Goal: Task Accomplishment & Management: Complete application form

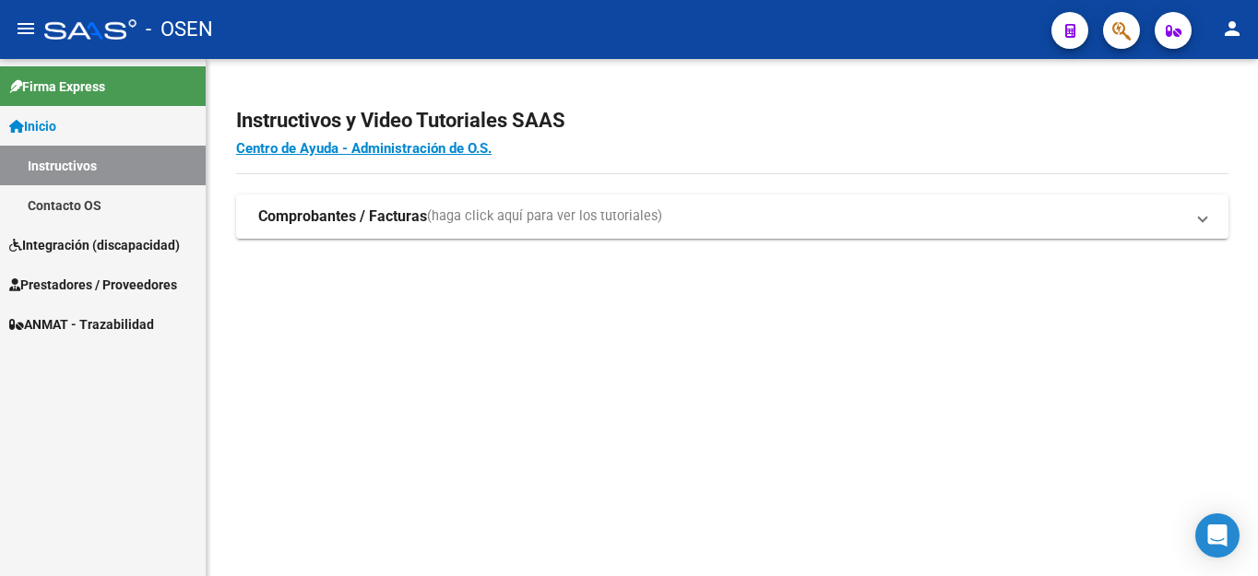
click at [75, 275] on span "Prestadores / Proveedores" at bounding box center [93, 285] width 168 height 20
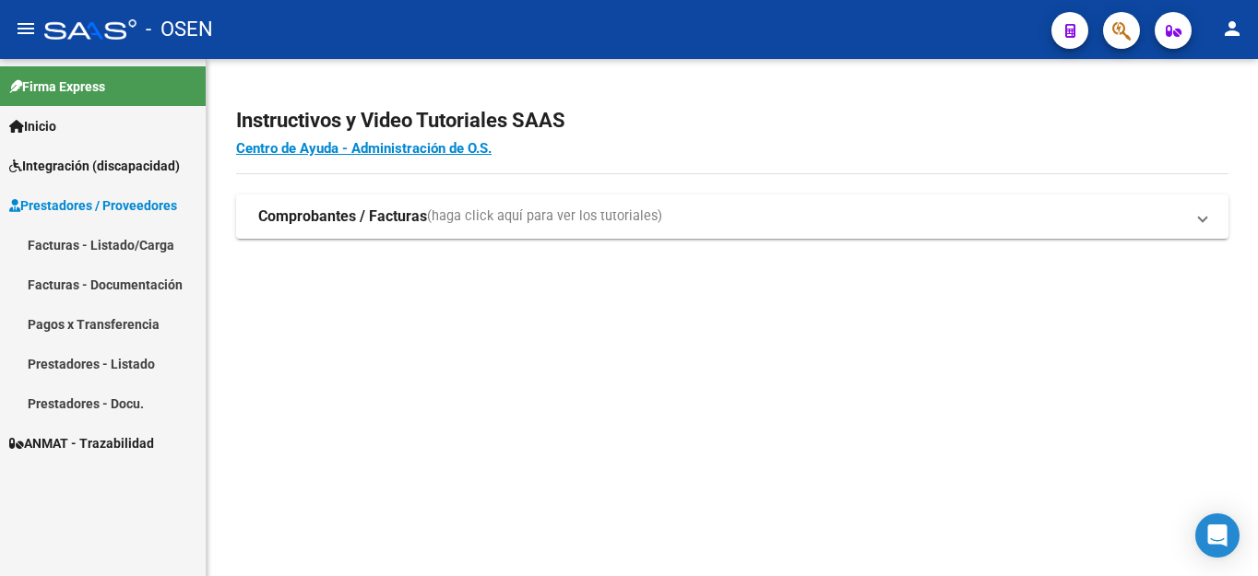
click at [79, 245] on link "Facturas - Listado/Carga" at bounding box center [103, 245] width 206 height 40
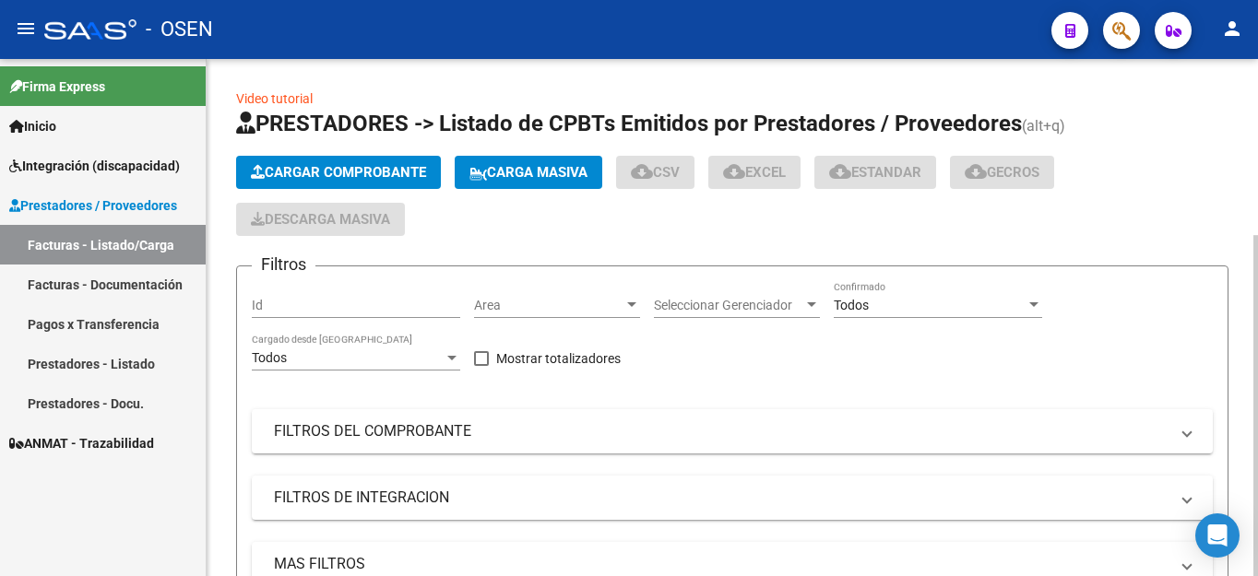
click at [301, 171] on span "Cargar Comprobante" at bounding box center [338, 172] width 175 height 17
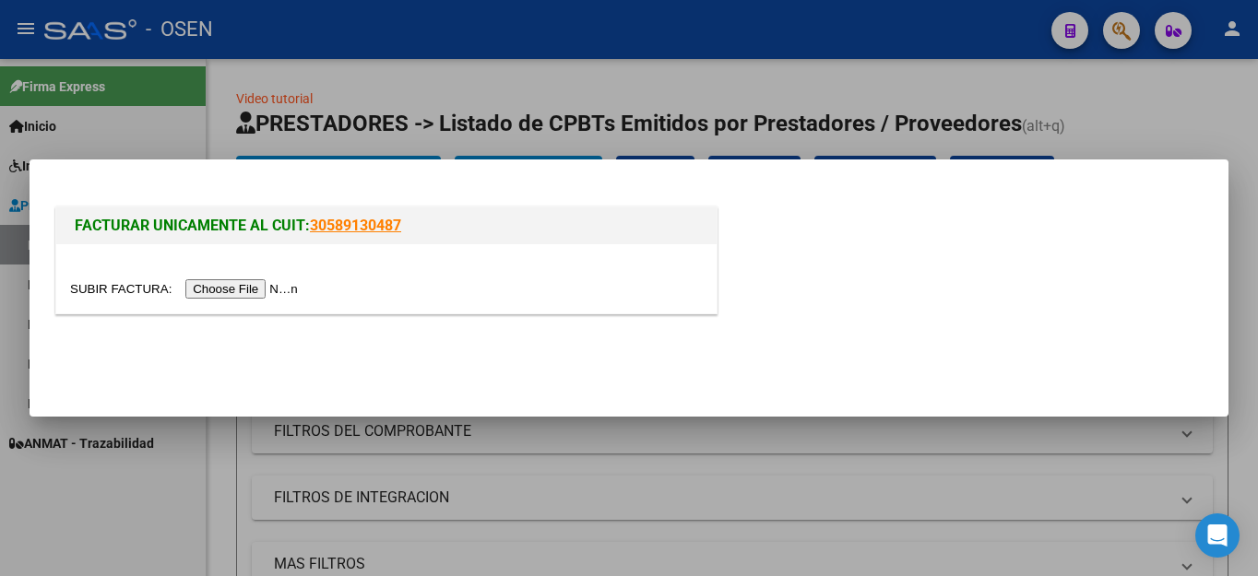
click at [234, 290] on input "file" at bounding box center [186, 288] width 233 height 19
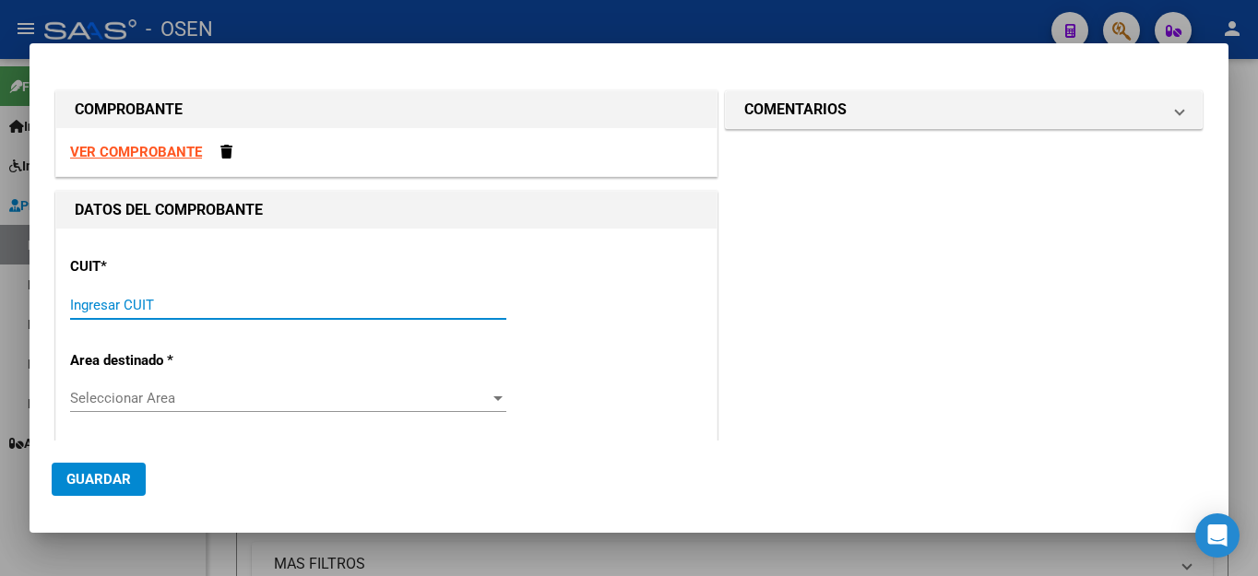
click at [93, 308] on input "Ingresar CUIT" at bounding box center [288, 305] width 436 height 17
type input "27-23773829-8"
type input "2"
type input "27-23773829-8"
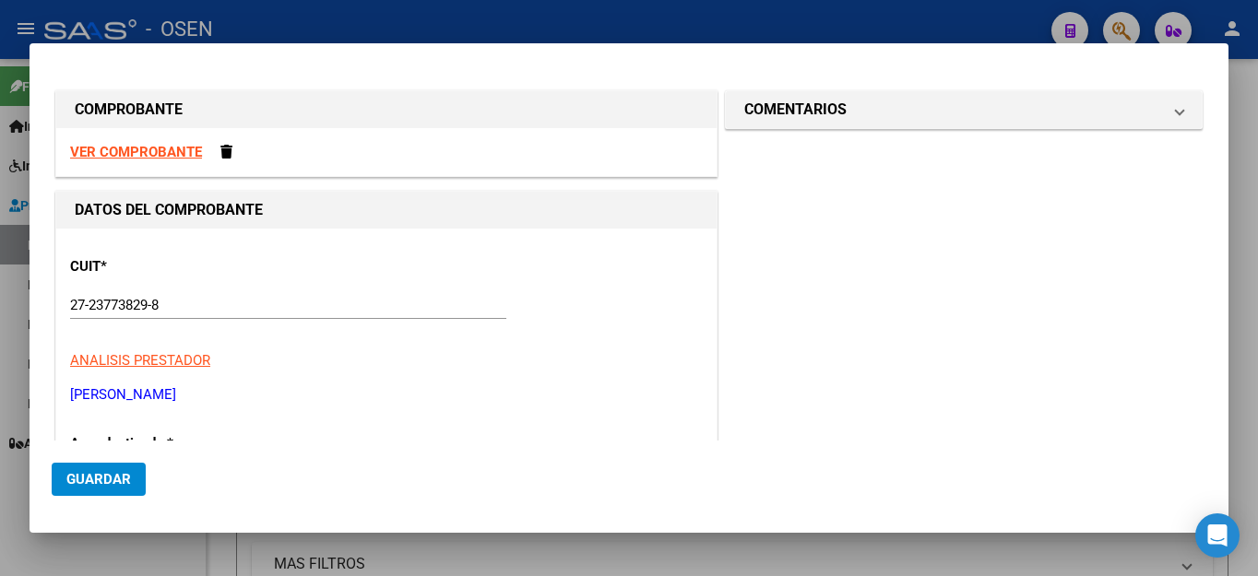
scroll to position [229, 0]
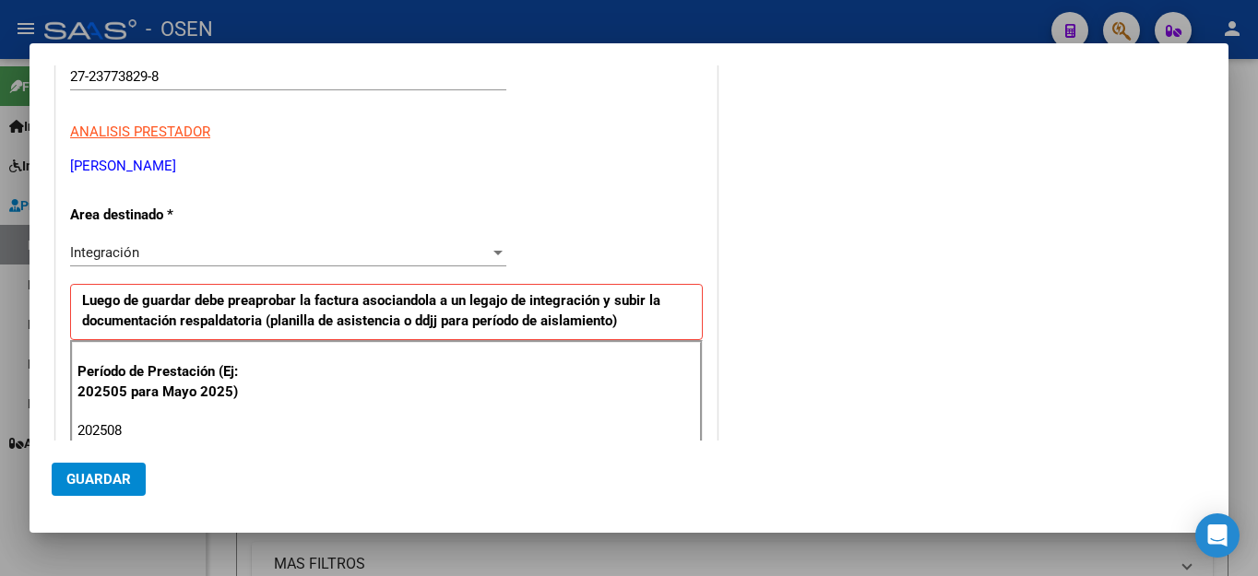
type input "202508"
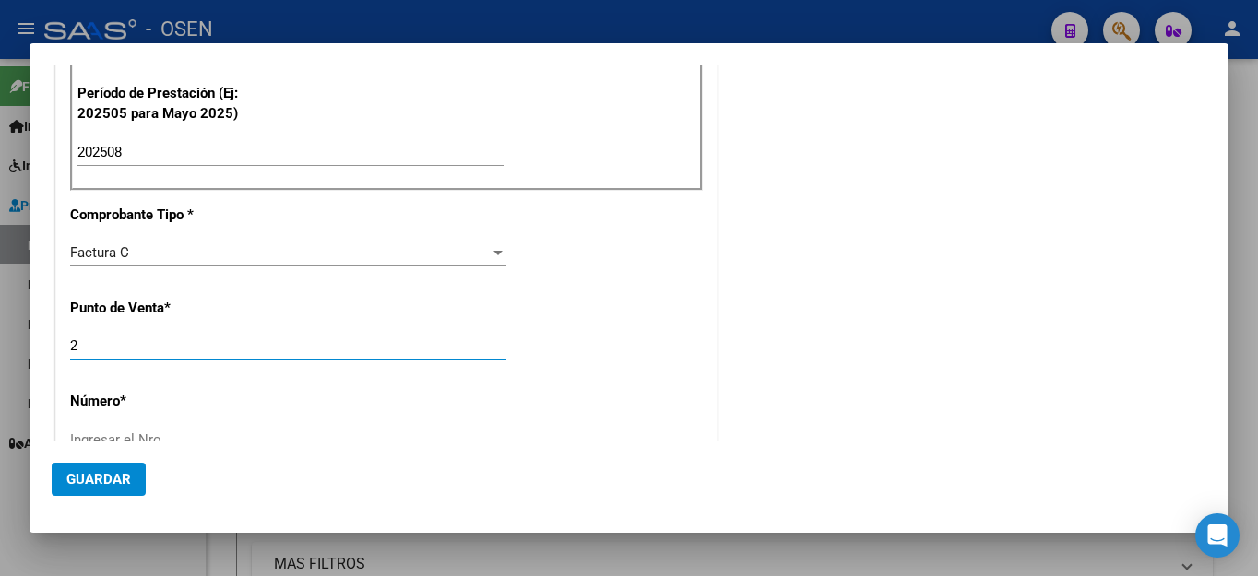
scroll to position [515, 0]
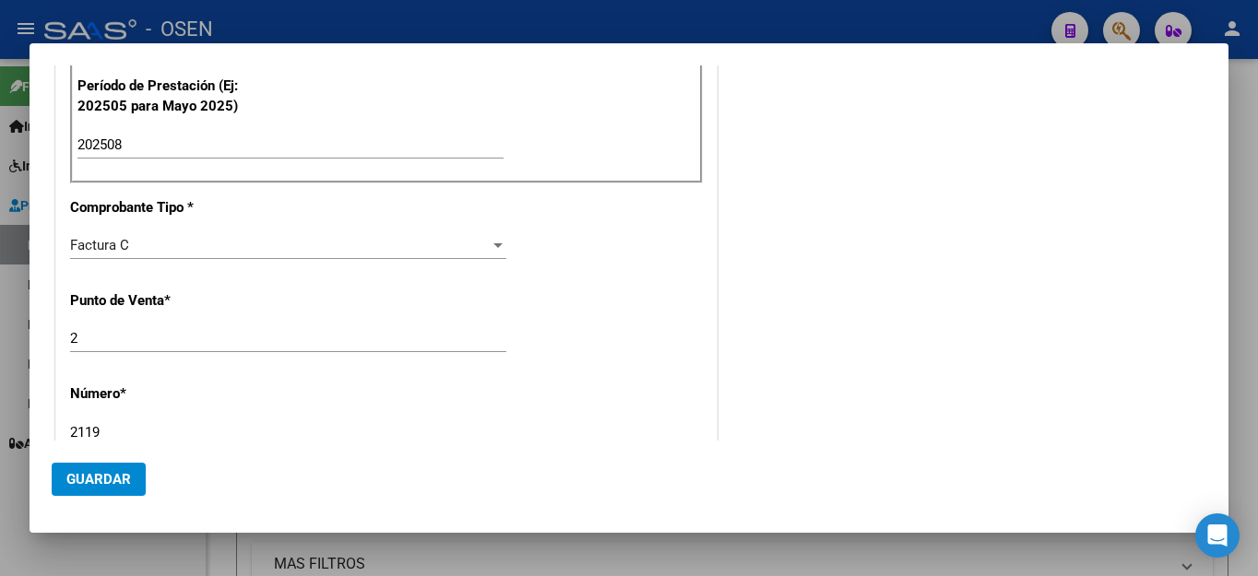
type input "2119"
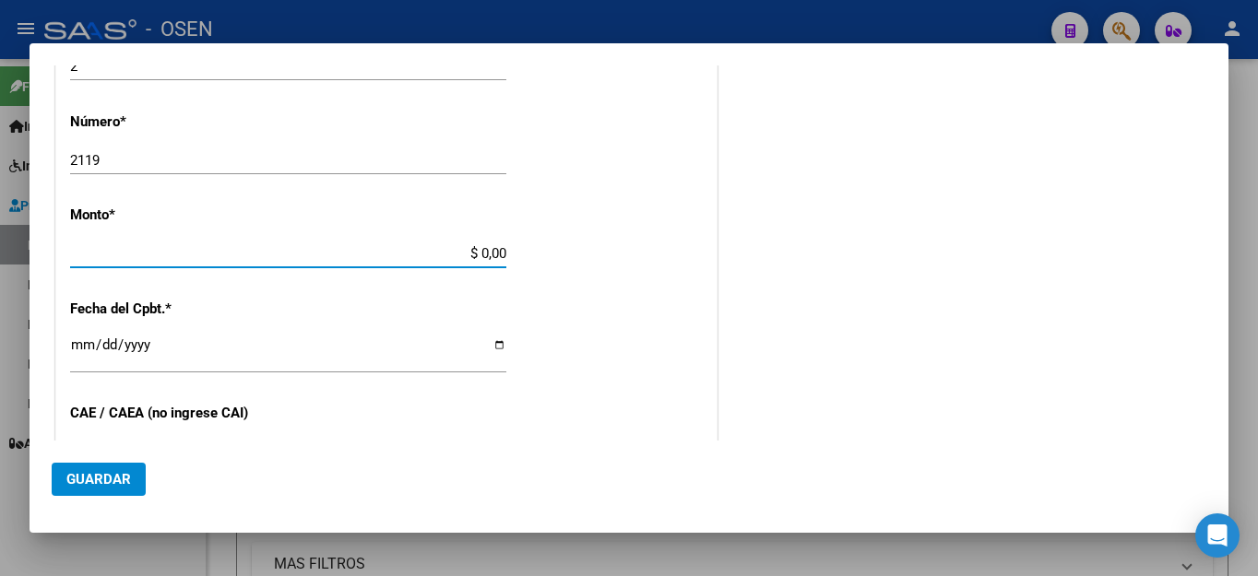
type input "$ 98.964,88"
type input "[DATE]"
type input "75358409280875"
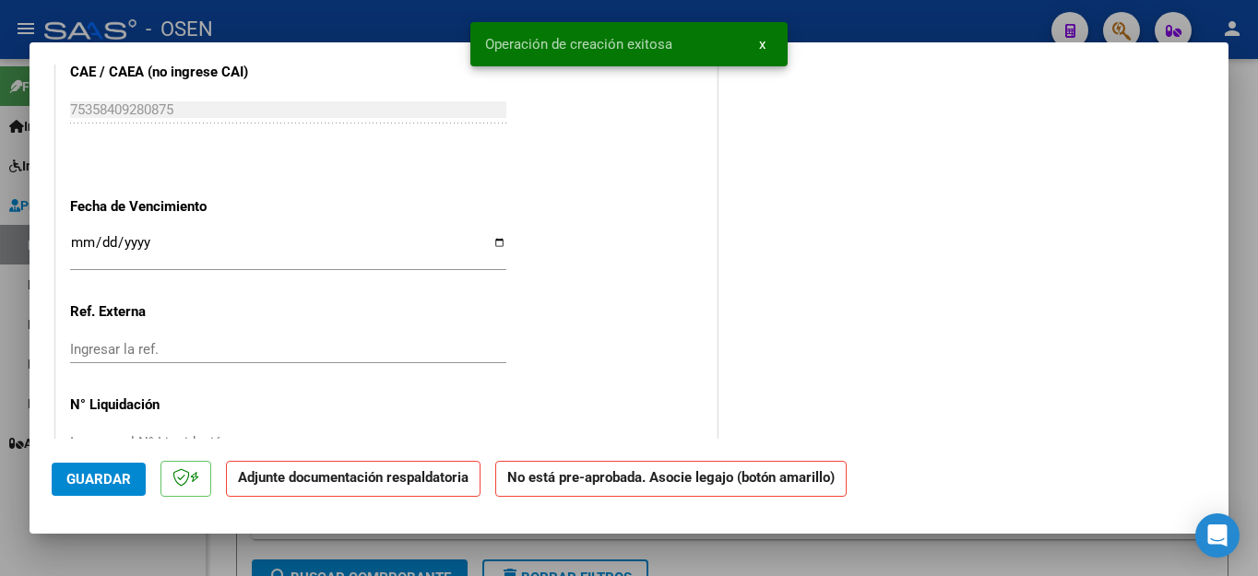
scroll to position [1137, 0]
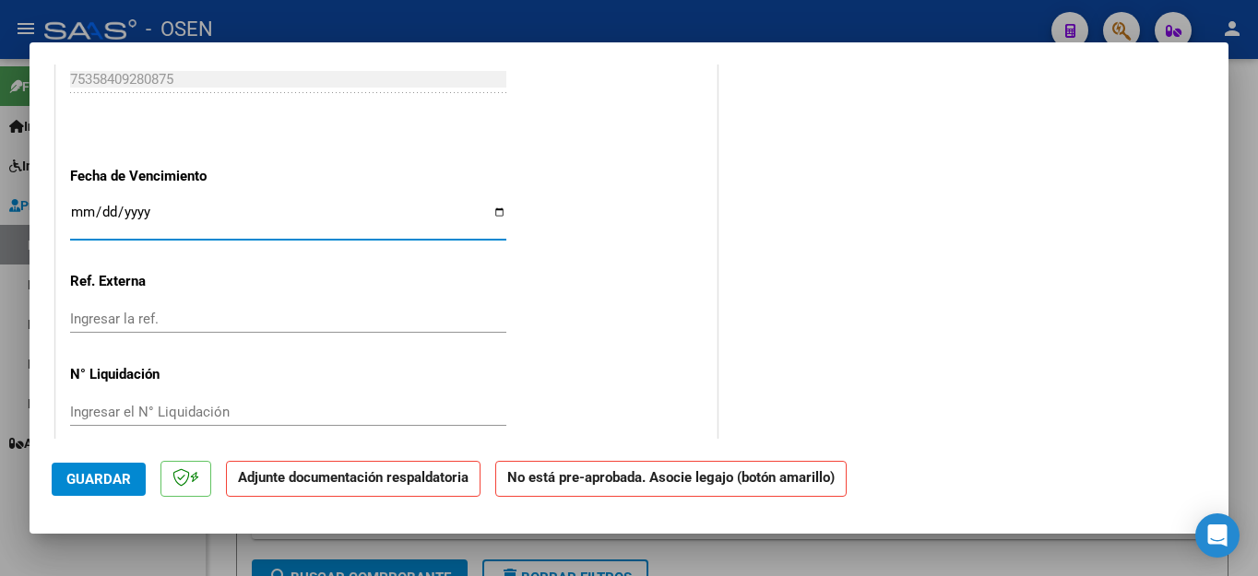
click at [75, 209] on input "Ingresar la fecha" at bounding box center [288, 220] width 436 height 30
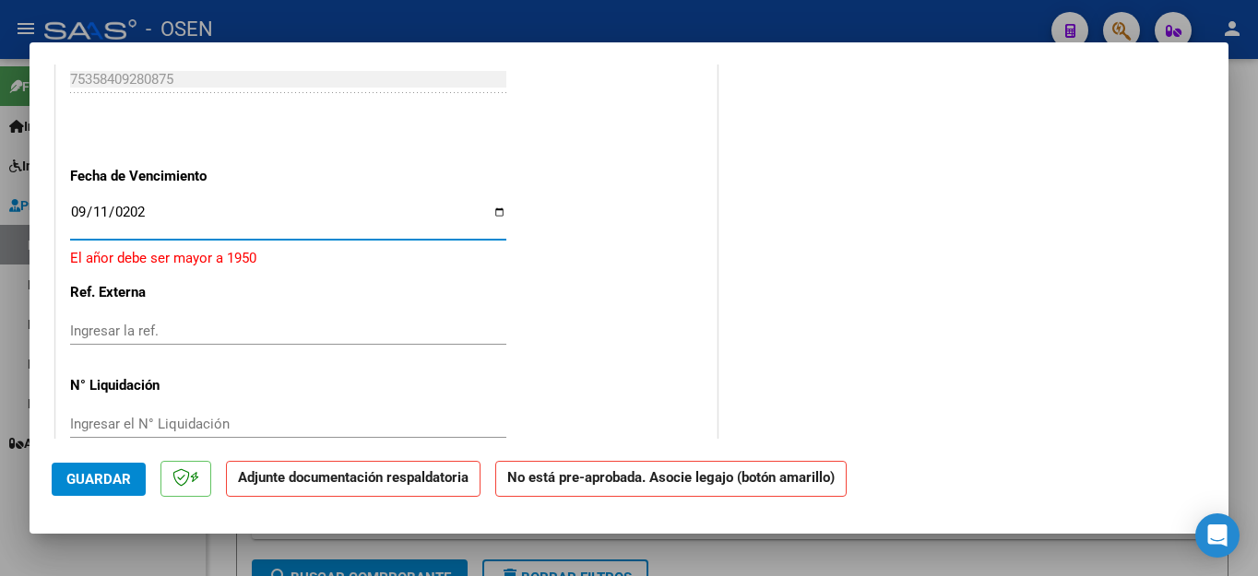
type input "[DATE]"
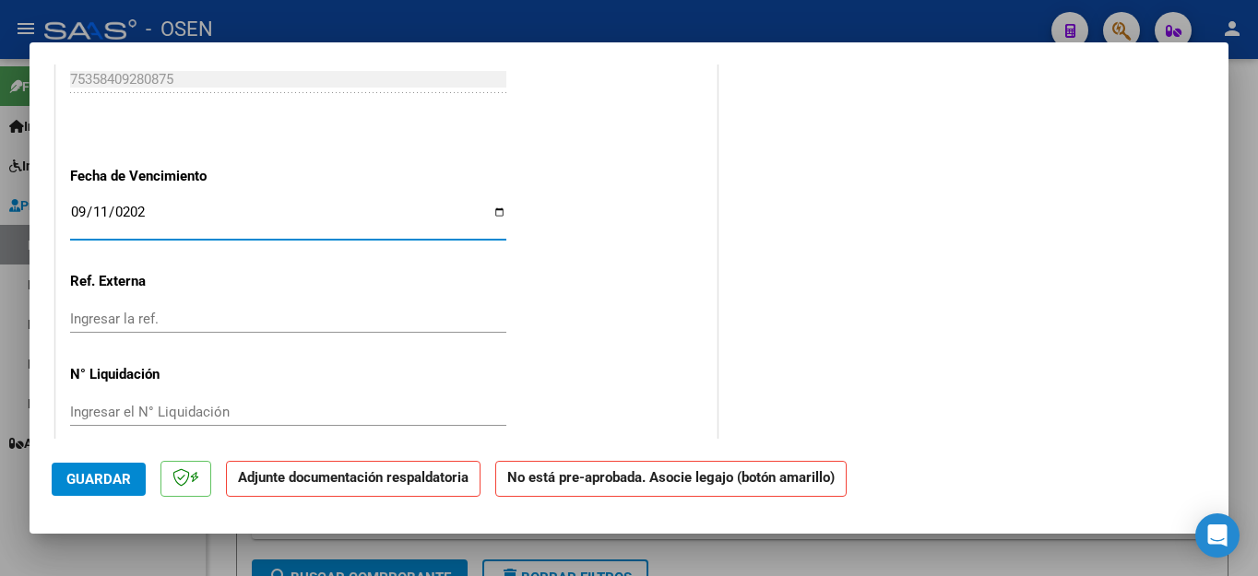
click at [97, 474] on span "Guardar" at bounding box center [98, 479] width 65 height 17
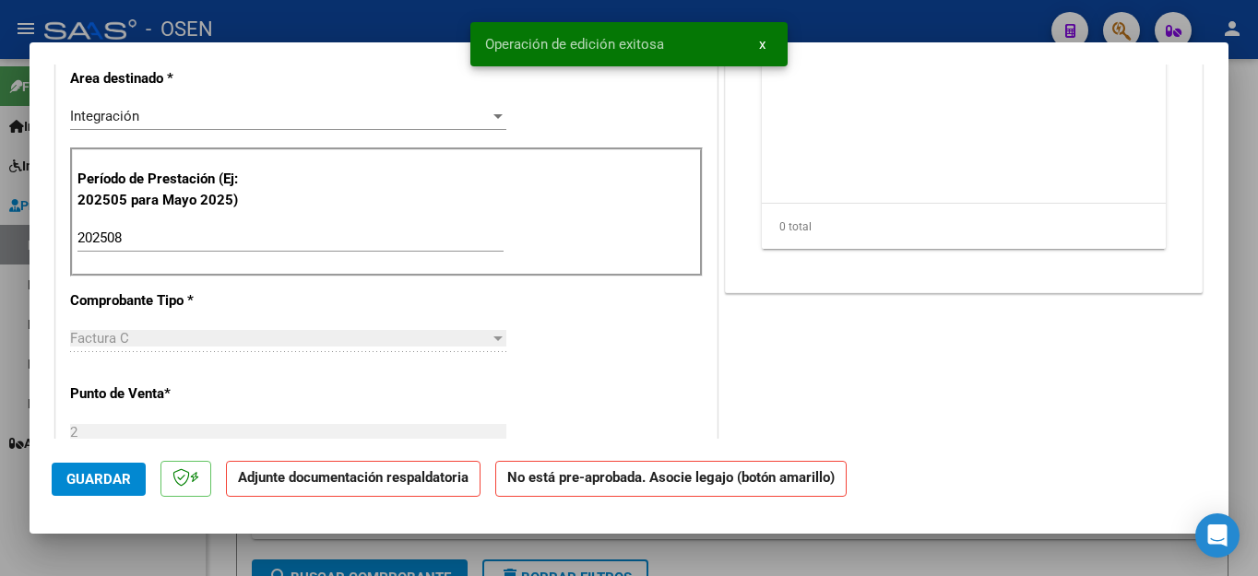
scroll to position [123, 0]
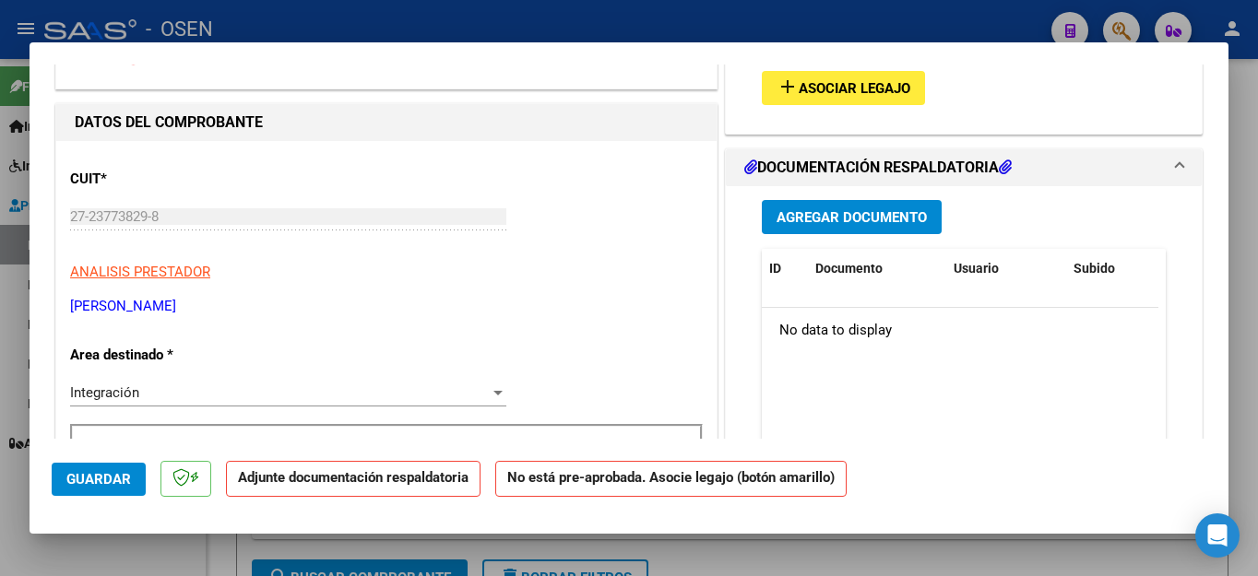
click at [843, 214] on span "Agregar Documento" at bounding box center [851, 217] width 150 height 17
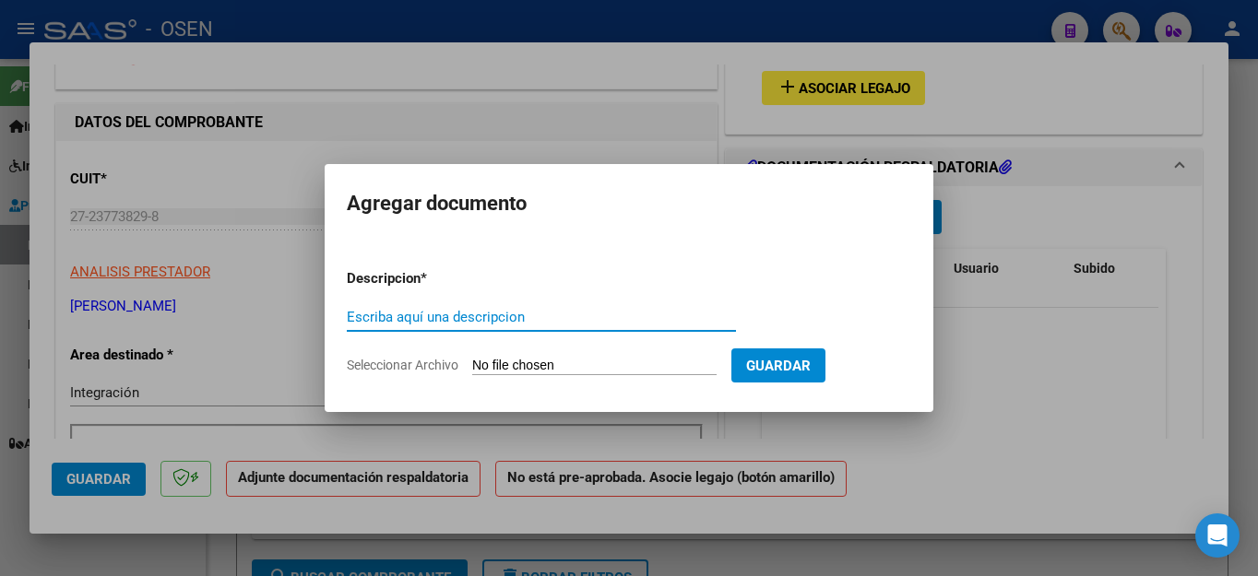
click at [446, 313] on input "Escriba aquí una descripcion" at bounding box center [541, 317] width 389 height 17
type input "ASISTENCIA"
click at [532, 371] on input "Seleccionar Archivo" at bounding box center [594, 367] width 244 height 18
type input "C:\fakepath\ASUA FAC2119 ASISTENCIA.pdf"
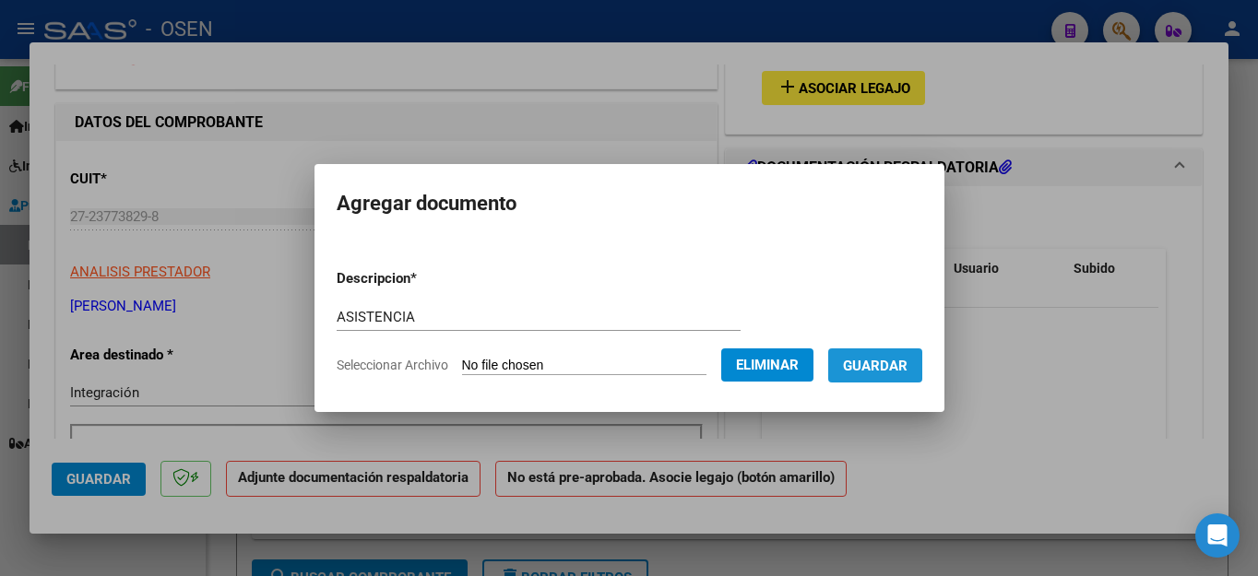
click at [894, 364] on span "Guardar" at bounding box center [875, 366] width 65 height 17
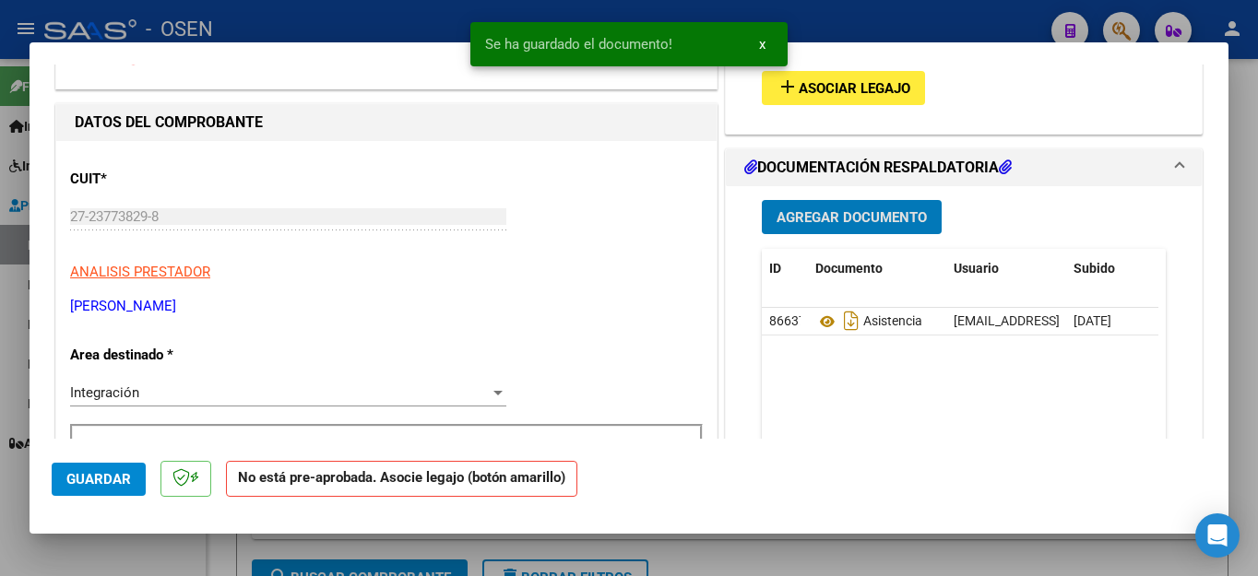
click at [840, 94] on span "Asociar Legajo" at bounding box center [855, 88] width 112 height 17
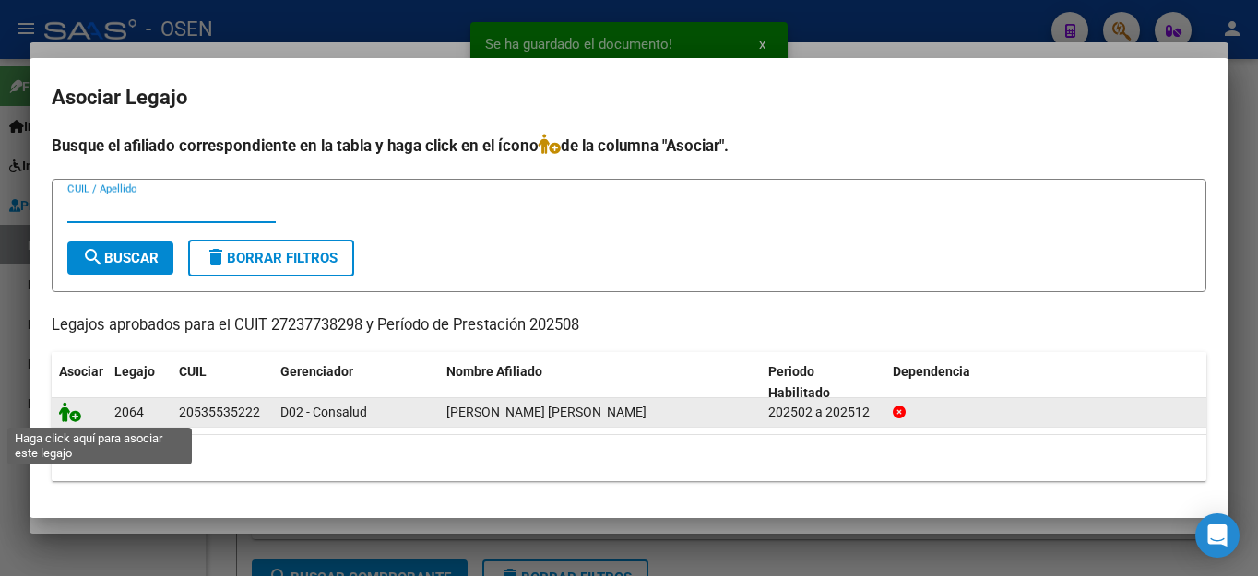
click at [78, 418] on icon at bounding box center [70, 412] width 22 height 20
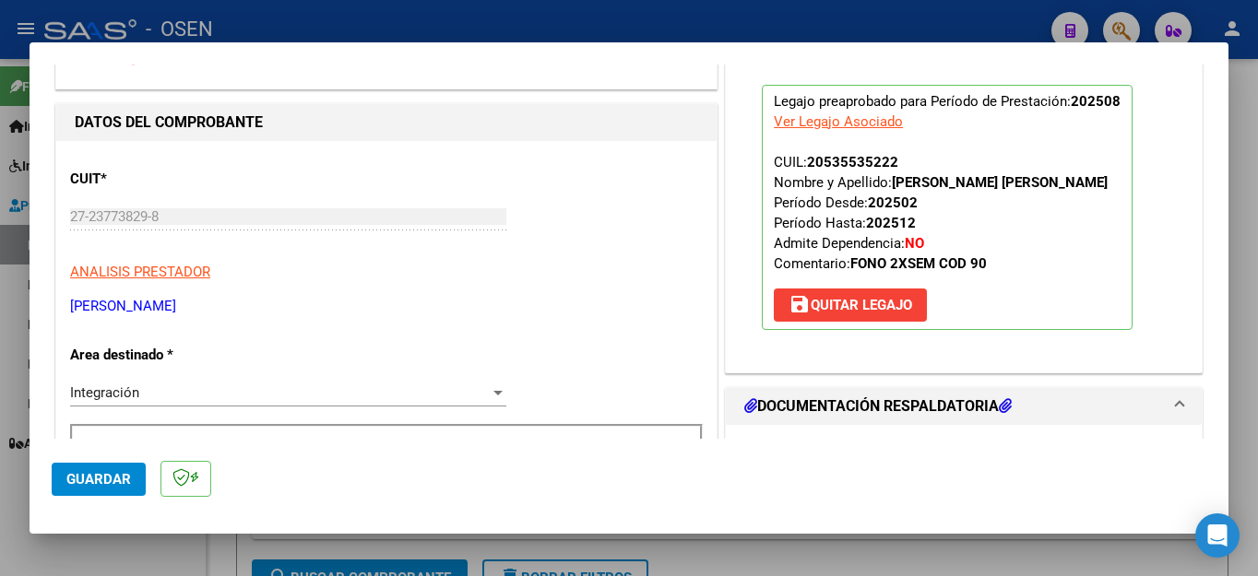
click at [135, 550] on div at bounding box center [629, 288] width 1258 height 576
type input "$ 0,00"
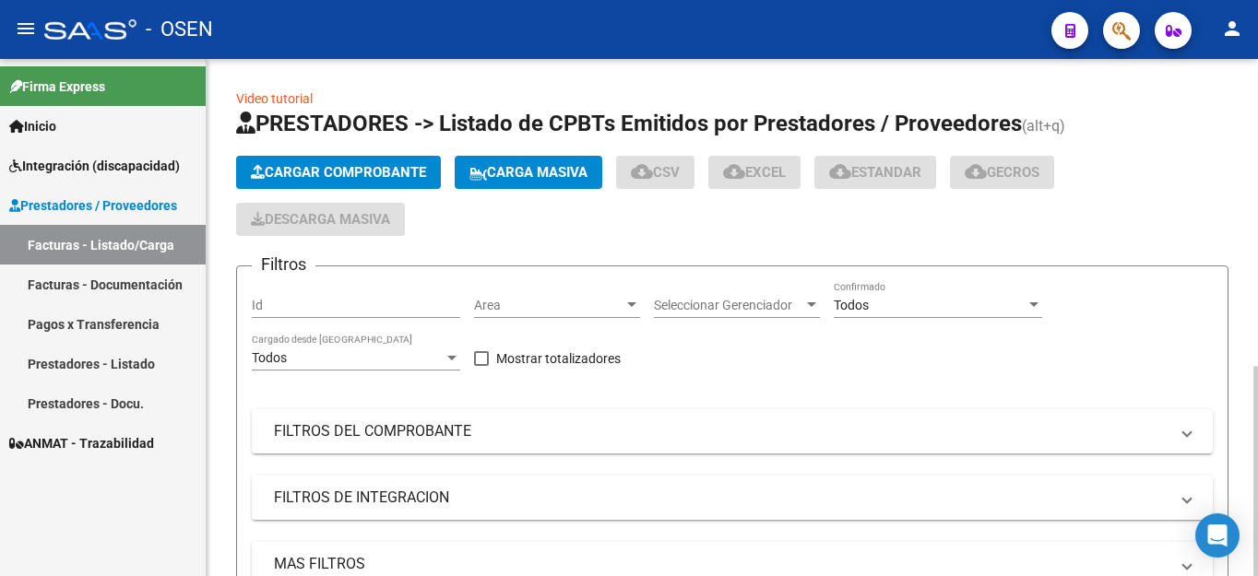
click at [309, 175] on span "Cargar Comprobante" at bounding box center [338, 172] width 175 height 17
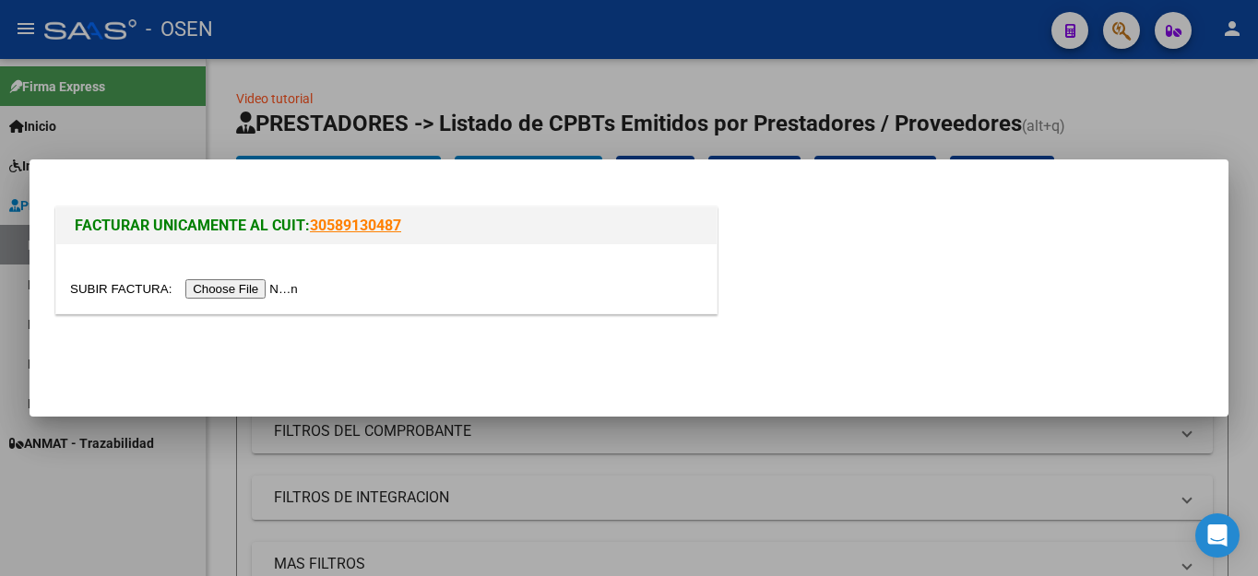
click at [227, 281] on input "file" at bounding box center [186, 288] width 233 height 19
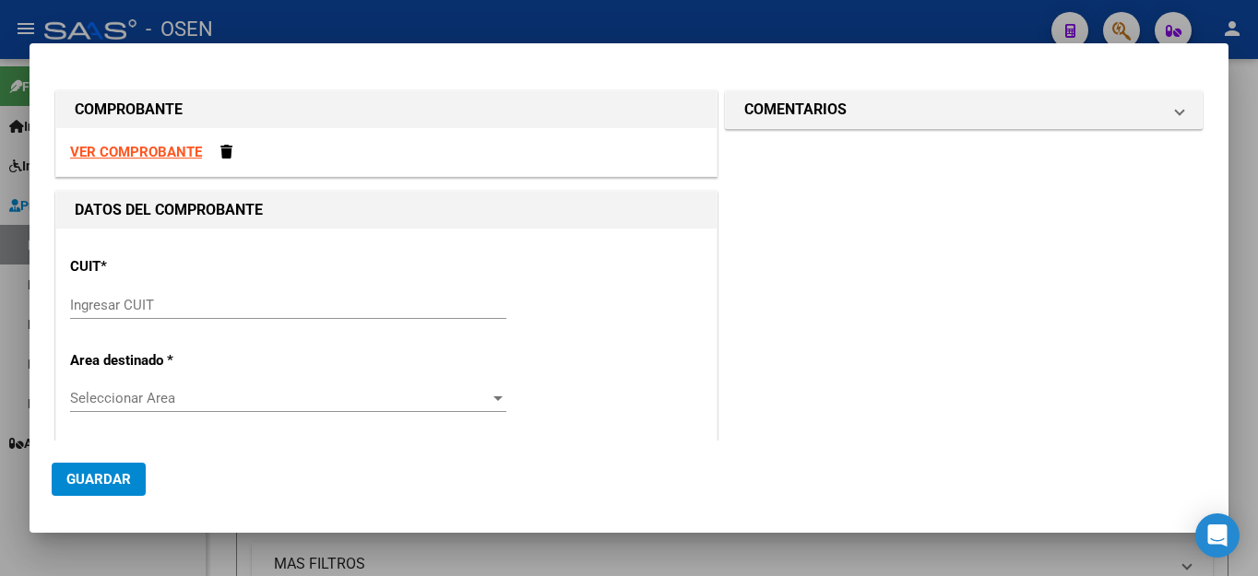
click at [299, 311] on input "Ingresar CUIT" at bounding box center [288, 305] width 436 height 17
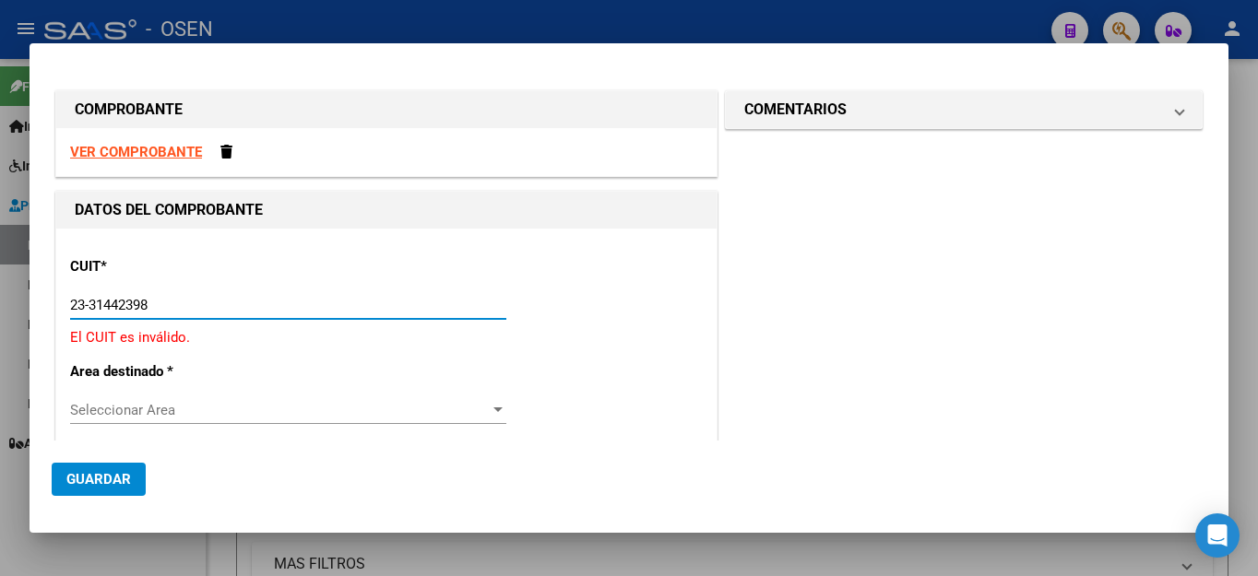
type input "23-31442398-4"
type input "2"
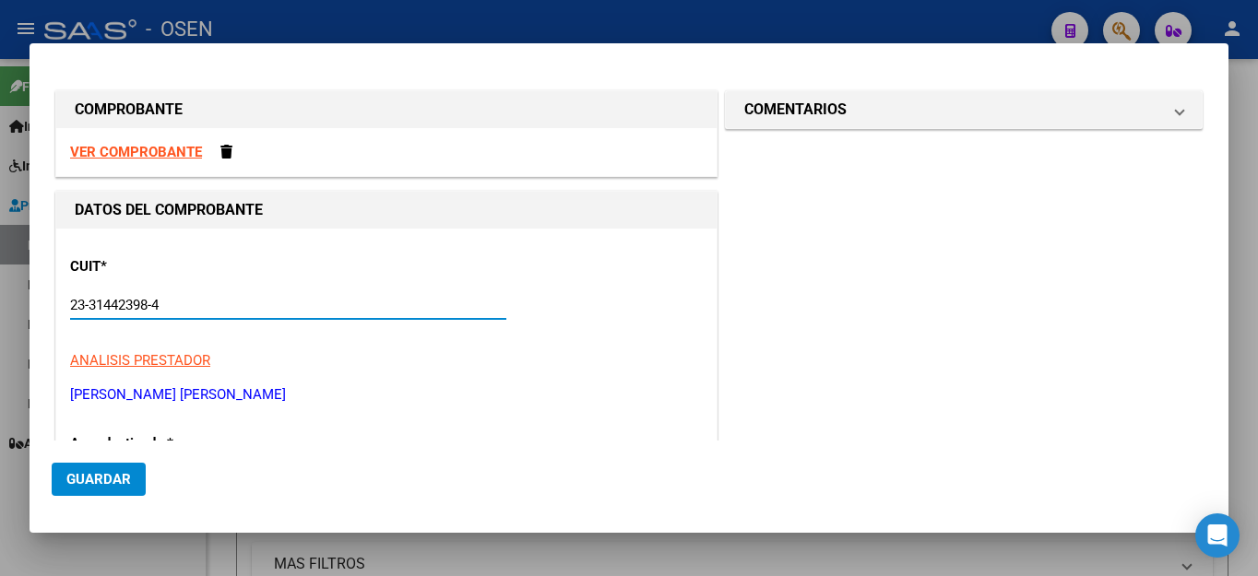
type input "23-31442398-4"
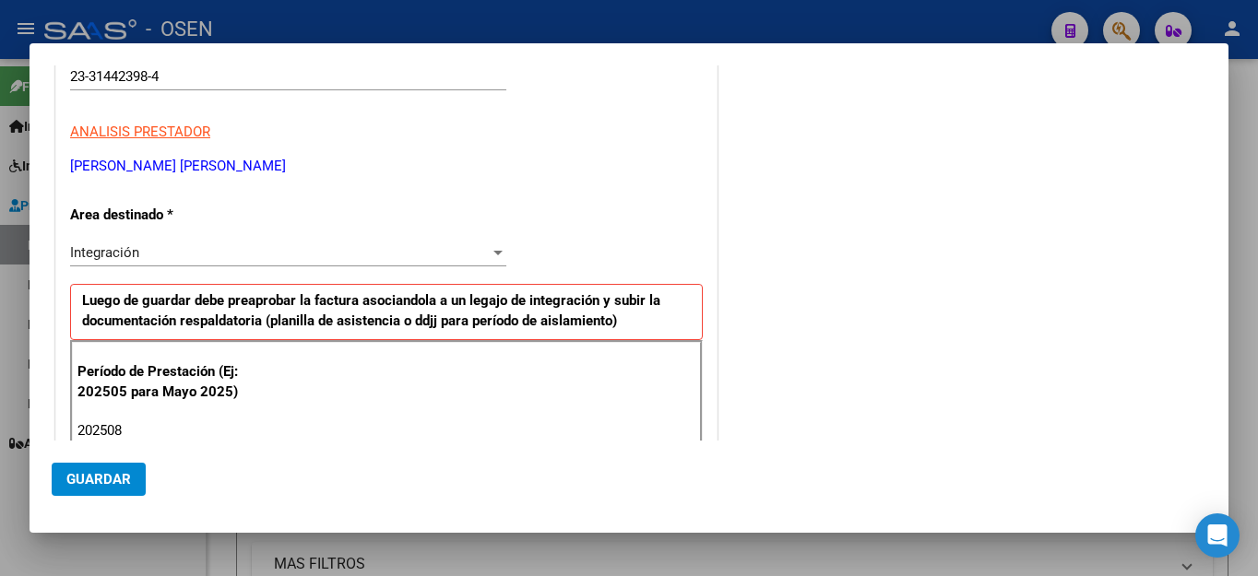
type input "202508"
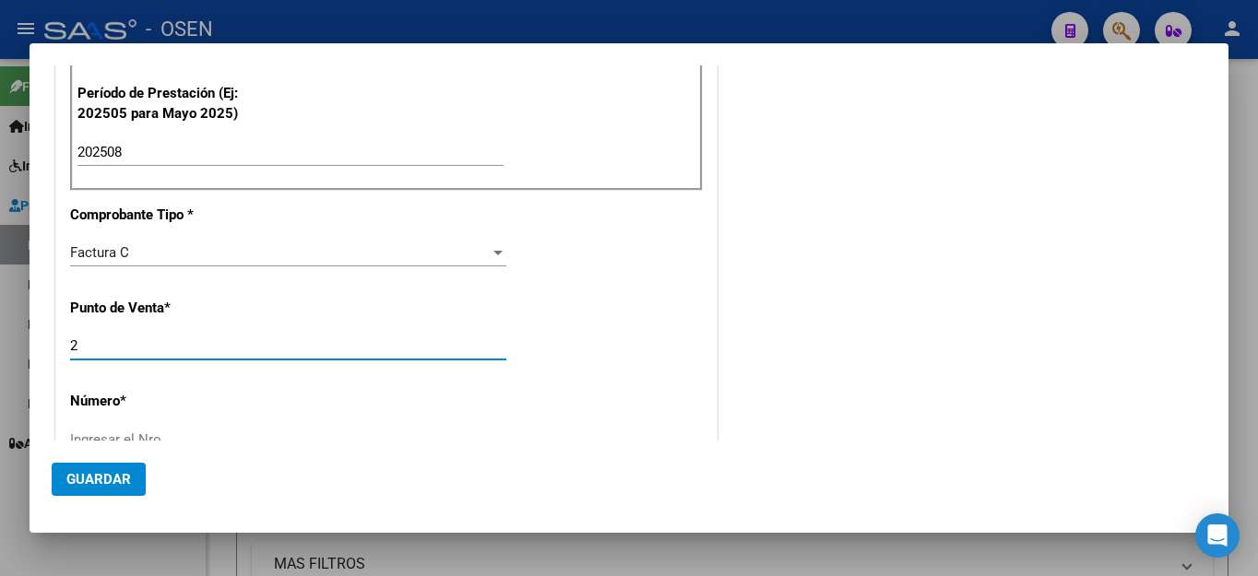
scroll to position [515, 0]
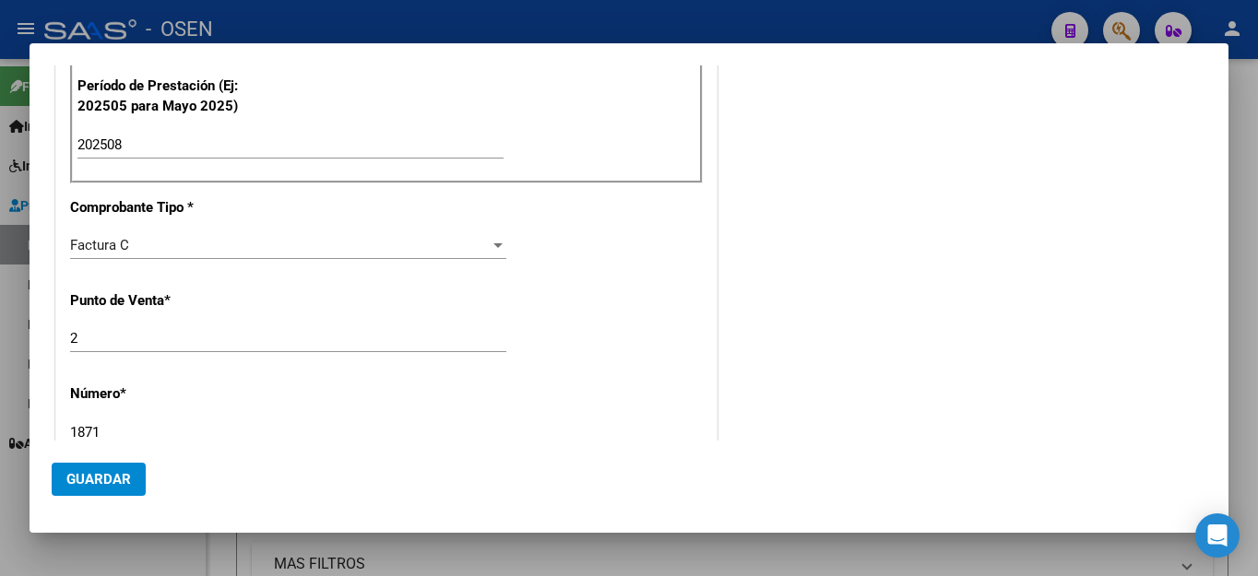
type input "1871"
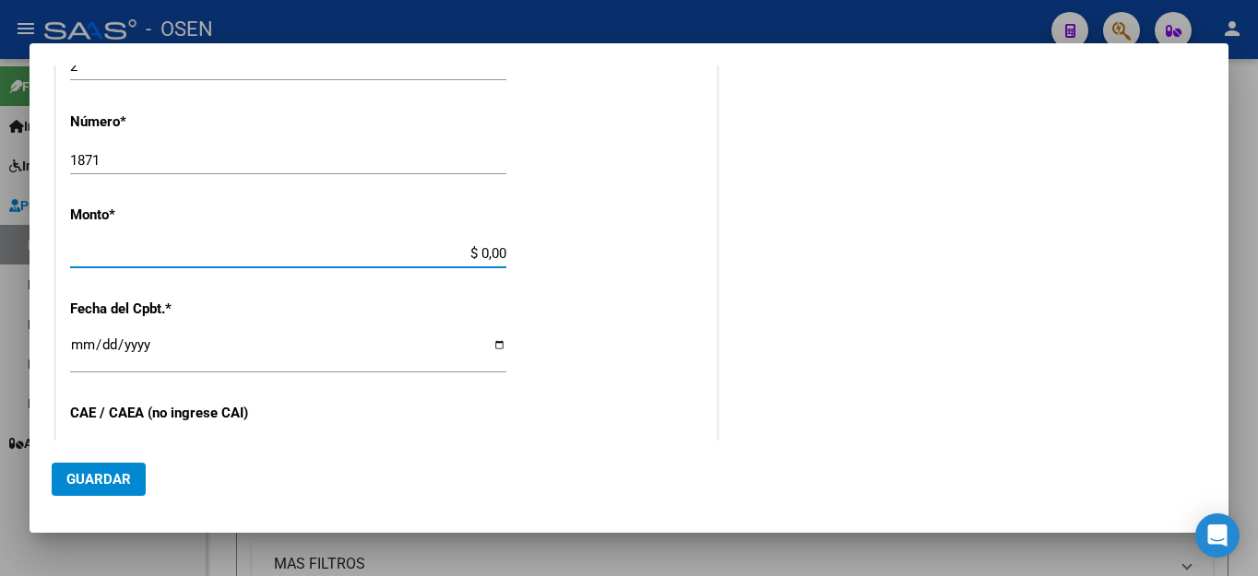
type input "$ 98.964,88"
type input "[DATE]"
type input "75354550094392"
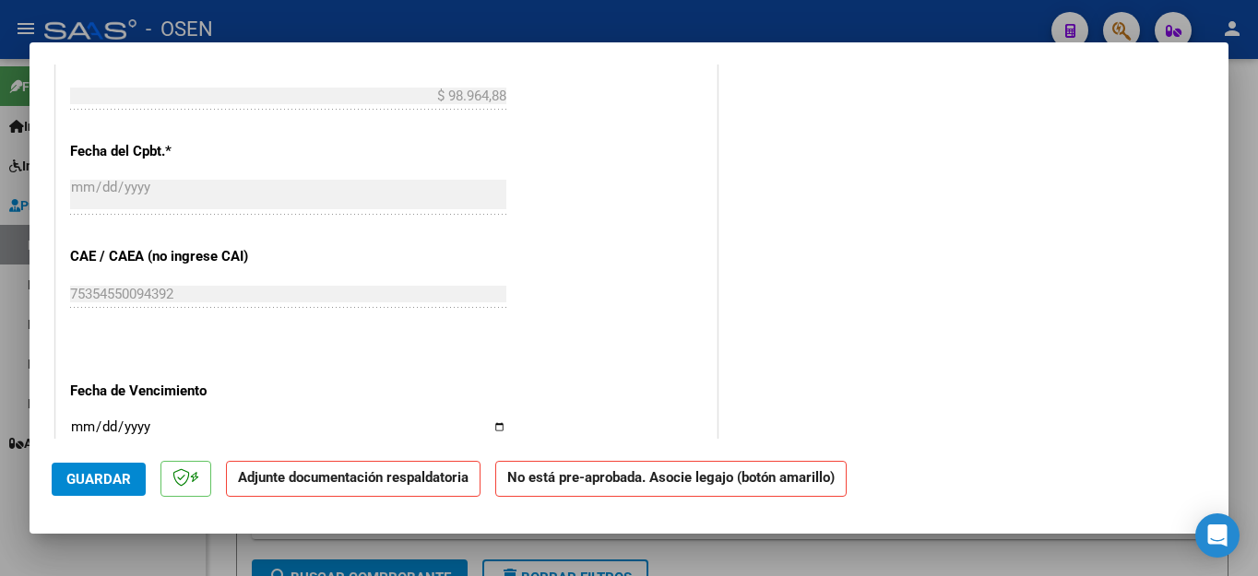
scroll to position [1014, 0]
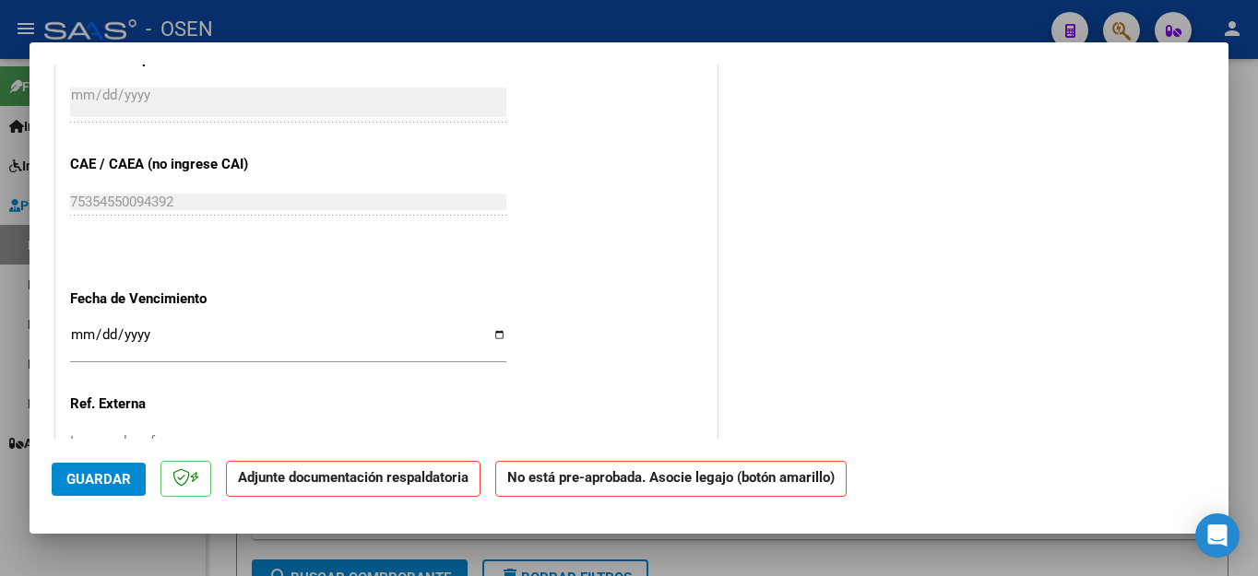
click at [79, 327] on input "Ingresar la fecha" at bounding box center [288, 342] width 436 height 30
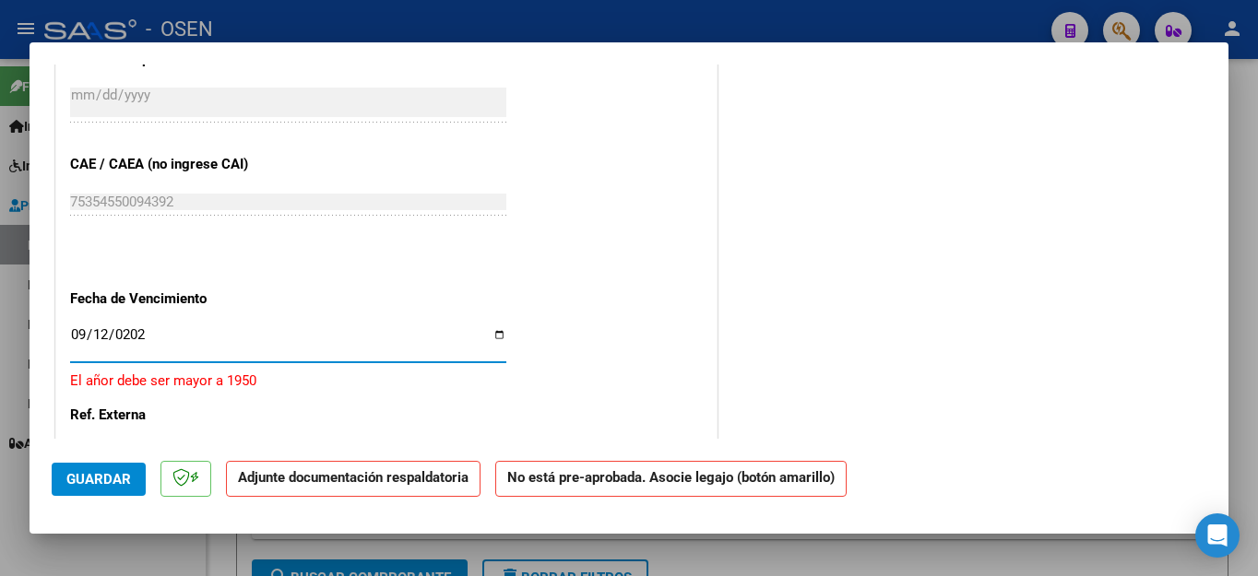
type input "[DATE]"
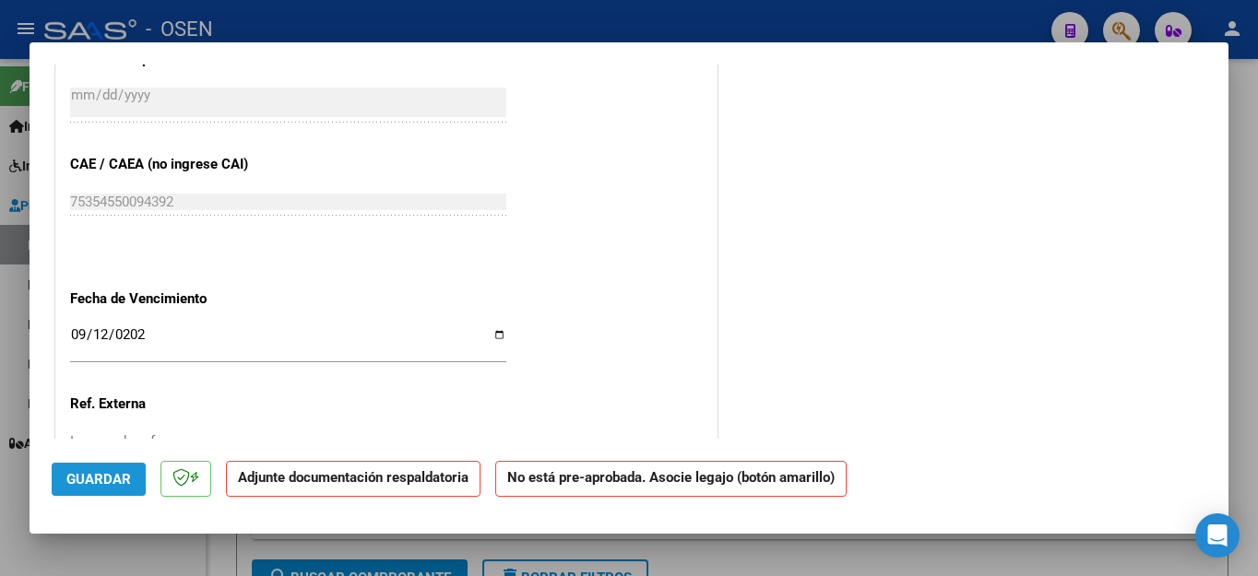
click at [93, 475] on span "Guardar" at bounding box center [98, 479] width 65 height 17
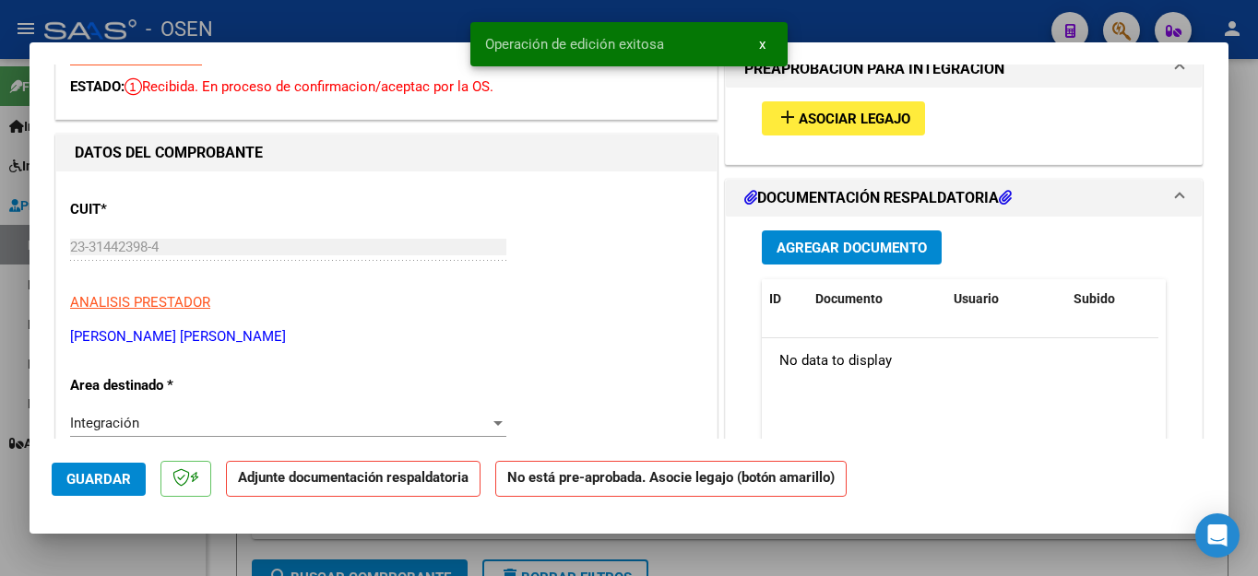
scroll to position [184, 0]
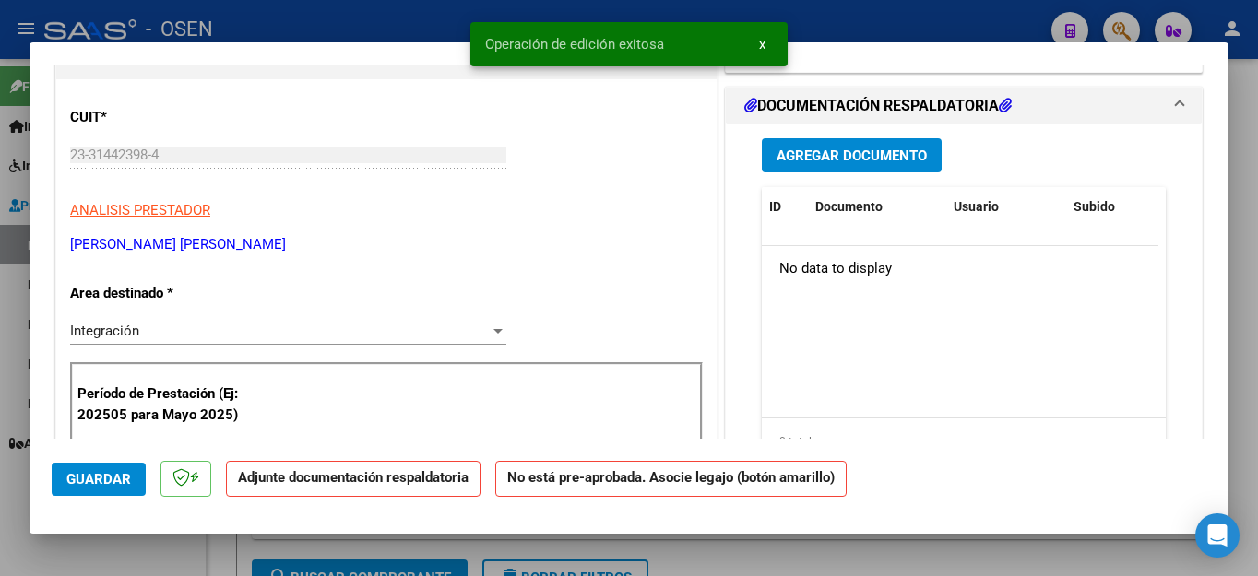
click at [819, 148] on span "Agregar Documento" at bounding box center [851, 156] width 150 height 17
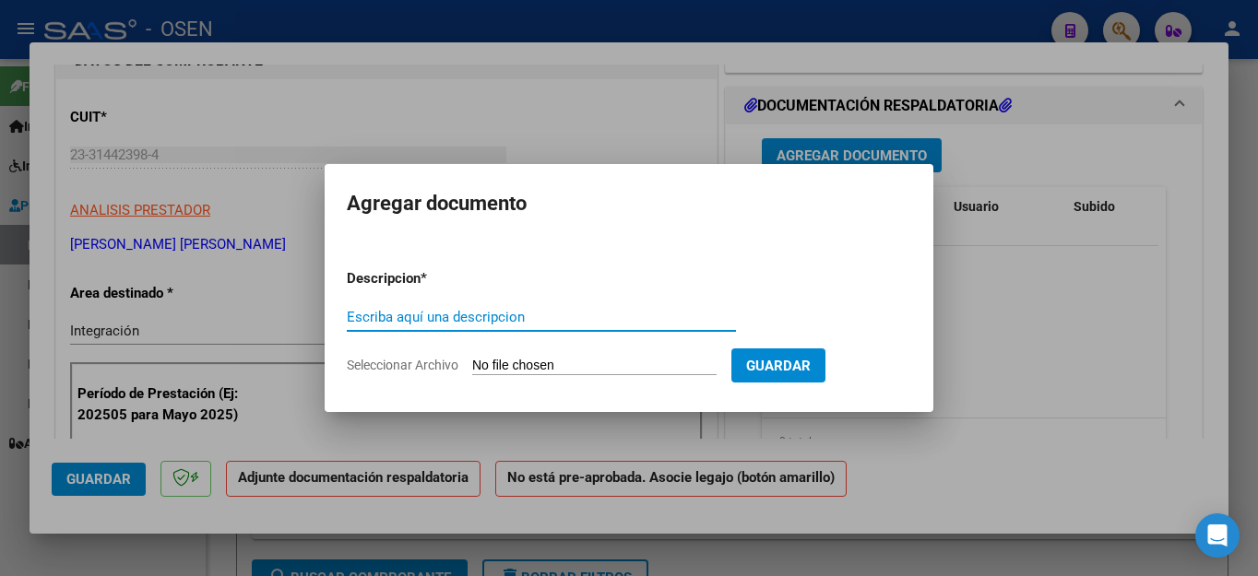
click at [396, 325] on div "Escriba aquí una descripcion" at bounding box center [541, 317] width 389 height 28
click at [398, 314] on input "Escriba aquí una descripcion" at bounding box center [541, 317] width 389 height 17
type input "ASISTENCIA"
click at [544, 362] on input "Seleccionar Archivo" at bounding box center [594, 367] width 244 height 18
type input "C:\fakepath\[PERSON_NAME] FAC1871 ASISTENCIA.pdf"
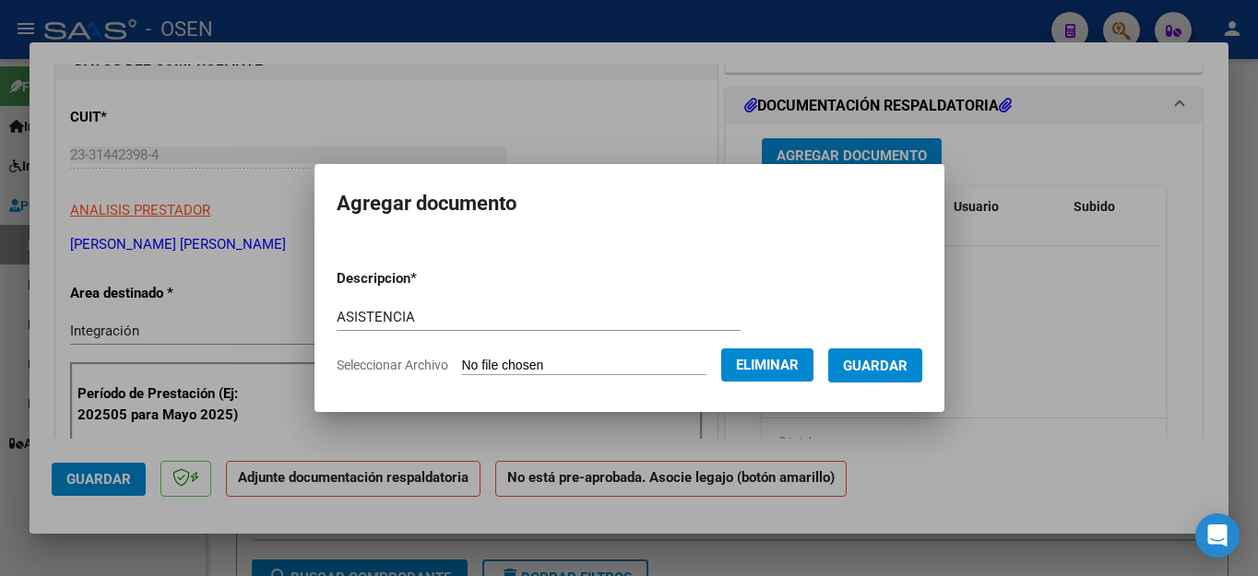
click at [902, 375] on button "Guardar" at bounding box center [875, 366] width 94 height 34
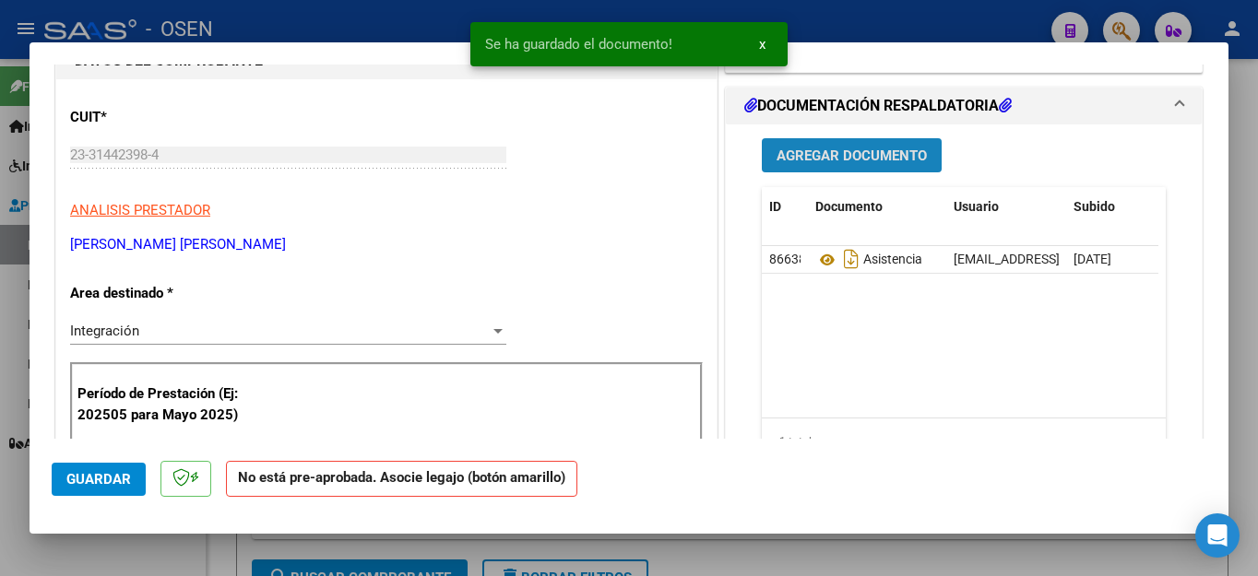
click at [858, 160] on span "Agregar Documento" at bounding box center [851, 156] width 150 height 17
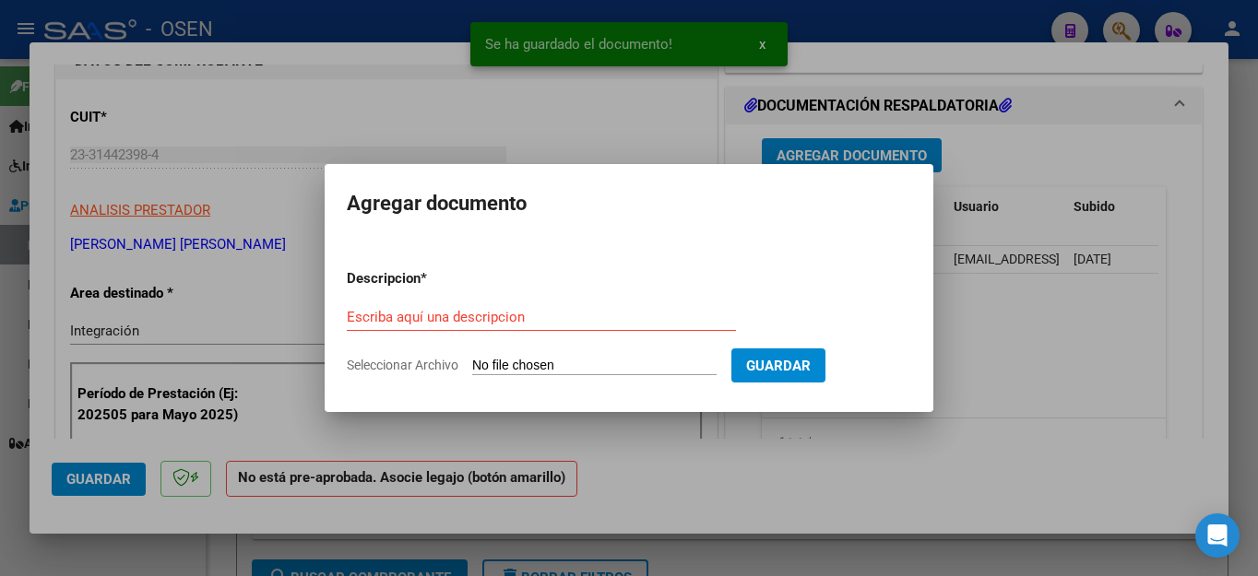
click at [756, 515] on div at bounding box center [629, 288] width 1258 height 576
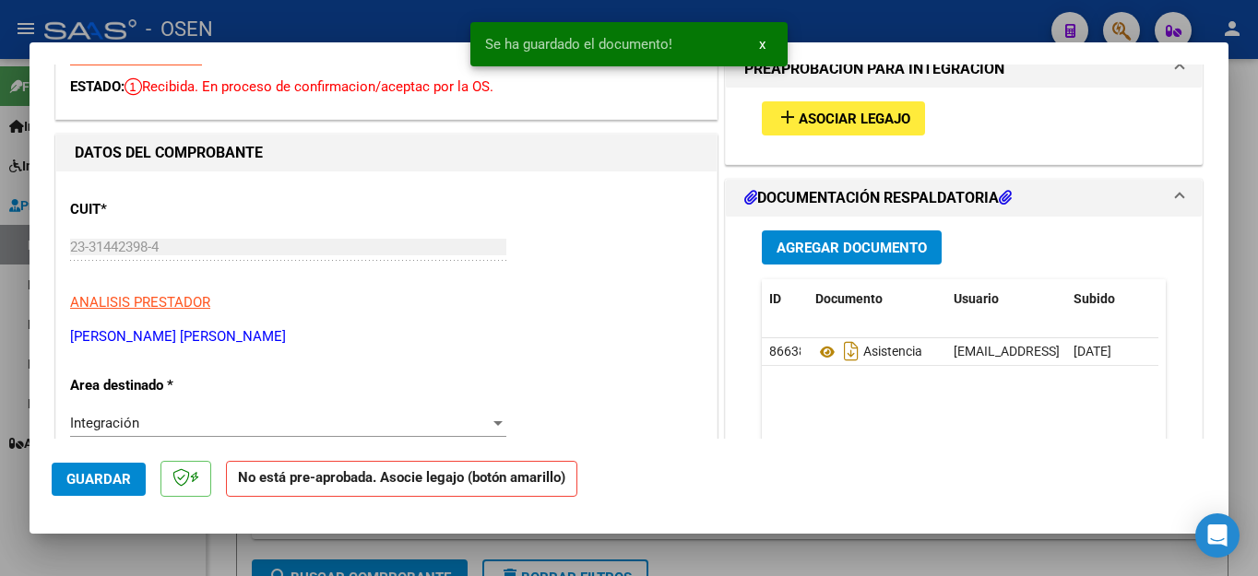
scroll to position [0, 0]
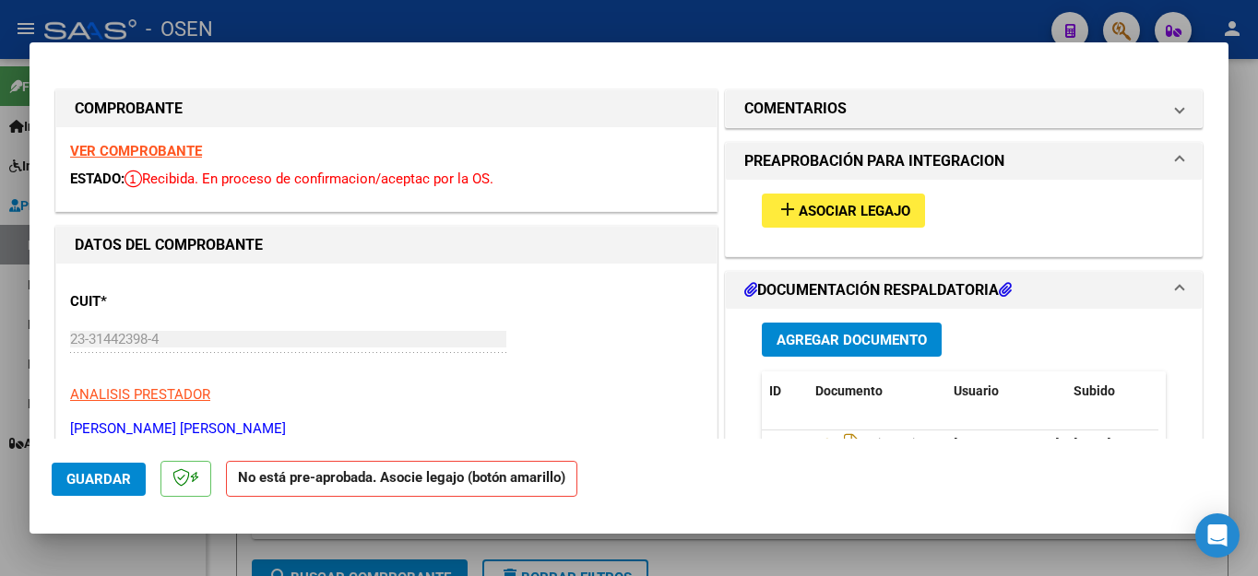
click at [829, 208] on span "Asociar Legajo" at bounding box center [855, 211] width 112 height 17
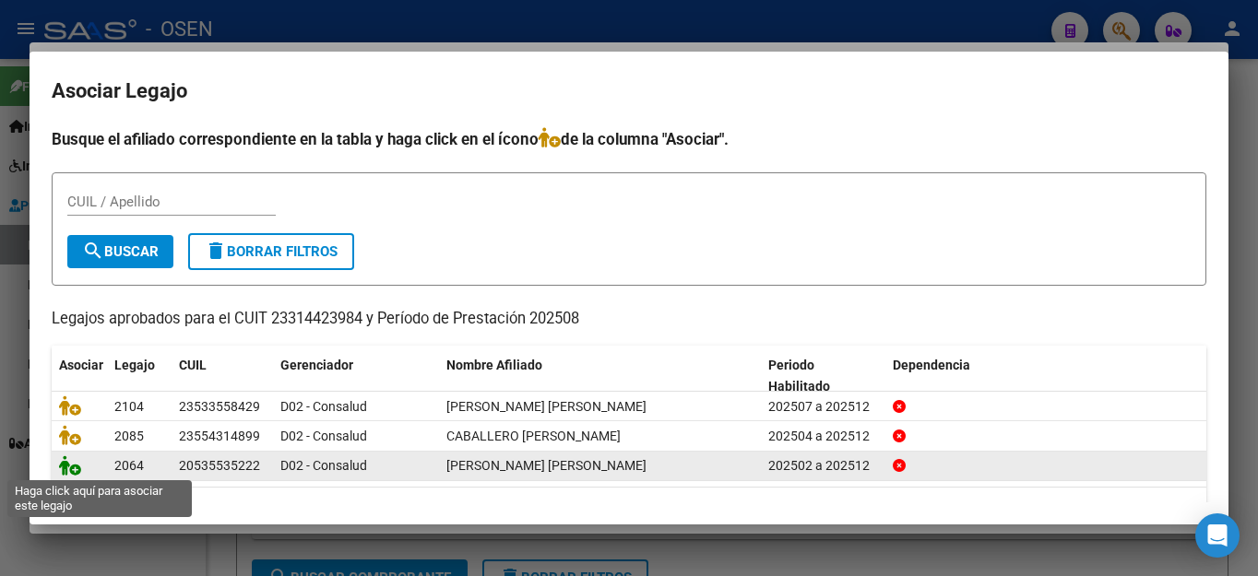
click at [72, 468] on icon at bounding box center [70, 465] width 22 height 20
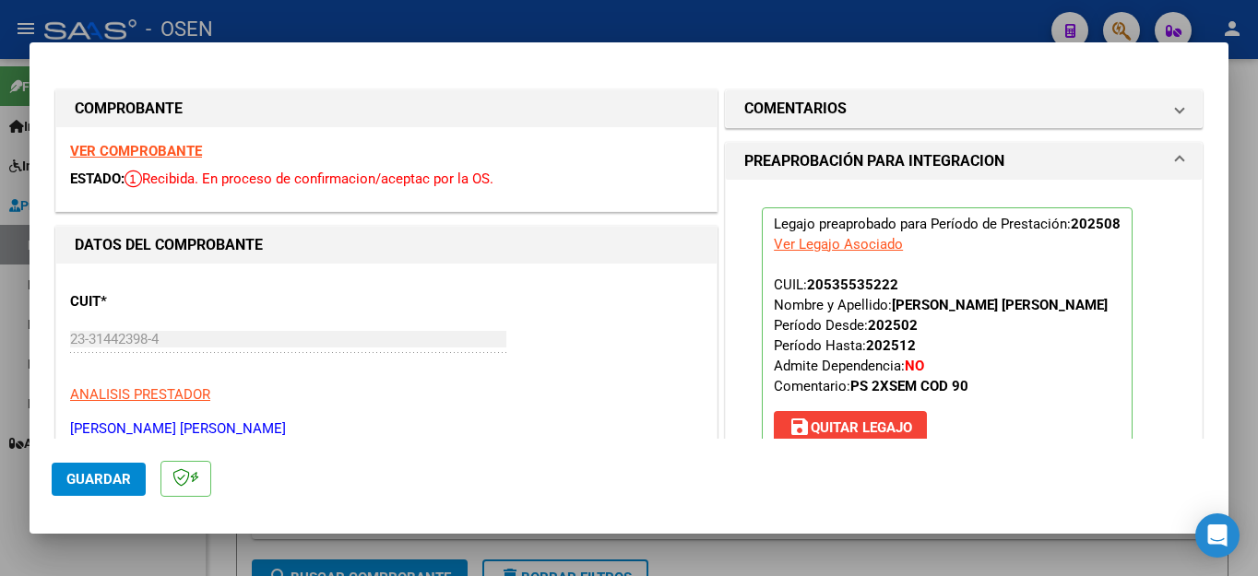
click at [104, 480] on span "Guardar" at bounding box center [98, 479] width 65 height 17
click at [92, 558] on div at bounding box center [629, 288] width 1258 height 576
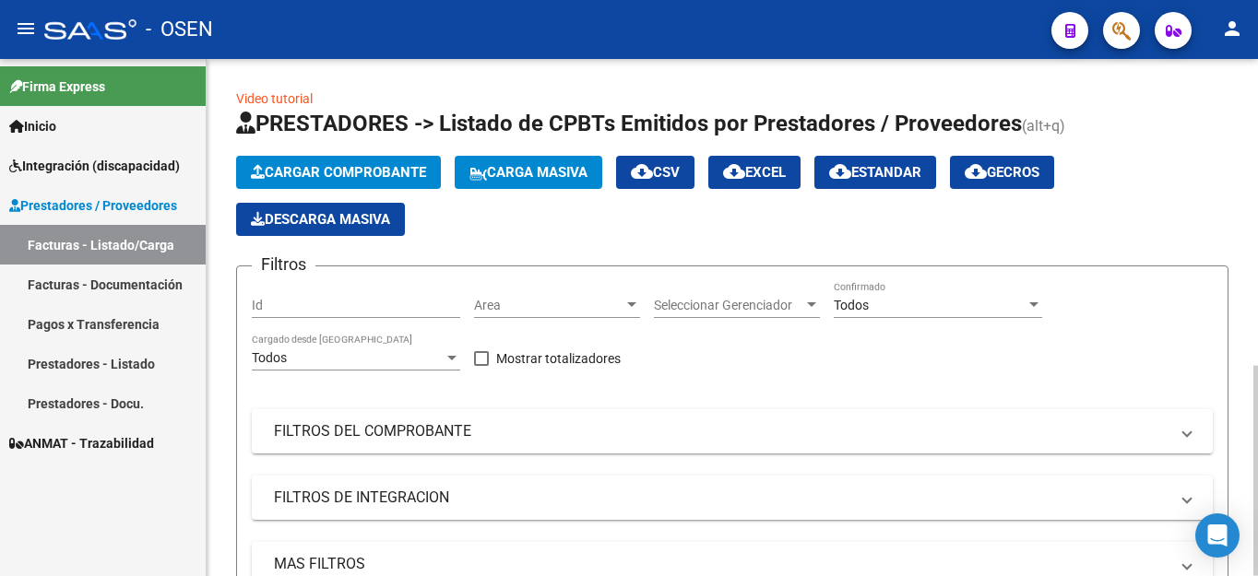
click at [340, 169] on span "Cargar Comprobante" at bounding box center [338, 172] width 175 height 17
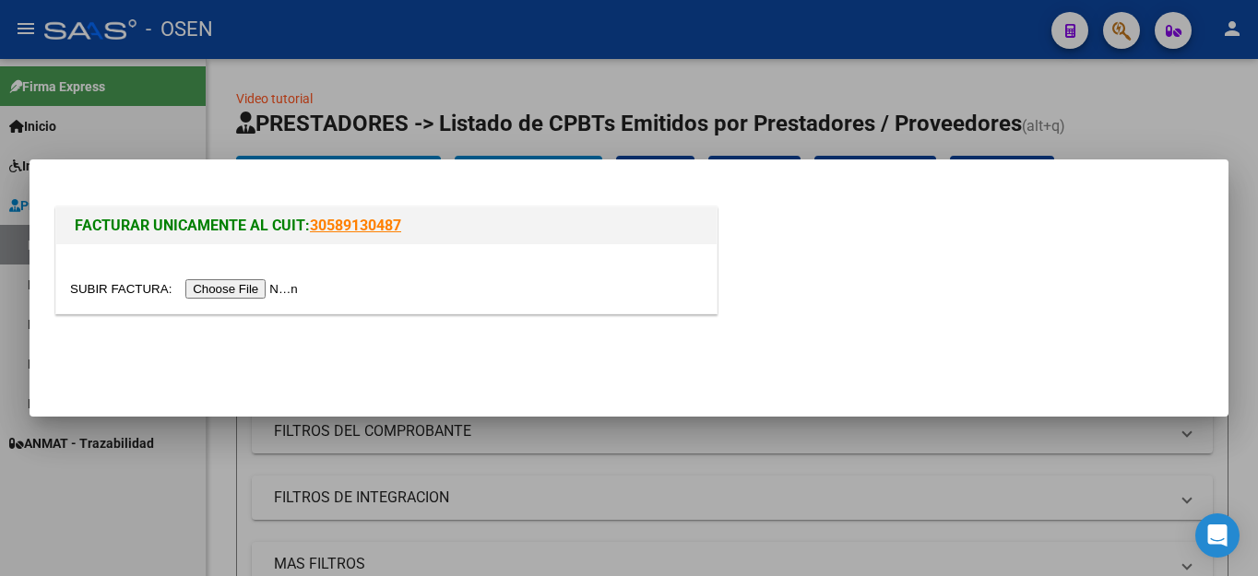
click at [246, 286] on input "file" at bounding box center [186, 288] width 233 height 19
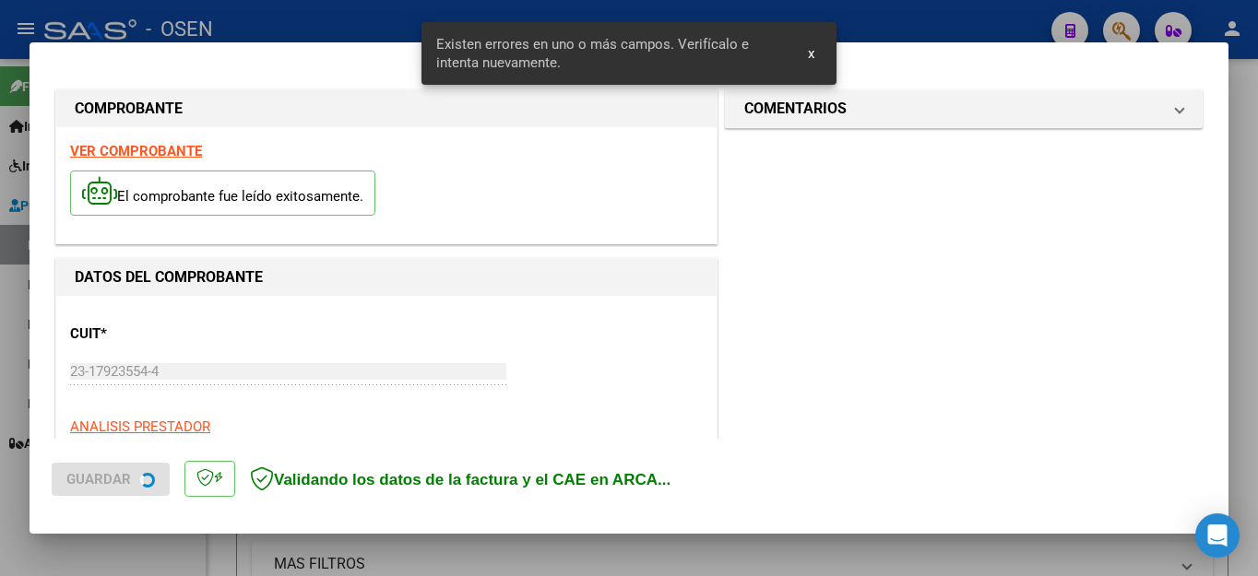
scroll to position [455, 0]
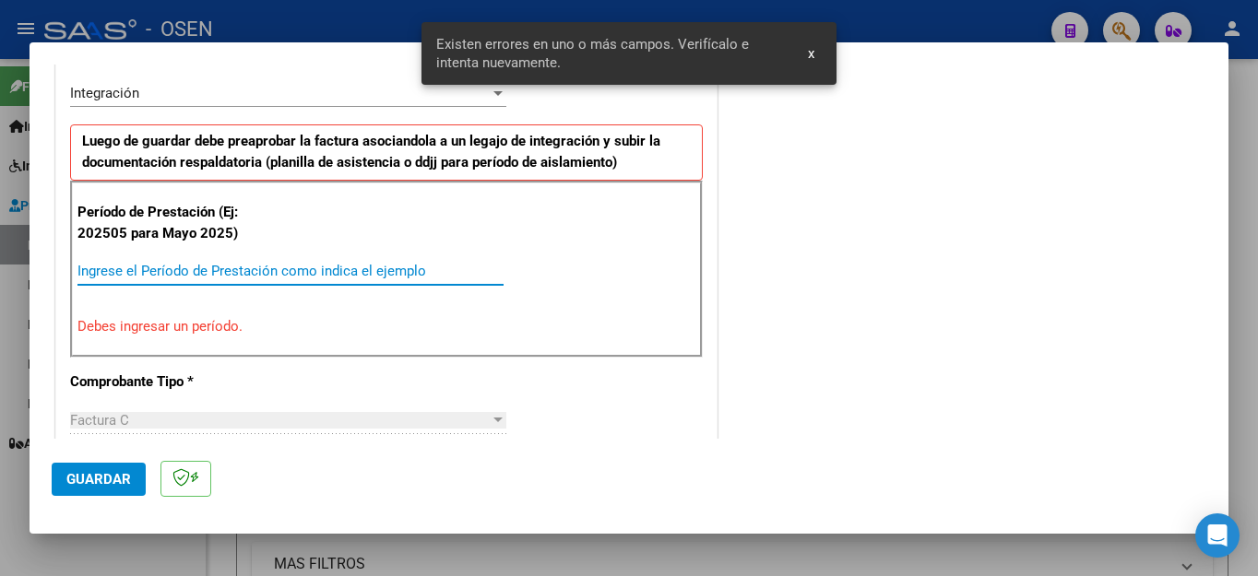
click at [294, 273] on input "Ingrese el Período de Prestación como indica el ejemplo" at bounding box center [290, 271] width 426 height 17
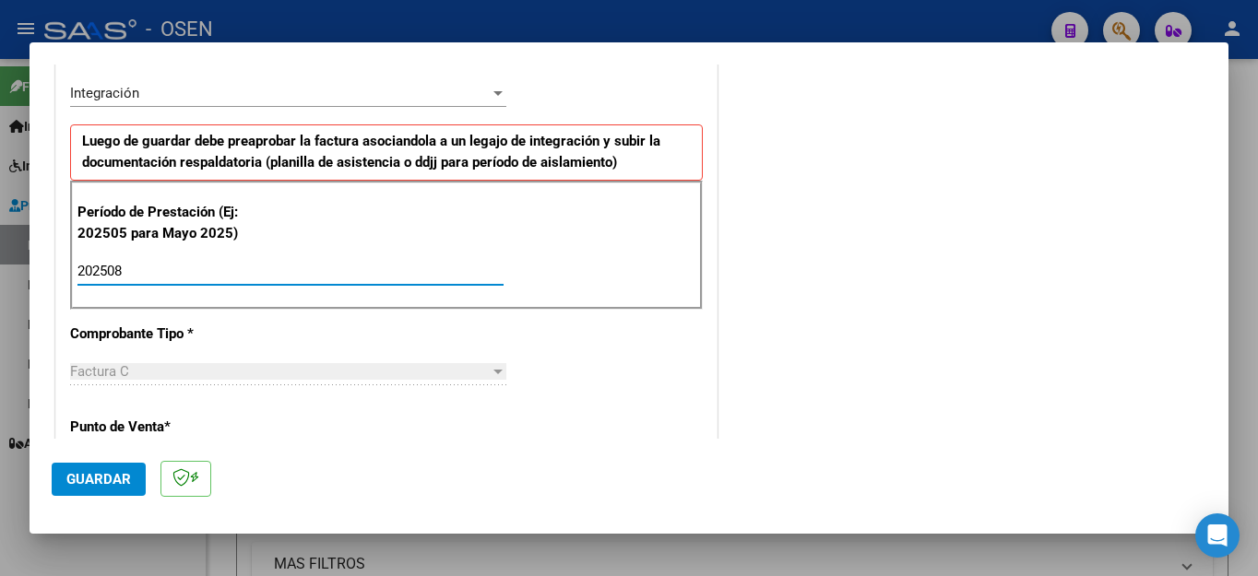
type input "202508"
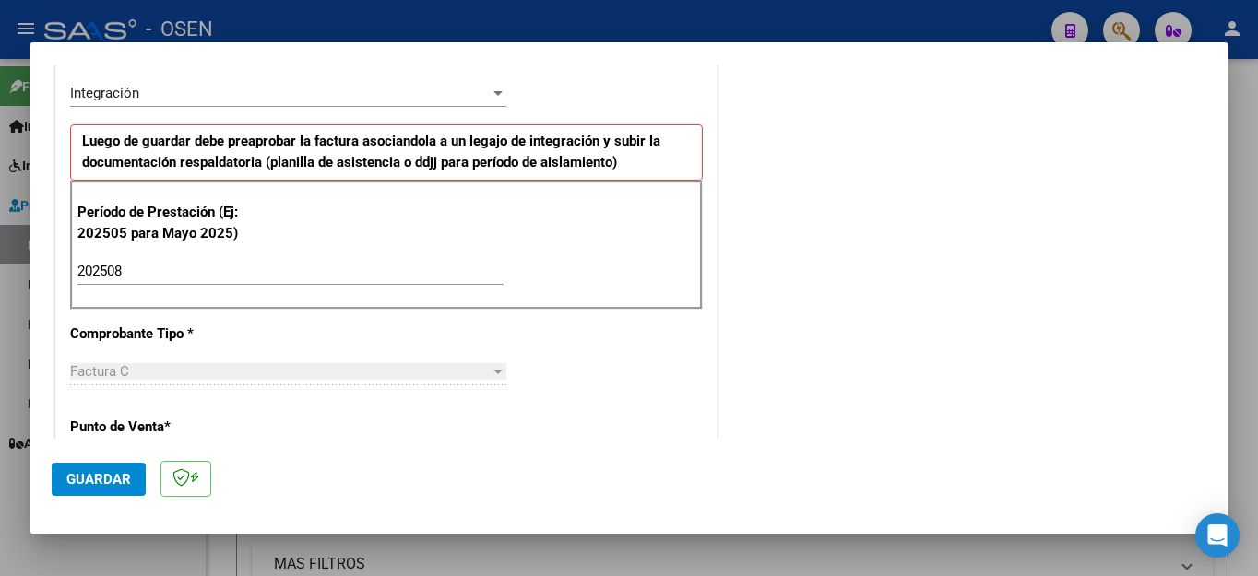
scroll to position [1177, 0]
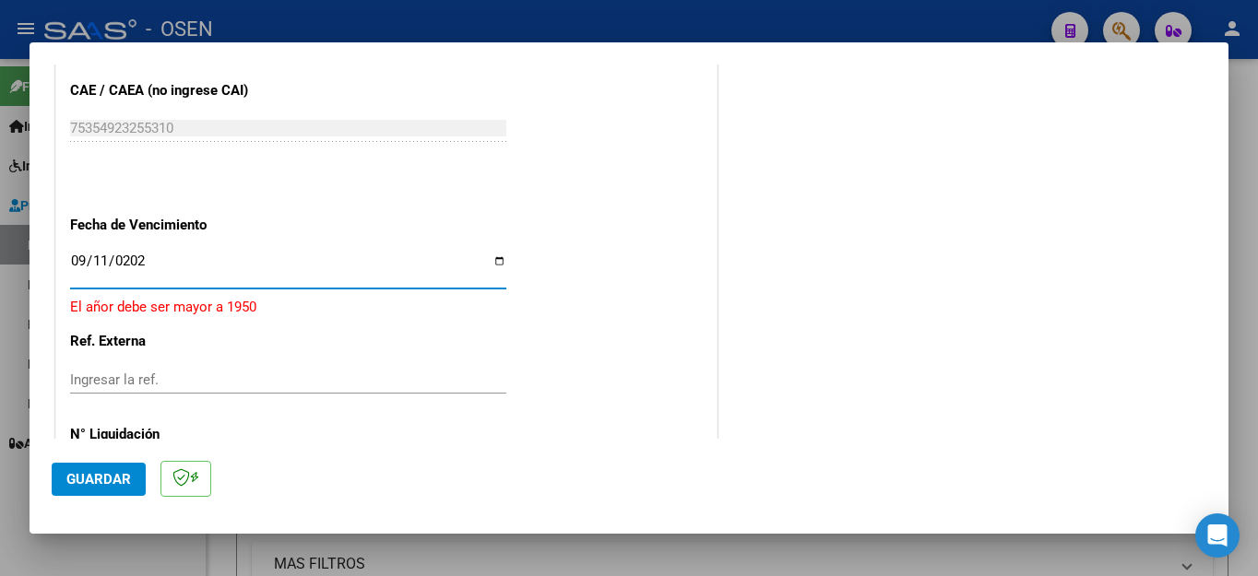
type input "[DATE]"
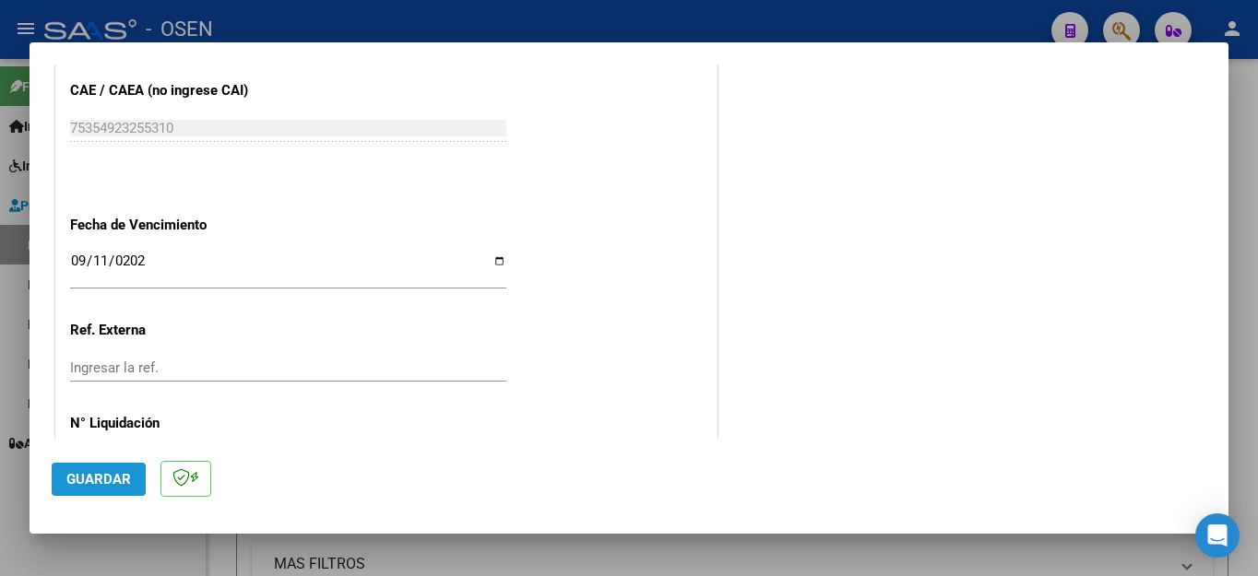
click at [106, 471] on span "Guardar" at bounding box center [98, 479] width 65 height 17
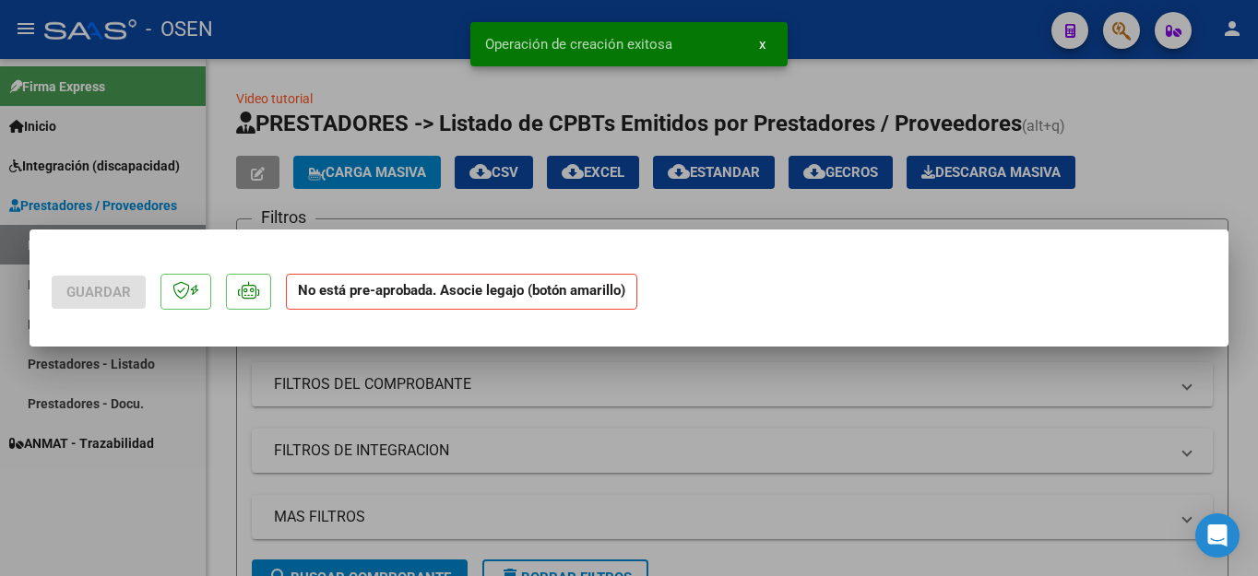
scroll to position [0, 0]
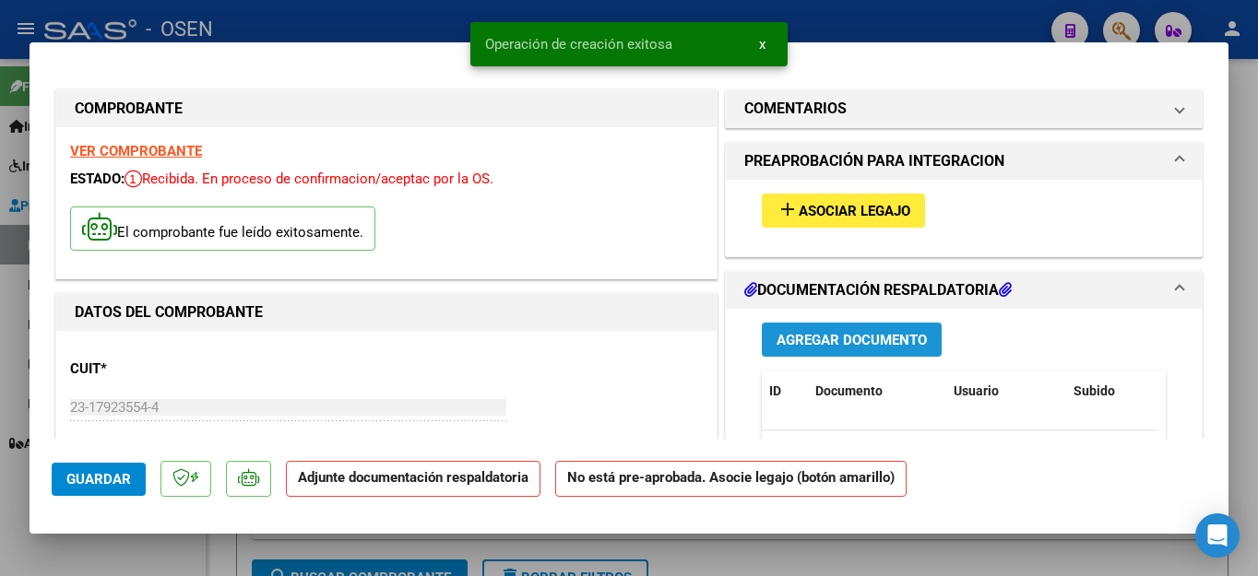
click at [779, 337] on span "Agregar Documento" at bounding box center [851, 340] width 150 height 17
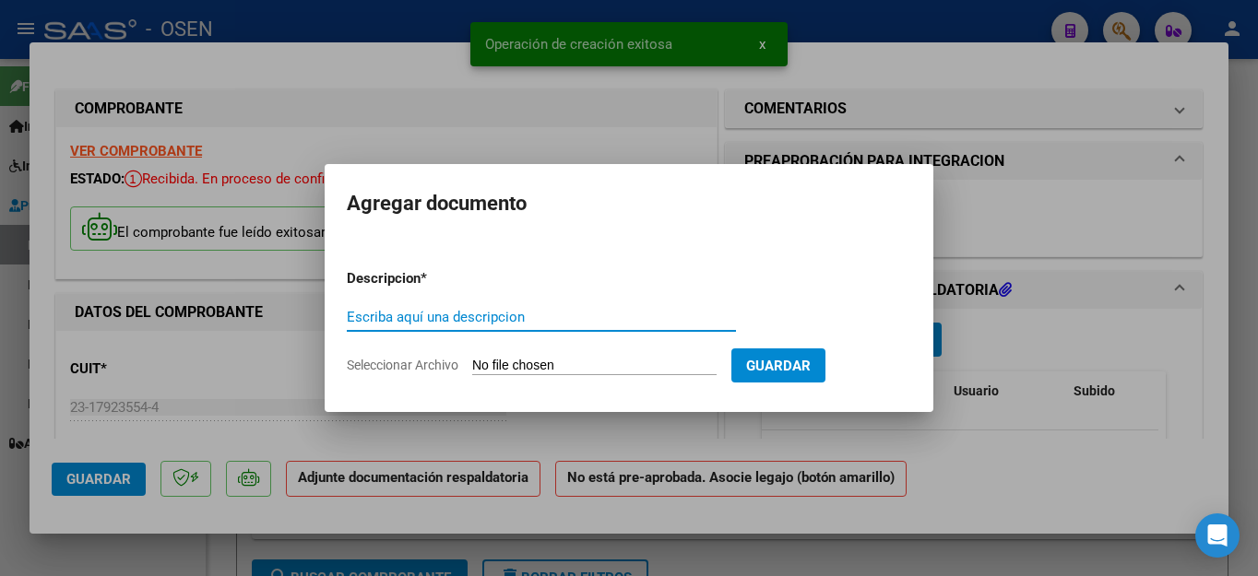
click at [472, 310] on input "Escriba aquí una descripcion" at bounding box center [541, 317] width 389 height 17
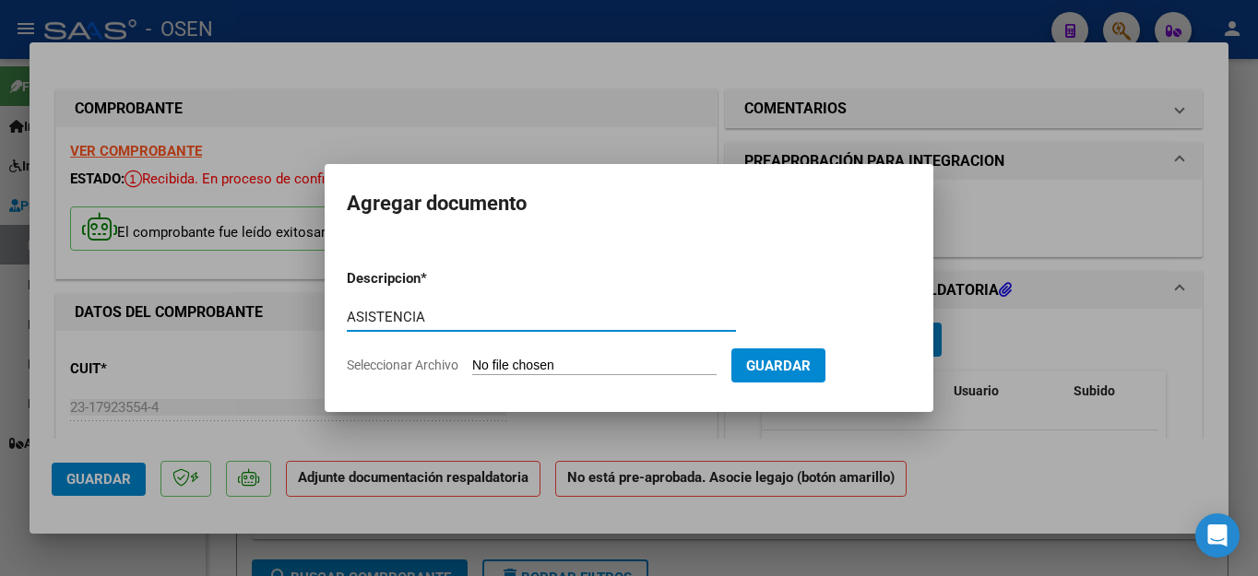
type input "ASISTENCIA"
click at [499, 364] on input "Seleccionar Archivo" at bounding box center [594, 367] width 244 height 18
type input "C:\fakepath\[PERSON_NAME] FAC8048 ASISTENCIA.pdf"
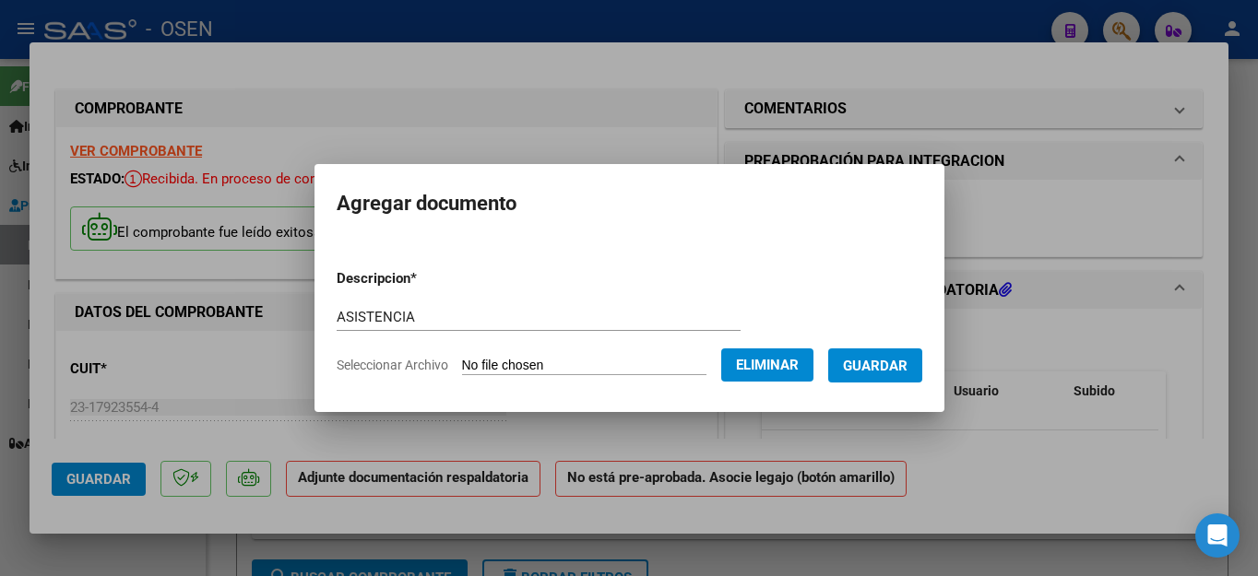
click at [898, 371] on span "Guardar" at bounding box center [875, 366] width 65 height 17
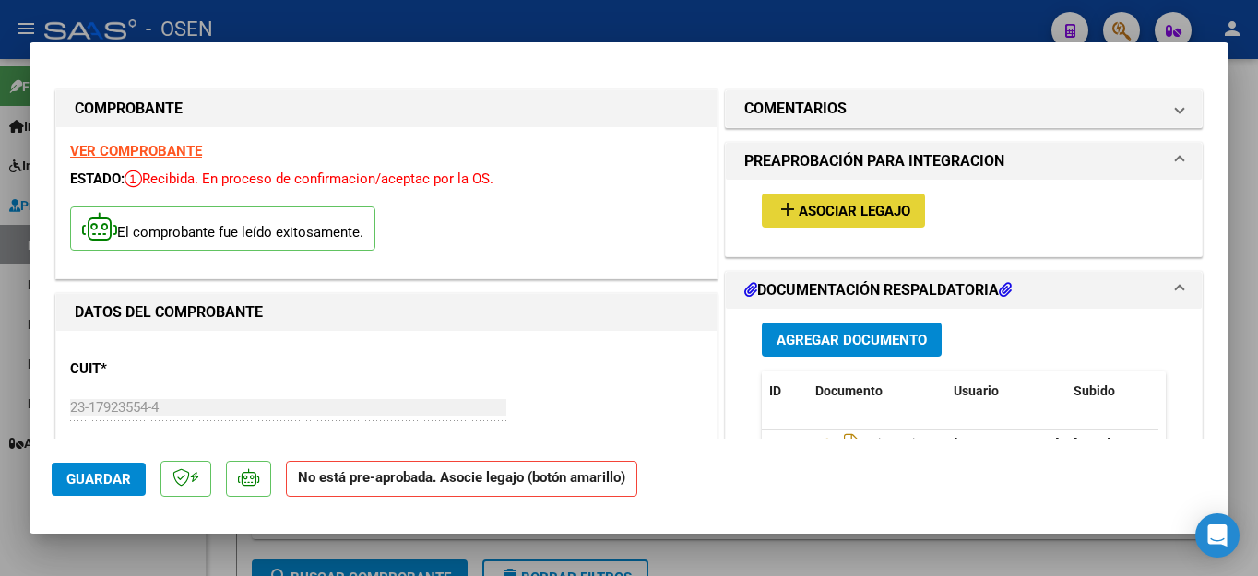
click at [812, 207] on span "Asociar Legajo" at bounding box center [855, 211] width 112 height 17
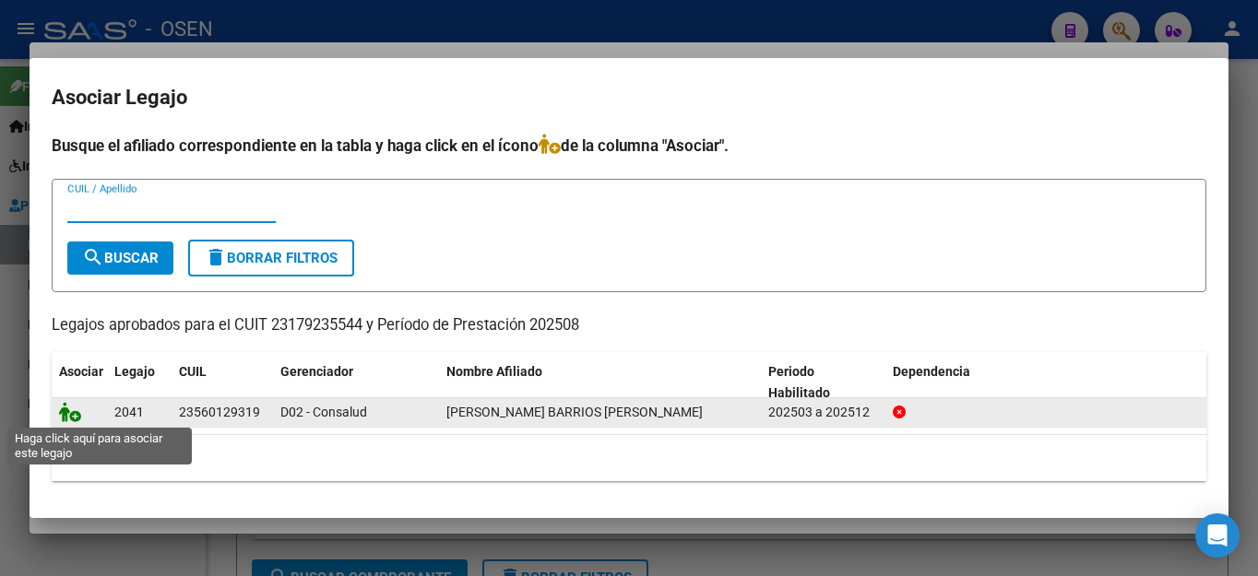
click at [70, 419] on icon at bounding box center [70, 412] width 22 height 20
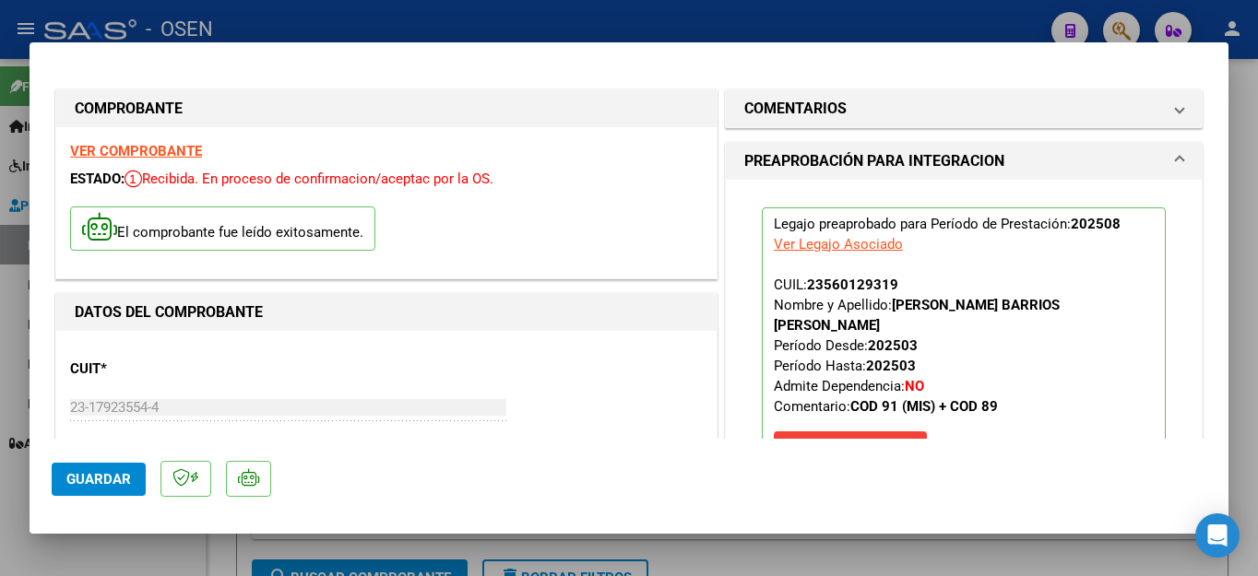
click at [97, 558] on div at bounding box center [629, 288] width 1258 height 576
type input "$ 0,00"
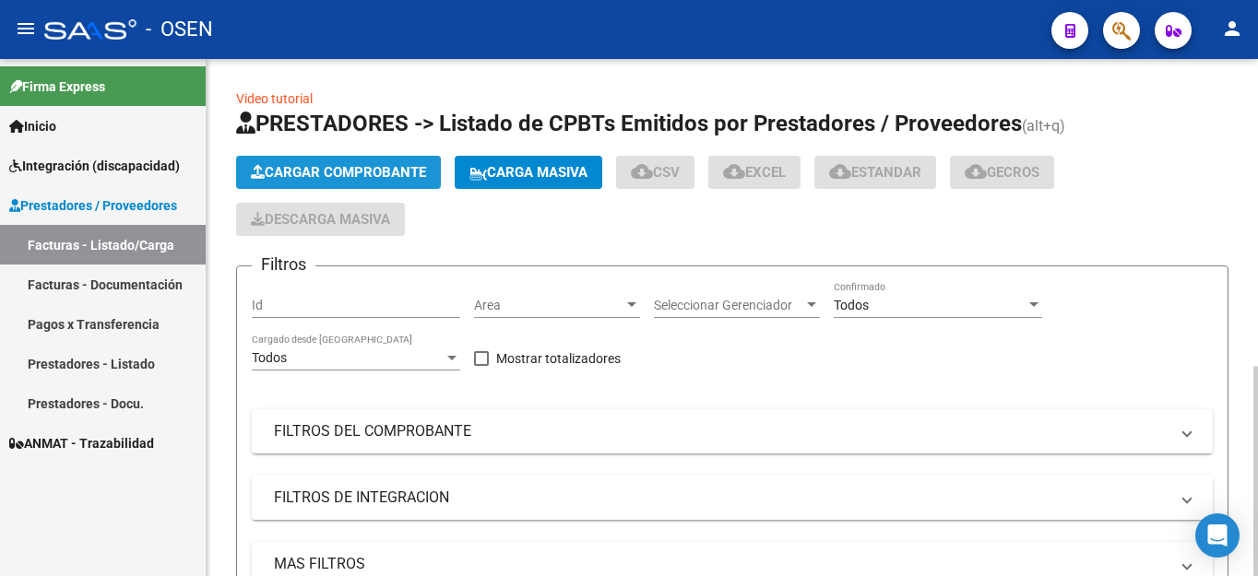
click at [315, 164] on span "Cargar Comprobante" at bounding box center [338, 172] width 175 height 17
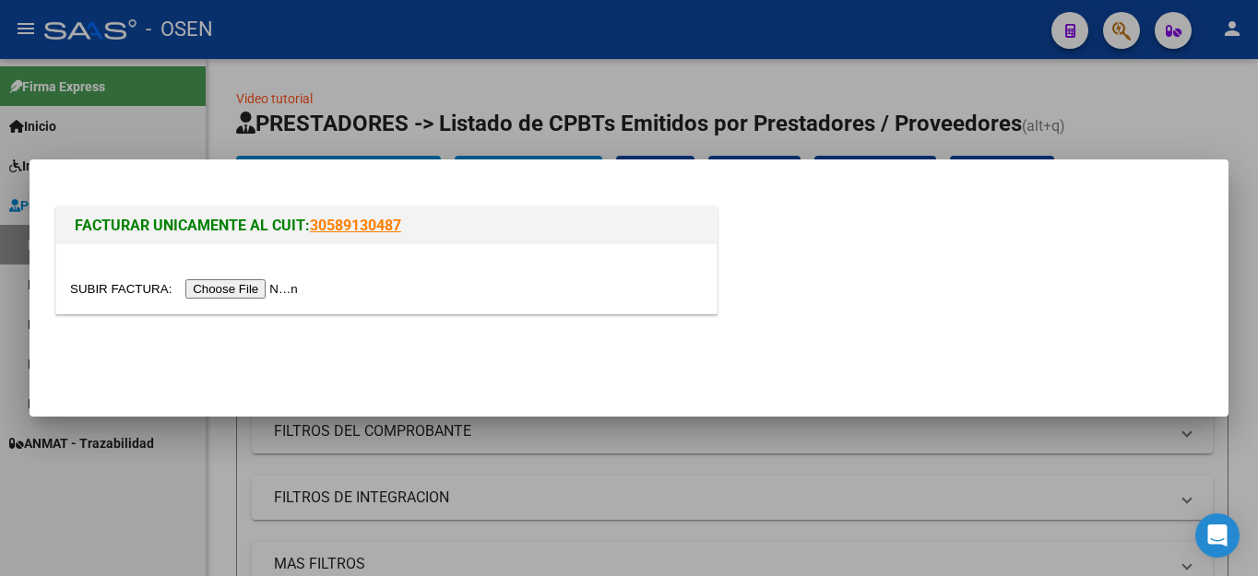
click at [241, 289] on input "file" at bounding box center [186, 288] width 233 height 19
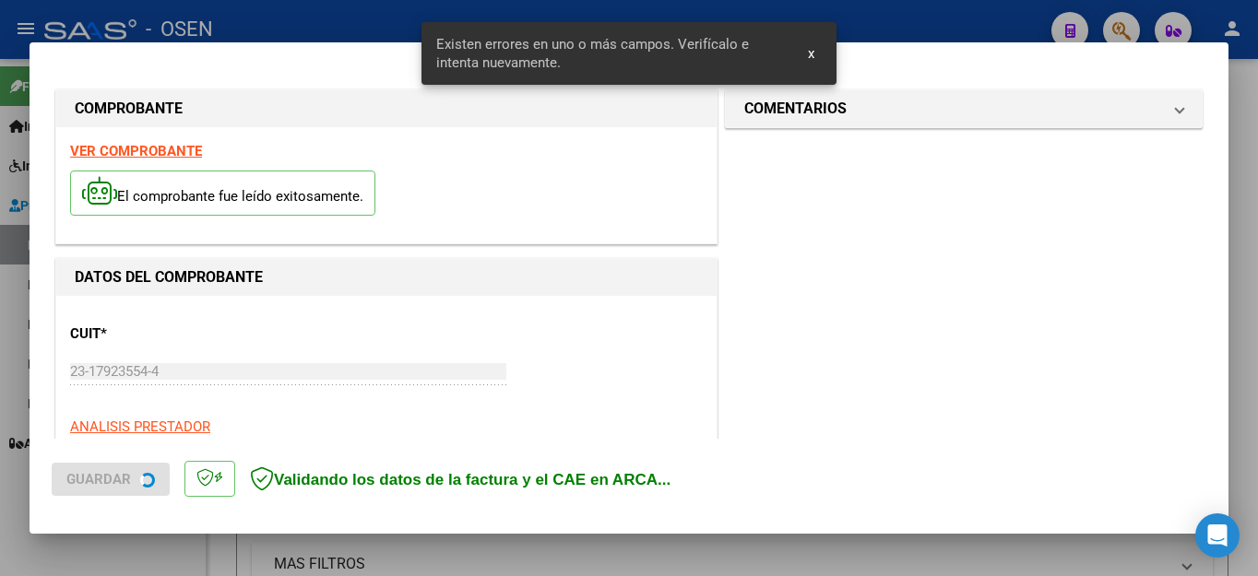
scroll to position [455, 0]
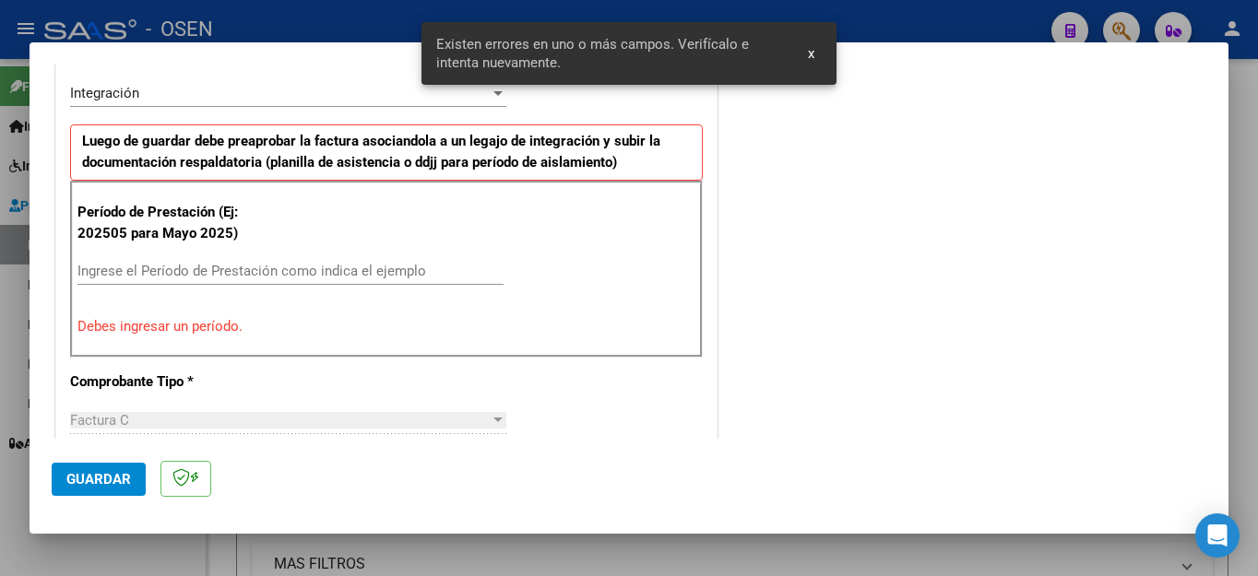
click at [238, 268] on input "Ingrese el Período de Prestación como indica el ejemplo" at bounding box center [290, 271] width 426 height 17
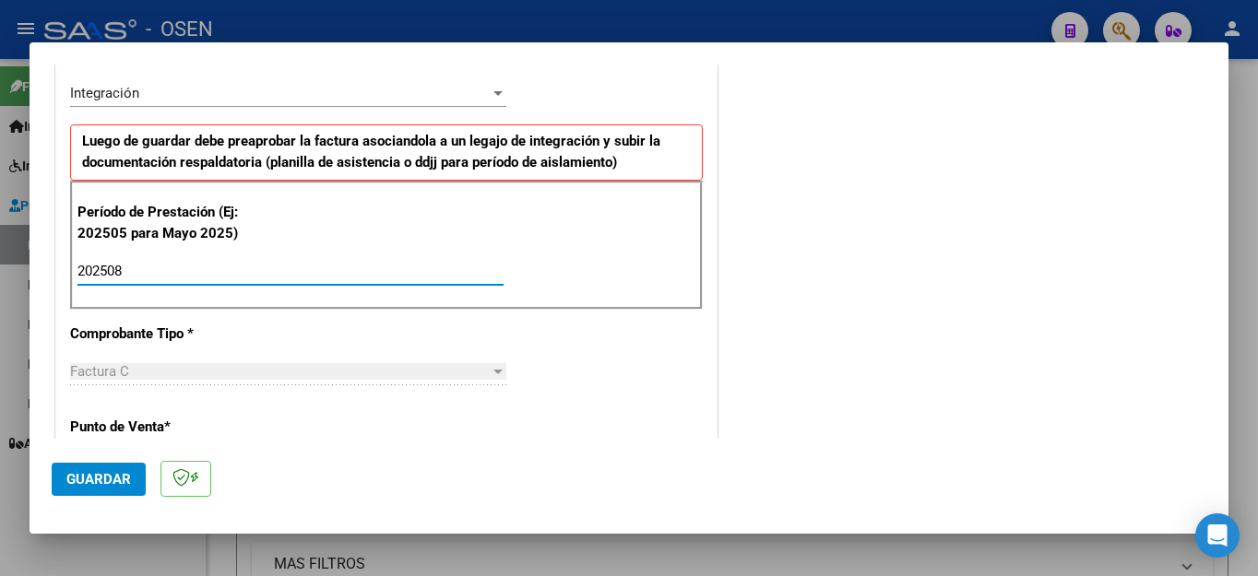
type input "202508"
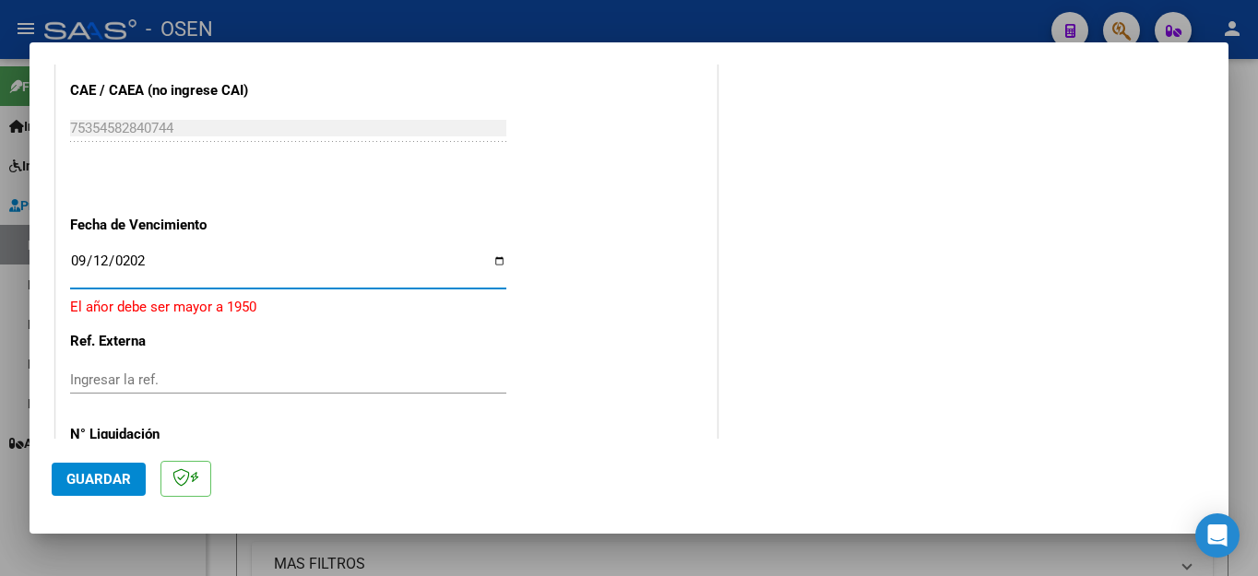
type input "[DATE]"
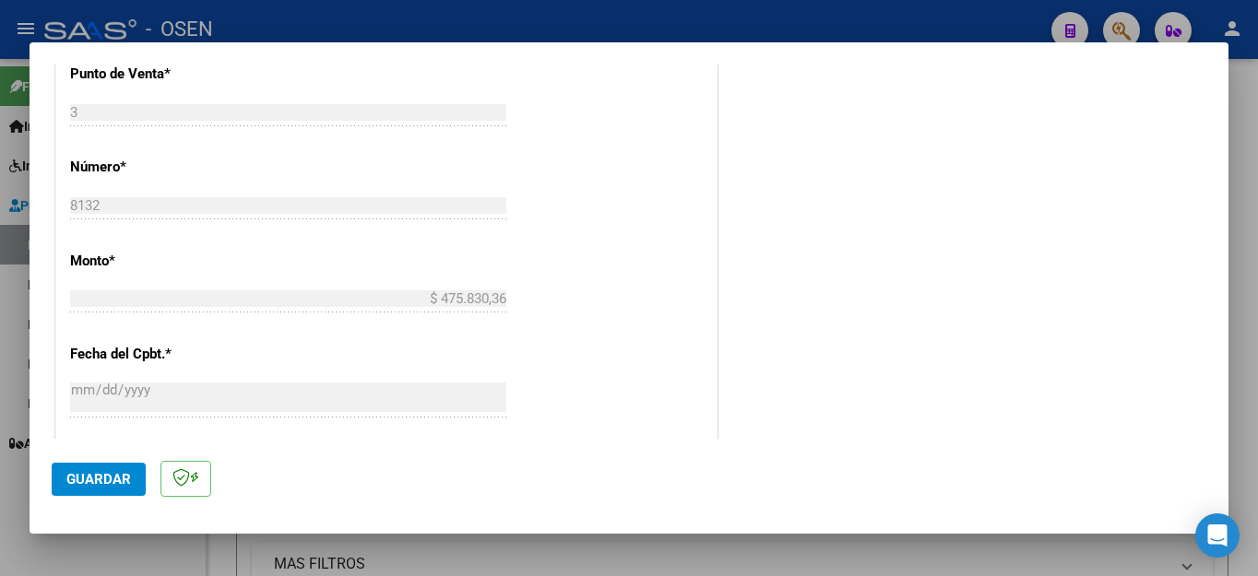
scroll to position [1084, 0]
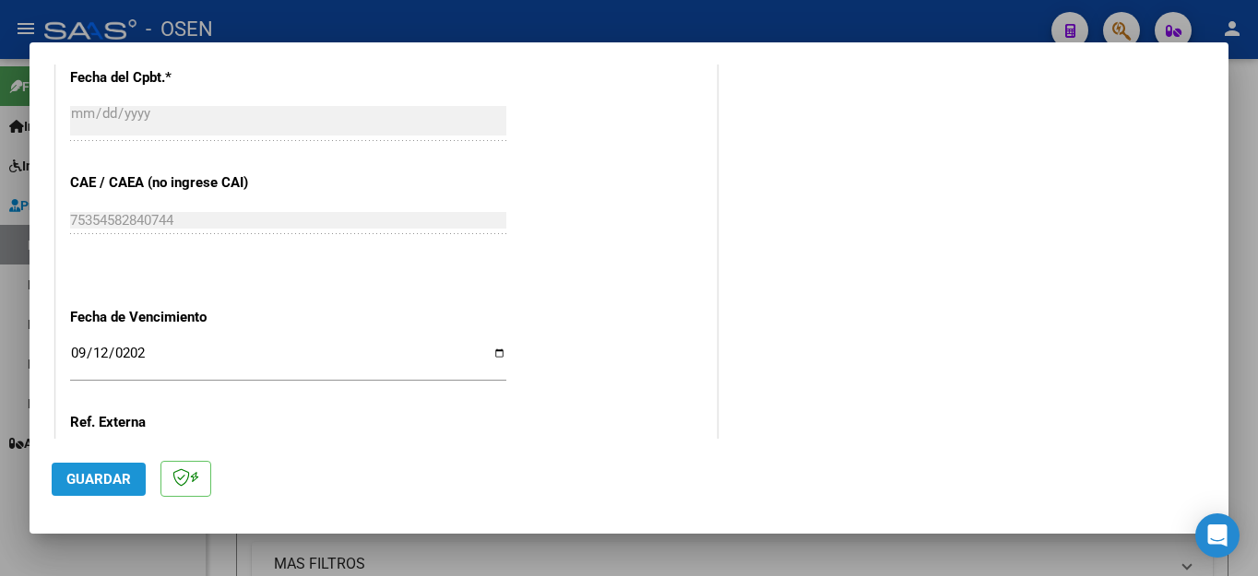
click at [88, 479] on span "Guardar" at bounding box center [98, 479] width 65 height 17
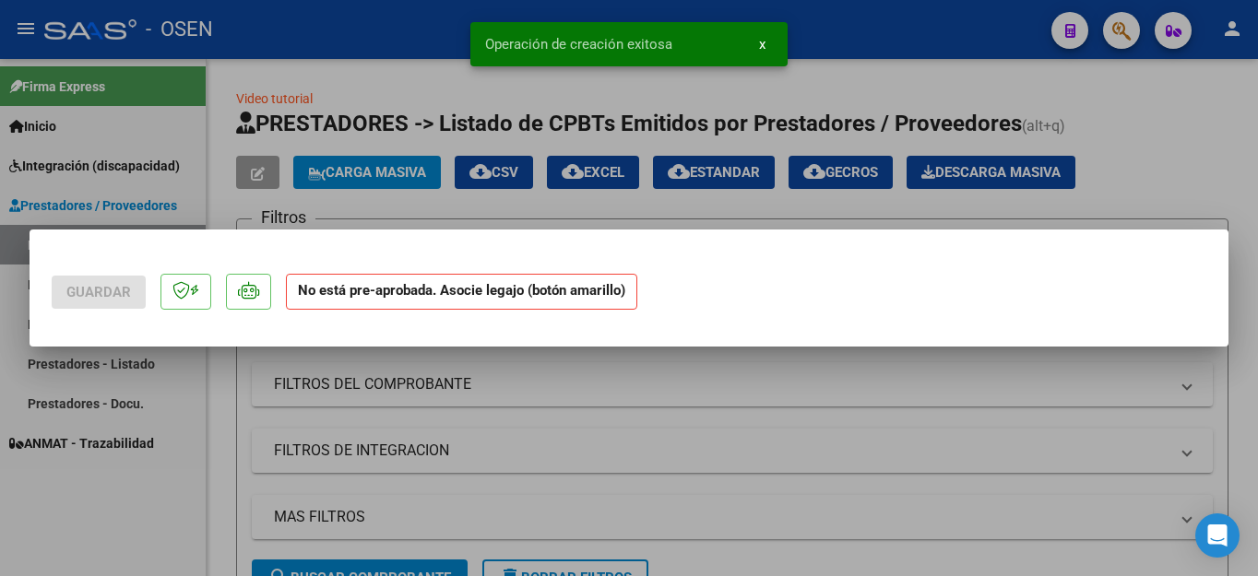
scroll to position [0, 0]
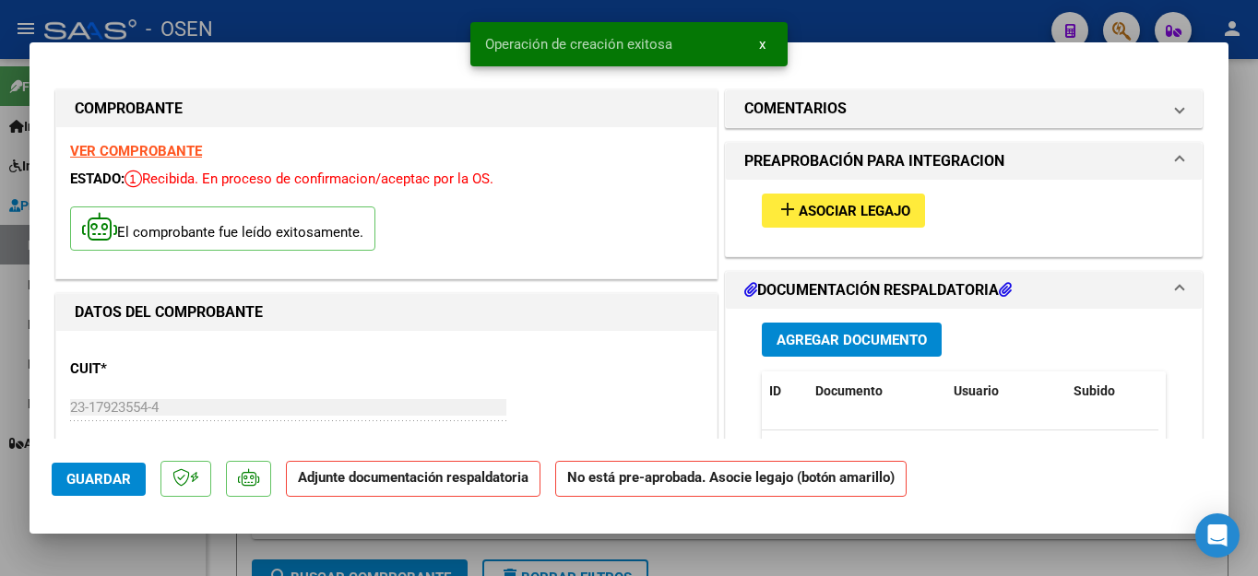
click at [794, 335] on span "Agregar Documento" at bounding box center [851, 340] width 150 height 17
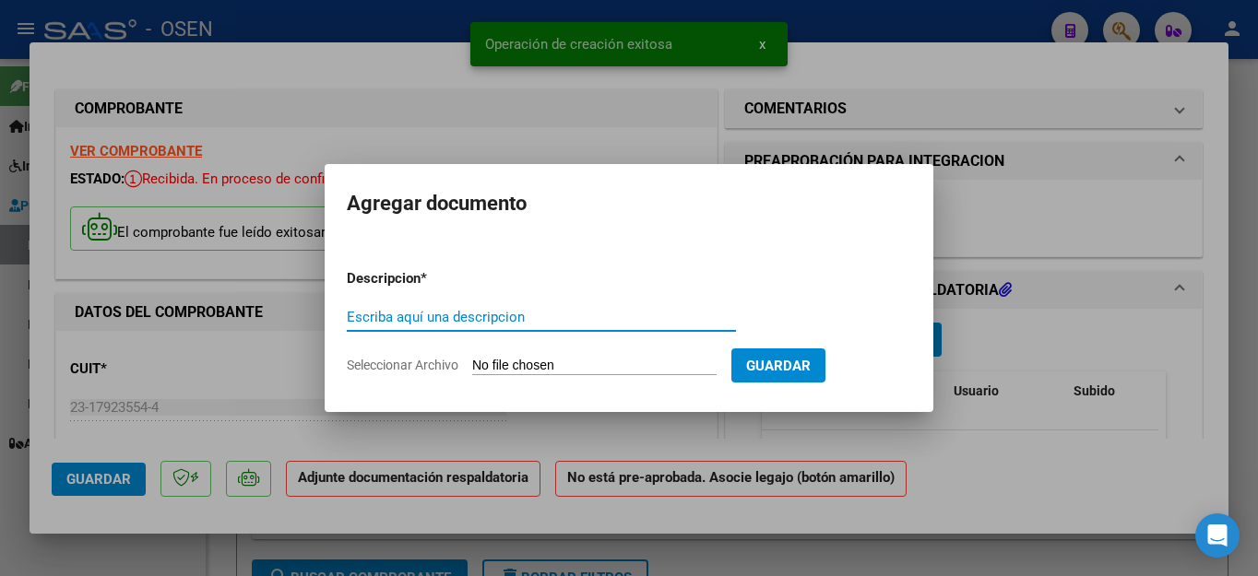
click at [390, 319] on input "Escriba aquí una descripcion" at bounding box center [541, 317] width 389 height 17
type input "ASISTENCIA"
click at [539, 366] on input "Seleccionar Archivo" at bounding box center [594, 367] width 244 height 18
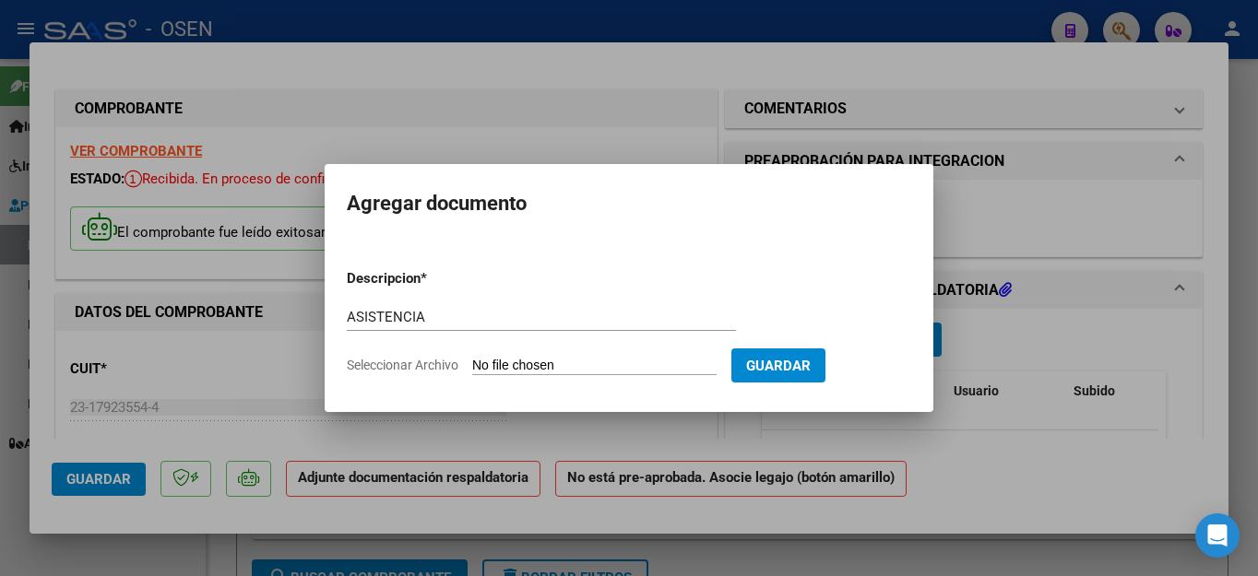
type input "C:\fakepath\[PERSON_NAME] FAC8132 ASISTENCIA.pdf"
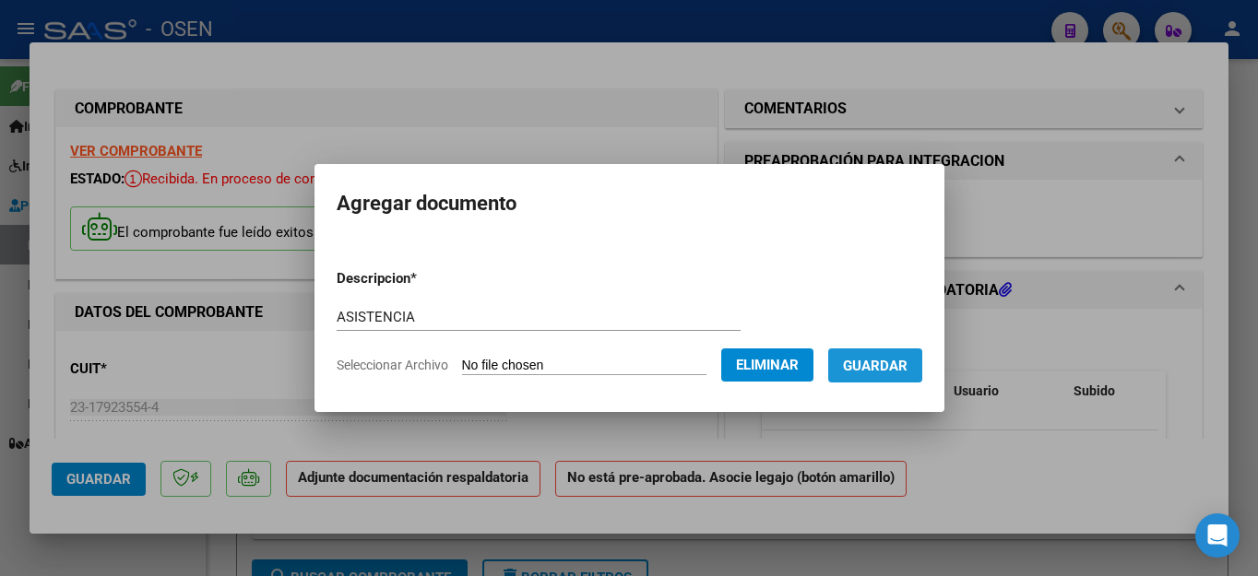
click at [872, 367] on span "Guardar" at bounding box center [875, 366] width 65 height 17
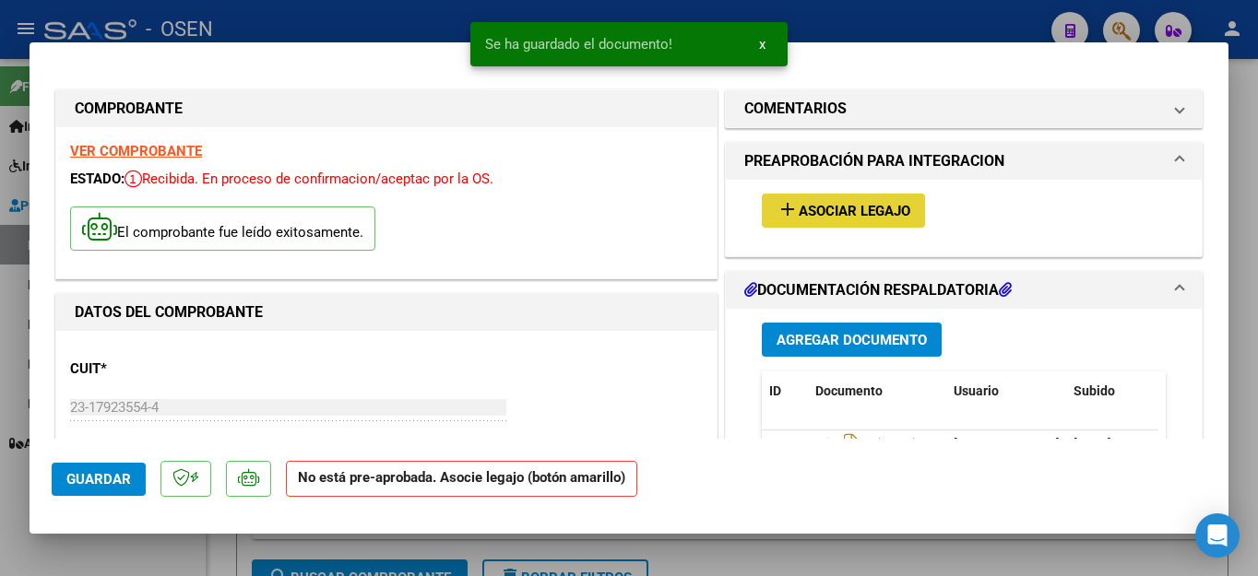
click at [834, 213] on span "Asociar Legajo" at bounding box center [855, 211] width 112 height 17
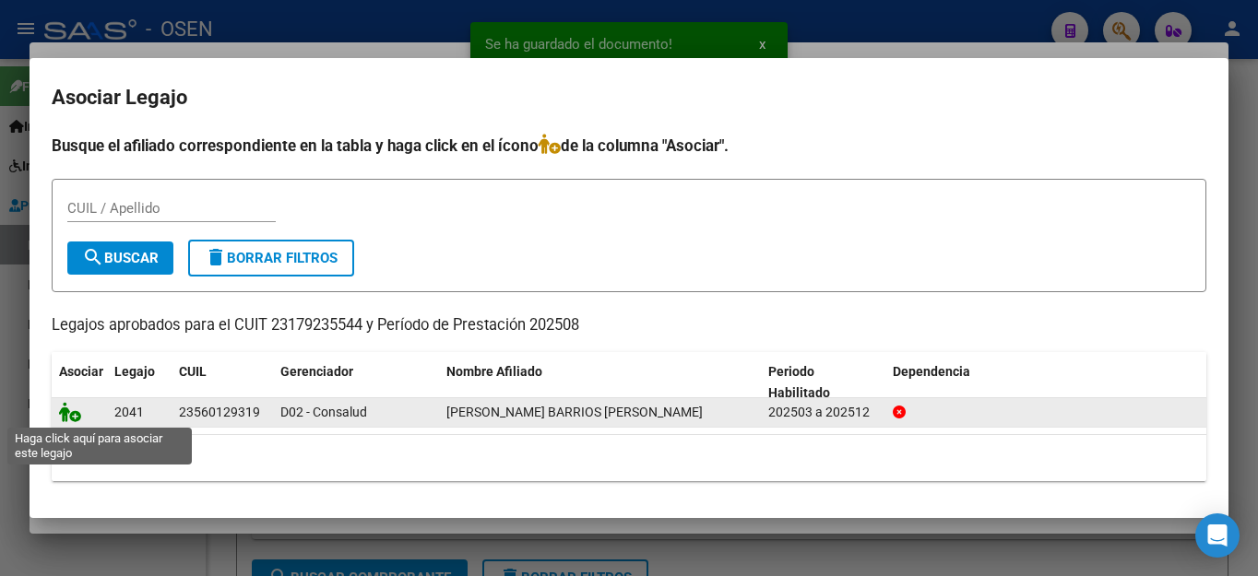
click at [69, 410] on icon at bounding box center [70, 412] width 22 height 20
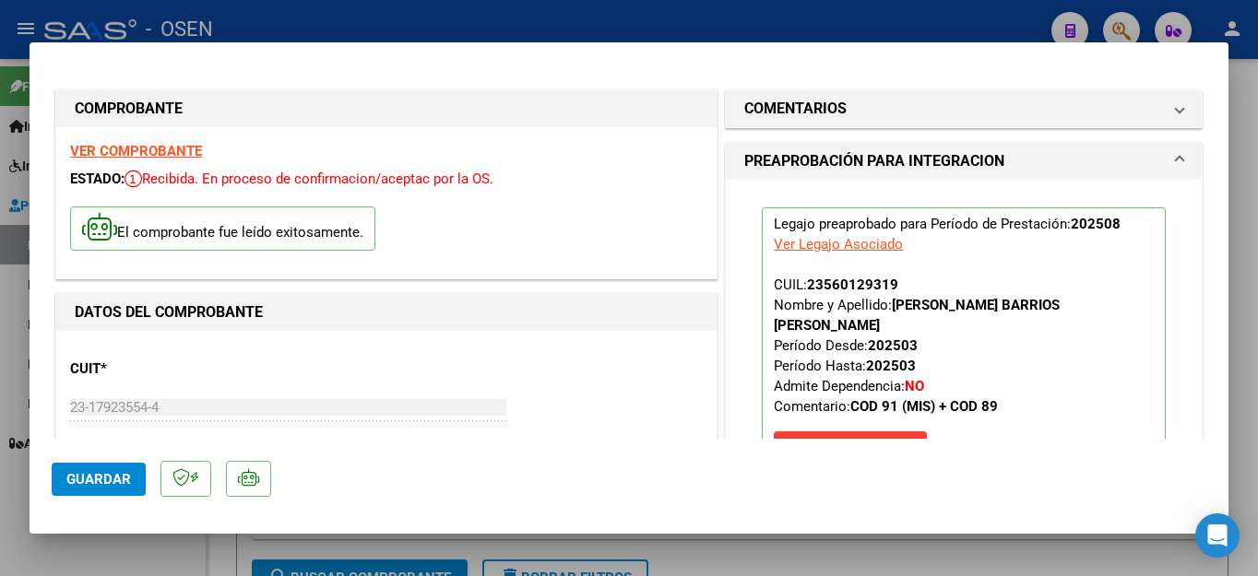
click at [111, 547] on div at bounding box center [629, 288] width 1258 height 576
type input "$ 0,00"
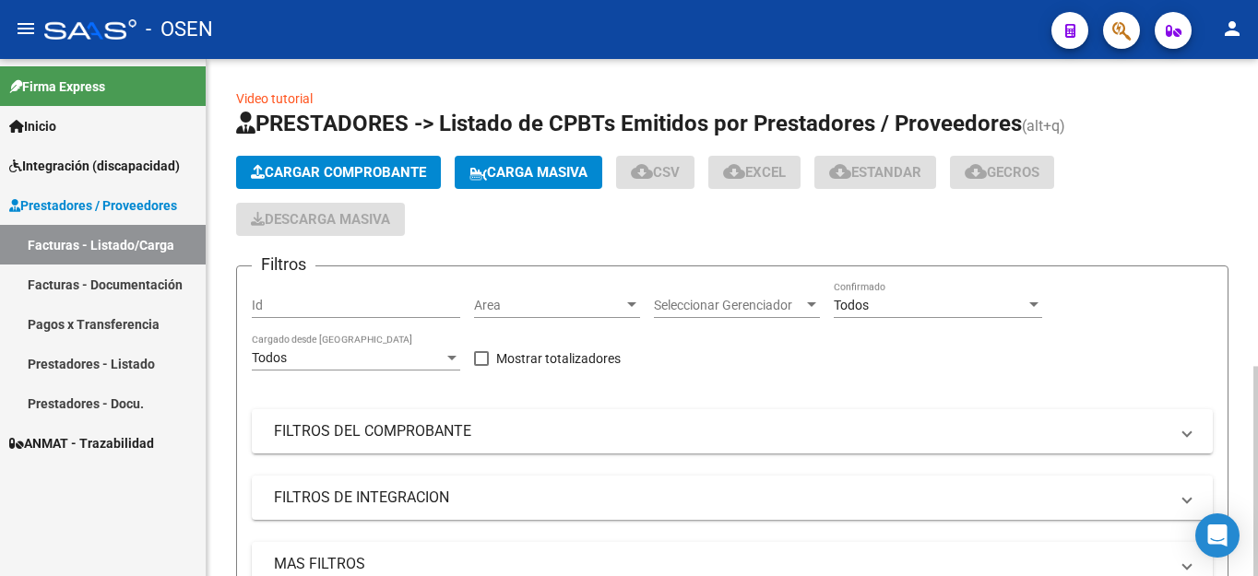
click at [295, 167] on span "Cargar Comprobante" at bounding box center [338, 172] width 175 height 17
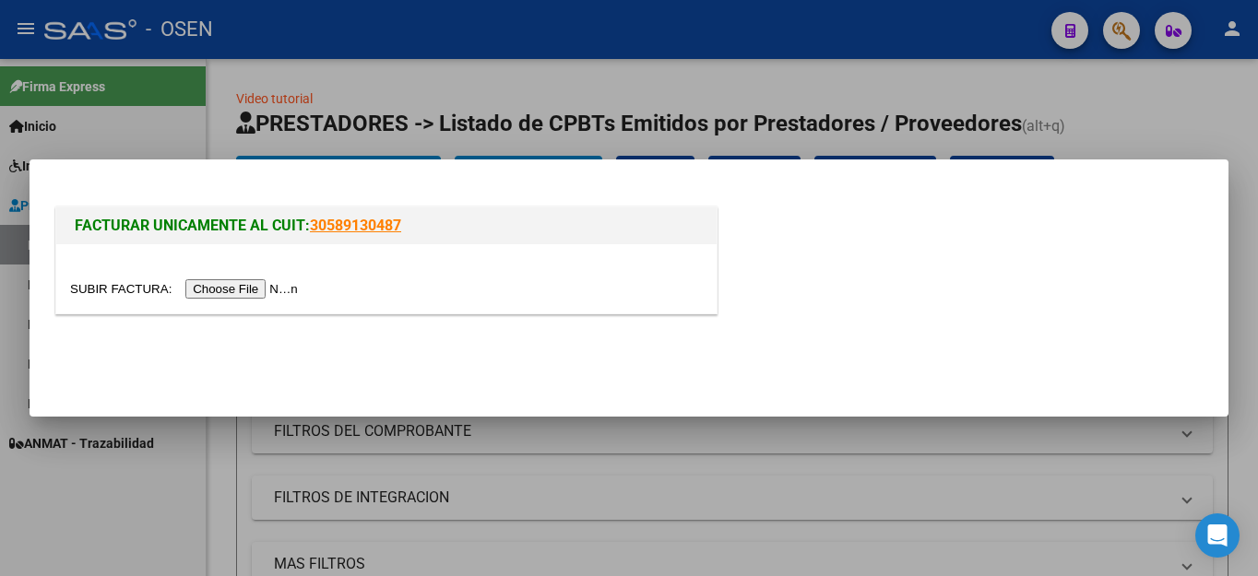
click at [234, 286] on input "file" at bounding box center [186, 288] width 233 height 19
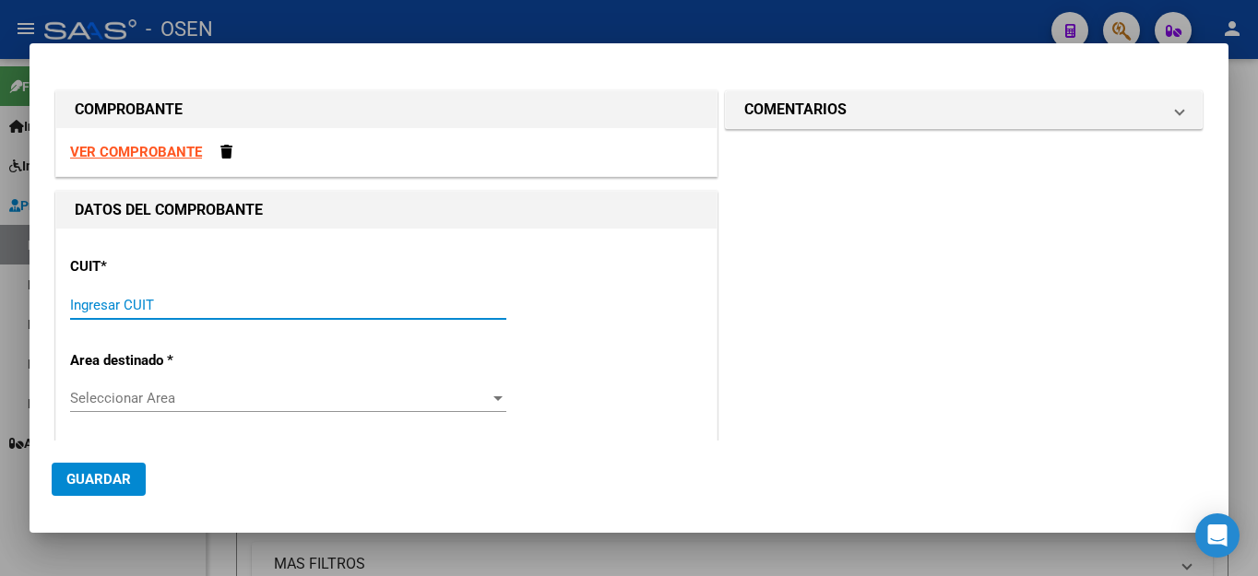
click at [199, 312] on input "Ingresar CUIT" at bounding box center [288, 305] width 436 height 17
type input "27-29058219-4"
type input "2"
type input "27-29058219-4"
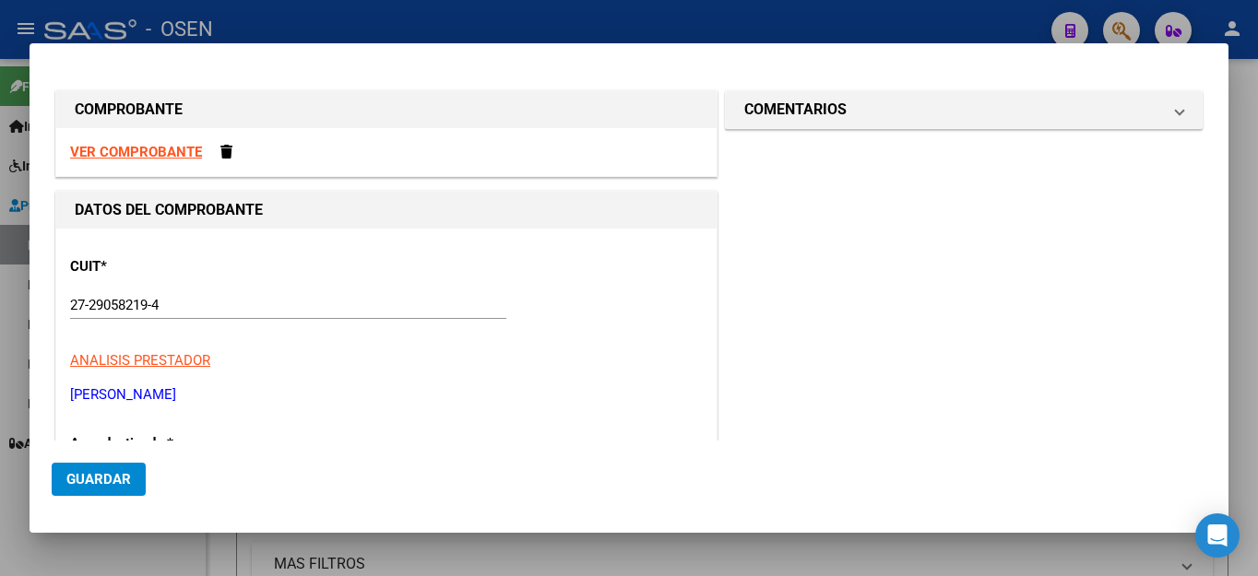
scroll to position [229, 0]
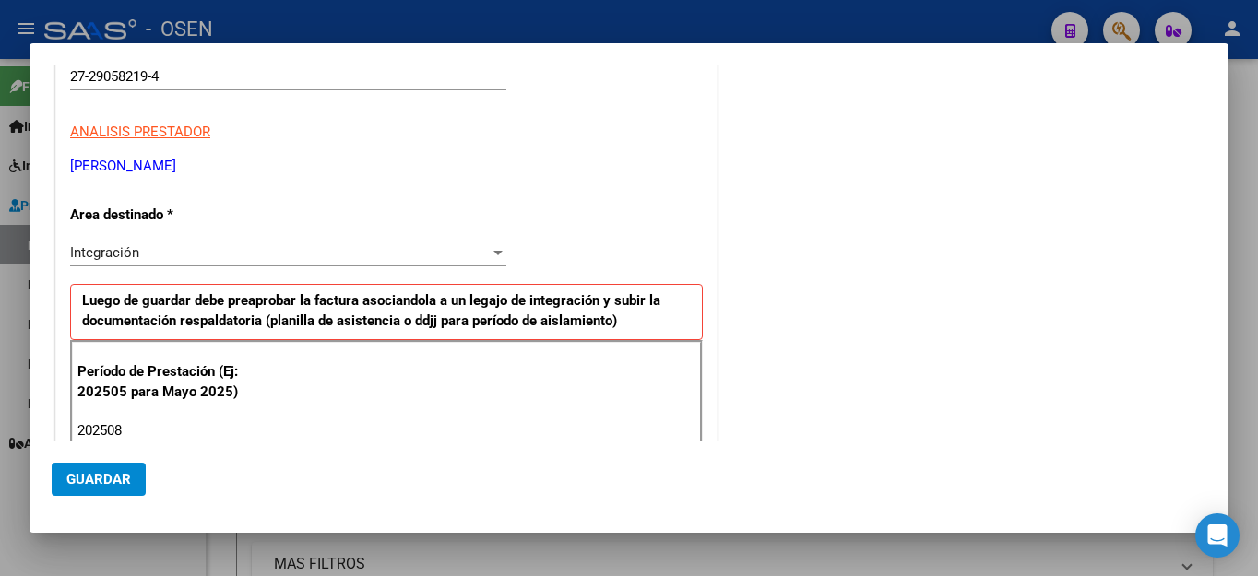
type input "202508"
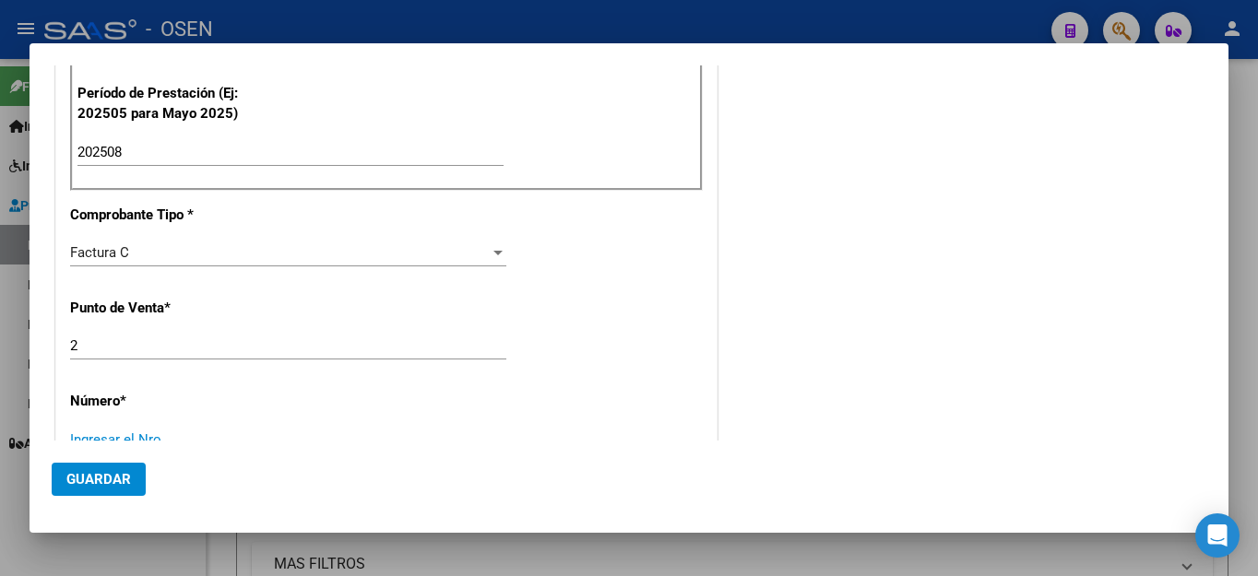
scroll to position [515, 0]
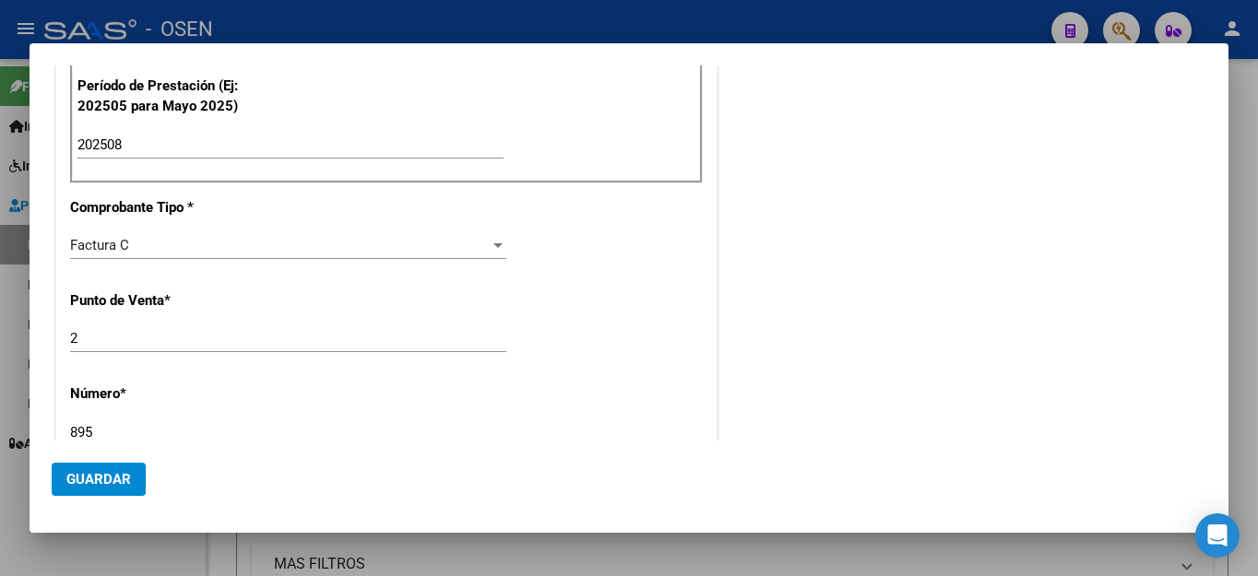
type input "895"
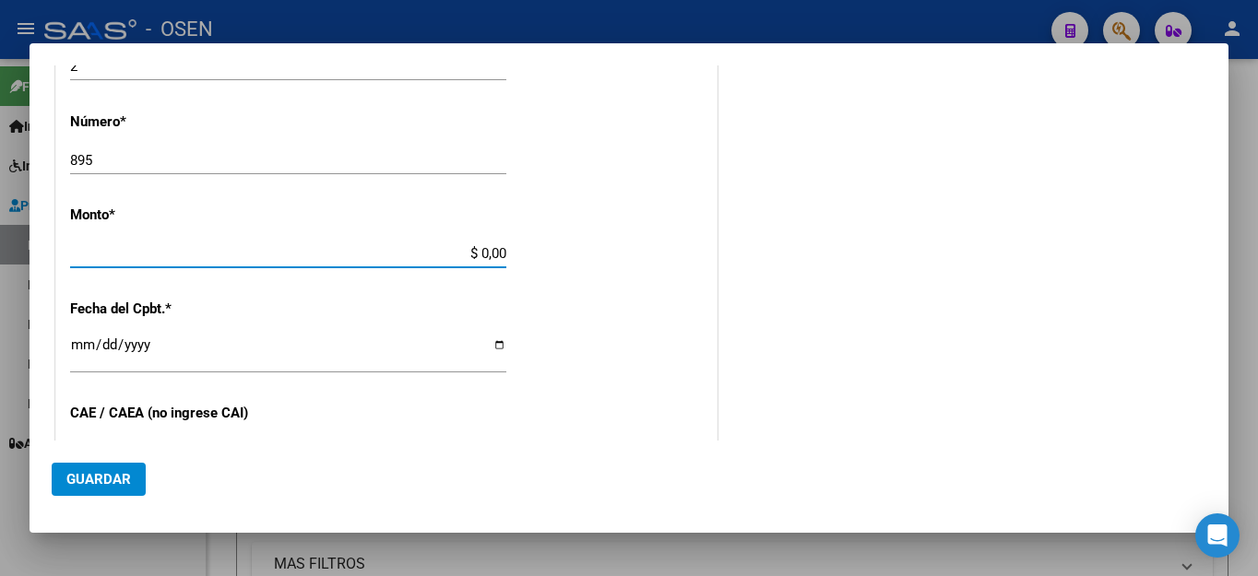
type input "$ 98.964,88"
type input "[DATE]"
type input "75364312333134"
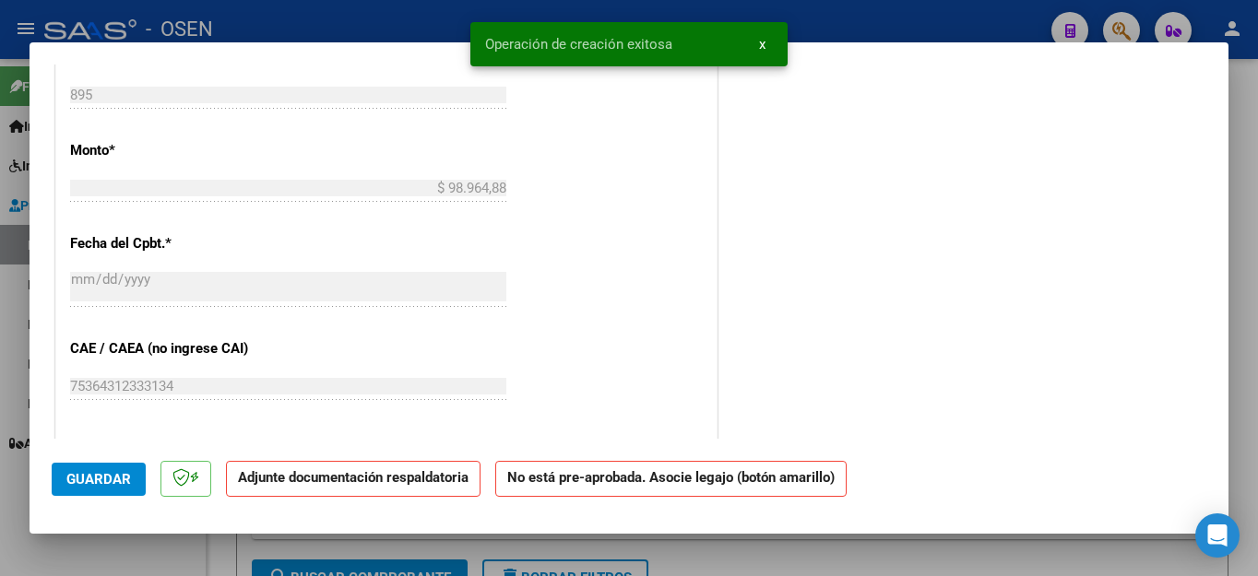
scroll to position [1014, 0]
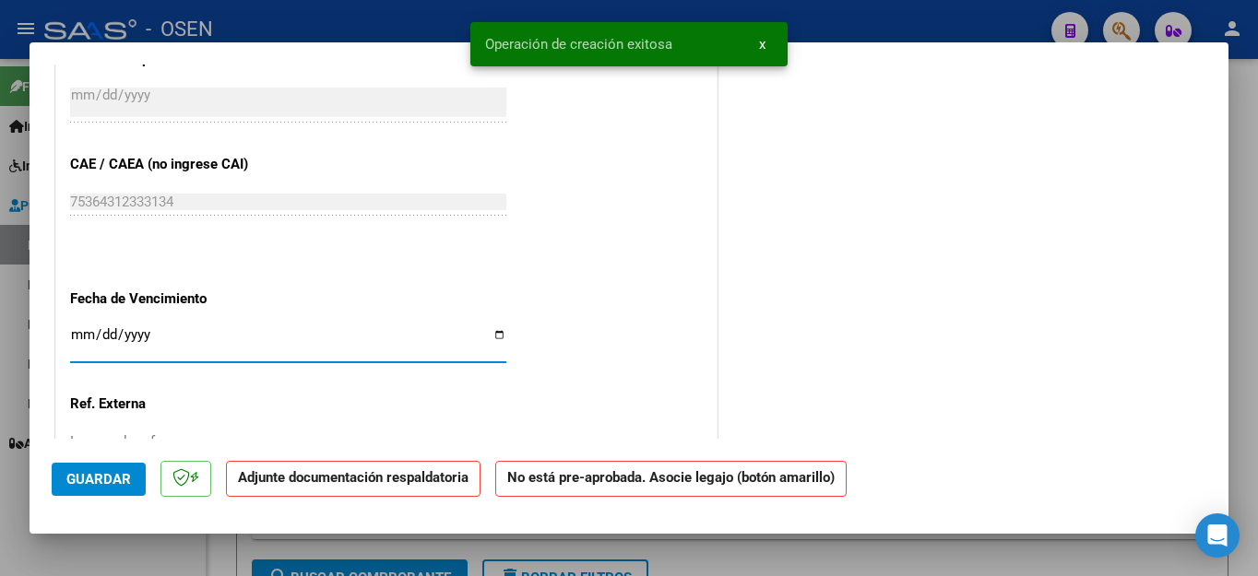
click at [77, 327] on input "Ingresar la fecha" at bounding box center [288, 342] width 436 height 30
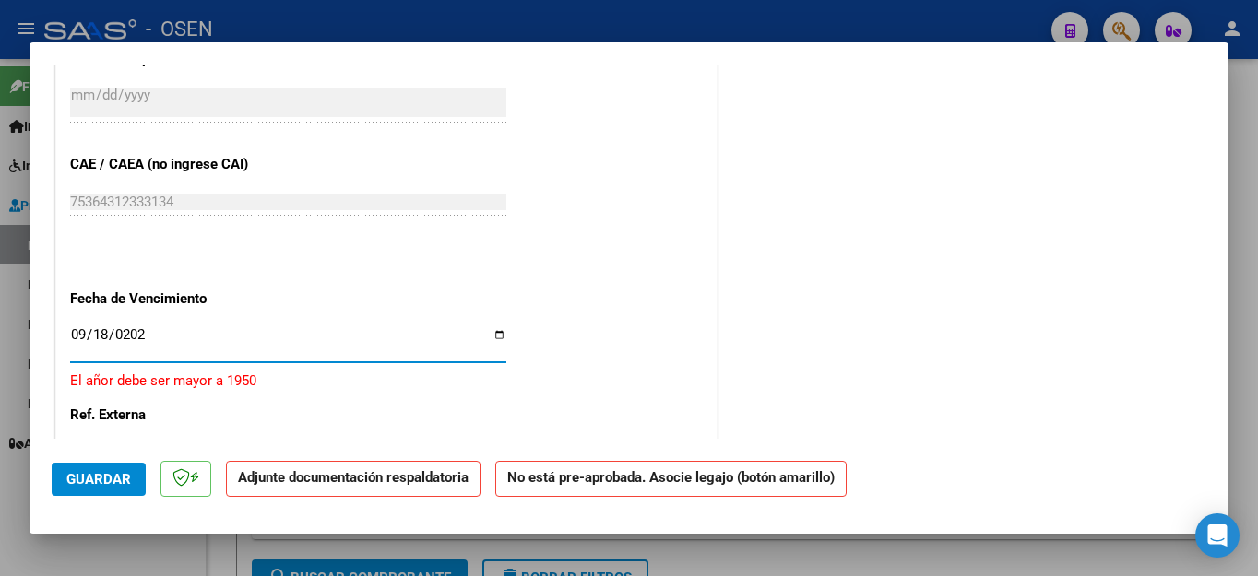
type input "[DATE]"
click at [84, 473] on span "Guardar" at bounding box center [98, 479] width 65 height 17
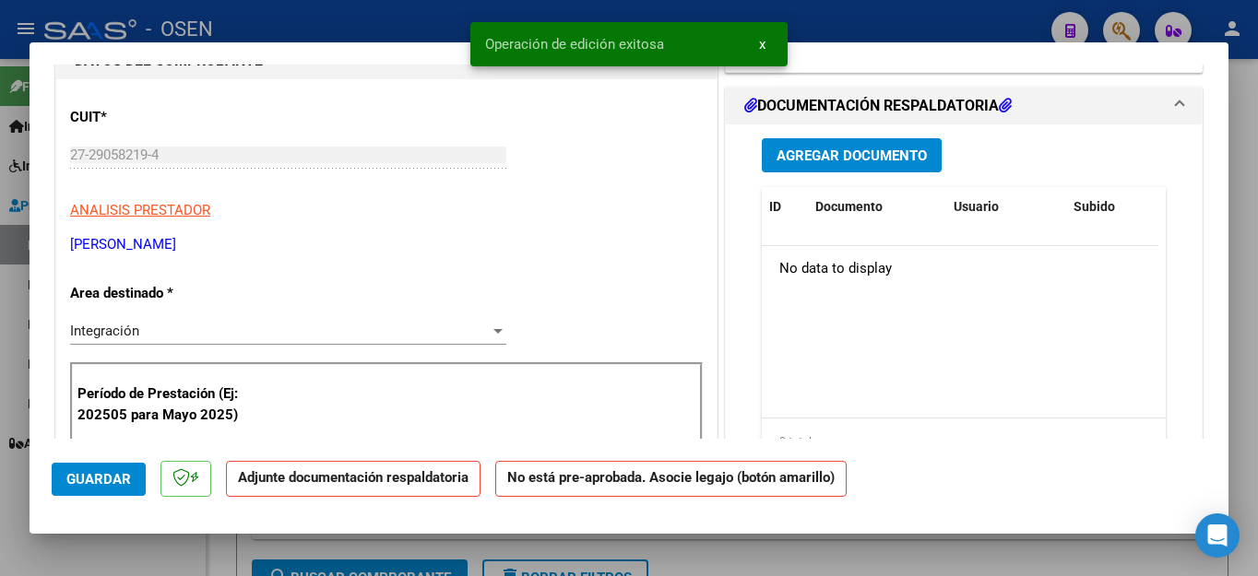
scroll to position [92, 0]
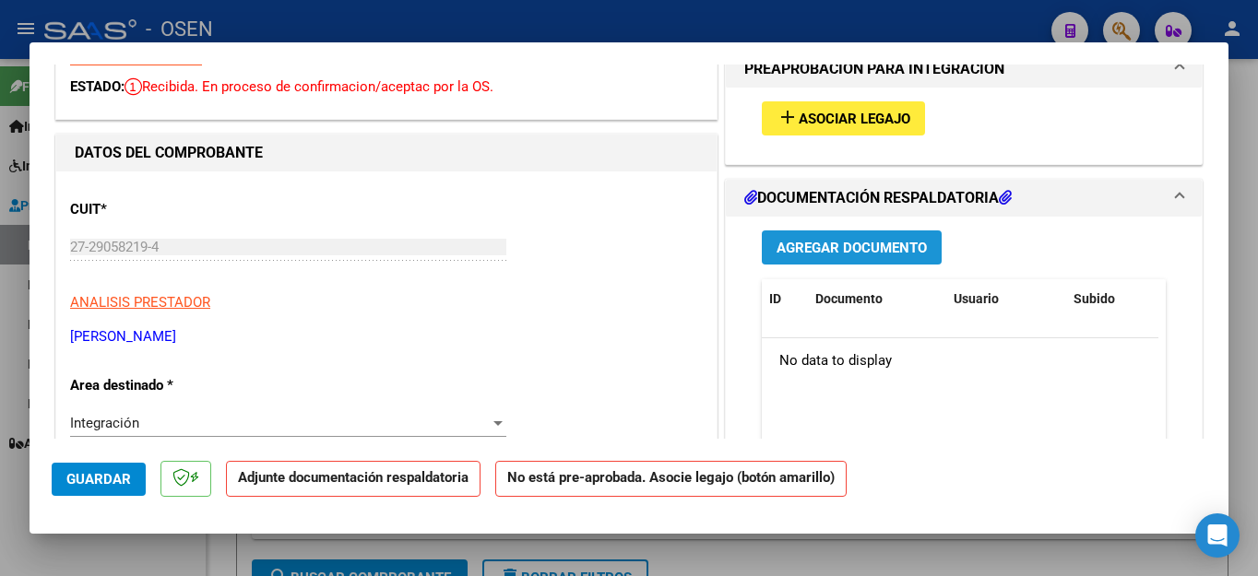
click at [800, 250] on span "Agregar Documento" at bounding box center [851, 248] width 150 height 17
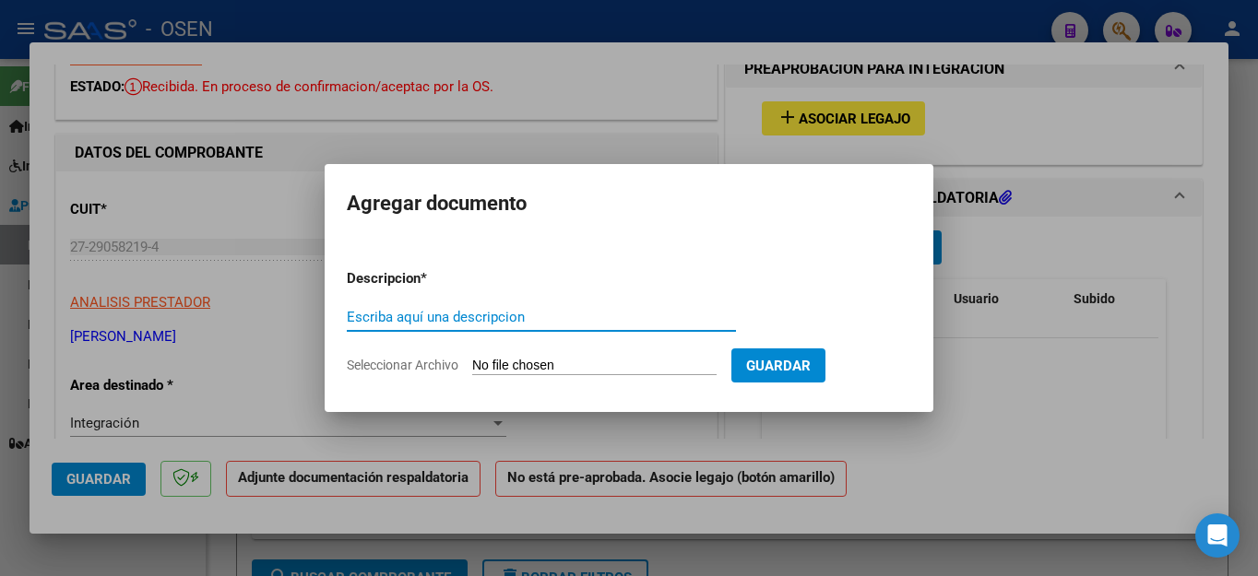
click at [448, 313] on input "Escriba aquí una descripcion" at bounding box center [541, 317] width 389 height 17
type input "ASISTENCIA"
click at [525, 383] on form "Descripcion * ASISTENCIA Escriba aquí una descripcion Seleccionar Archivo Guard…" at bounding box center [629, 321] width 564 height 135
click at [527, 364] on input "Seleccionar Archivo" at bounding box center [594, 367] width 244 height 18
type input "C:\fakepath\[PERSON_NAME] FAC895 ASISTENCIA.pdf"
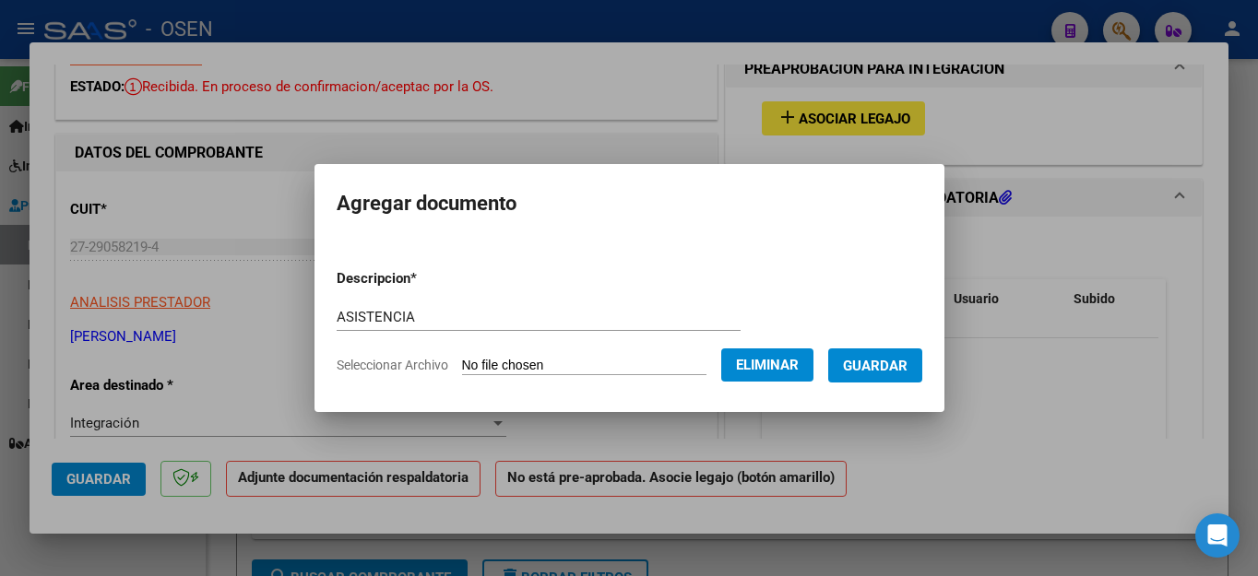
click at [876, 362] on span "Guardar" at bounding box center [875, 366] width 65 height 17
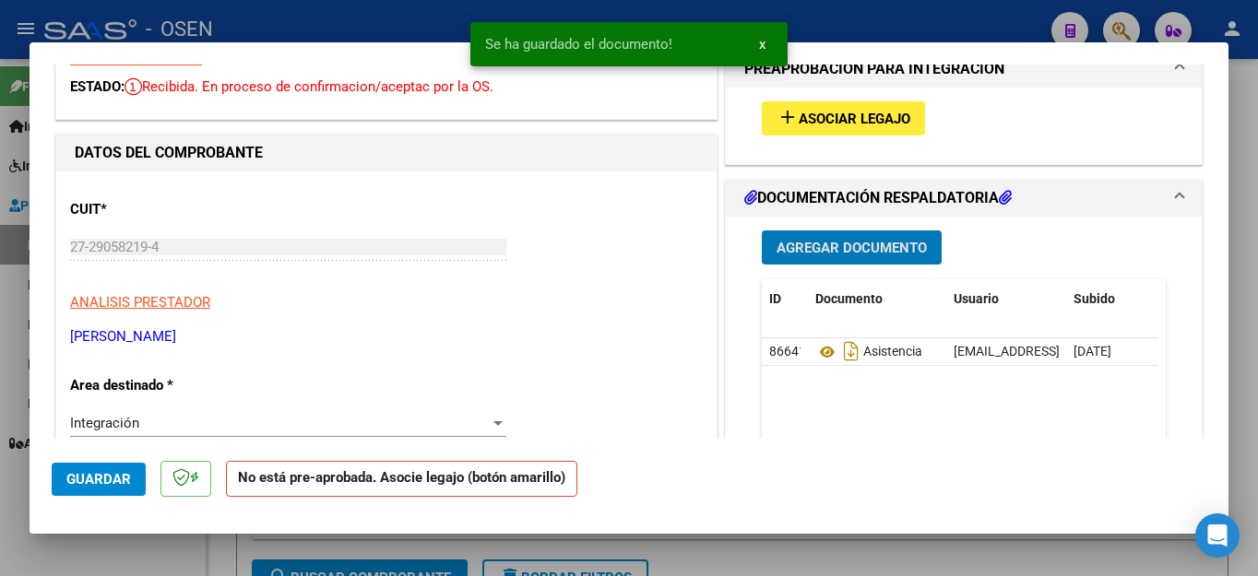
click at [865, 117] on span "Asociar Legajo" at bounding box center [855, 119] width 112 height 17
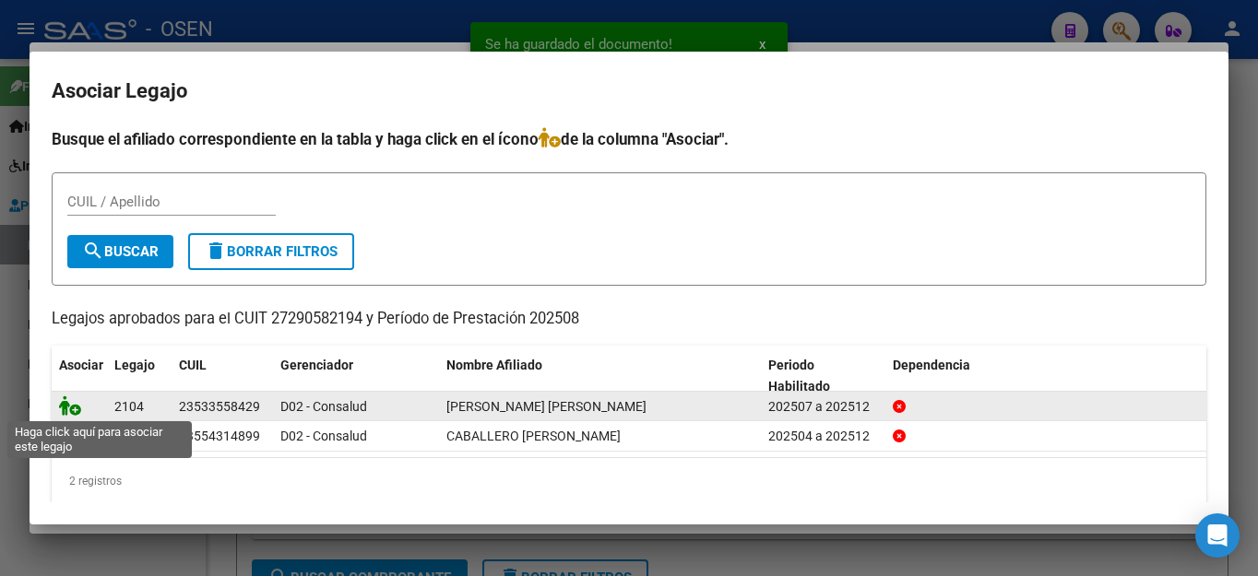
click at [60, 409] on icon at bounding box center [70, 406] width 22 height 20
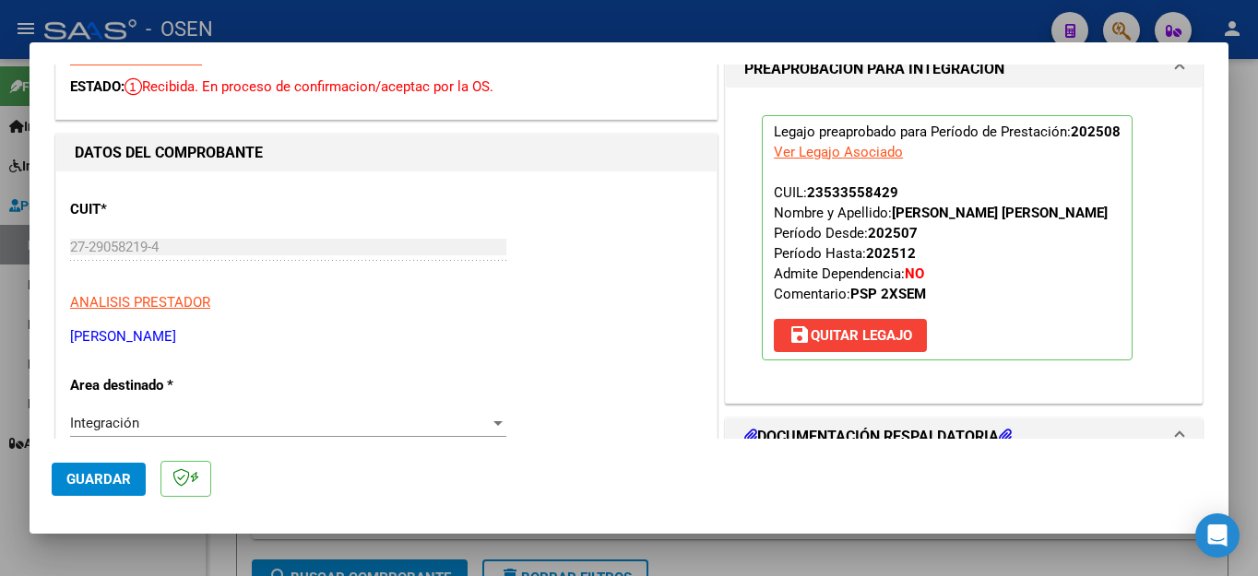
click at [148, 555] on div at bounding box center [629, 288] width 1258 height 576
type input "$ 0,00"
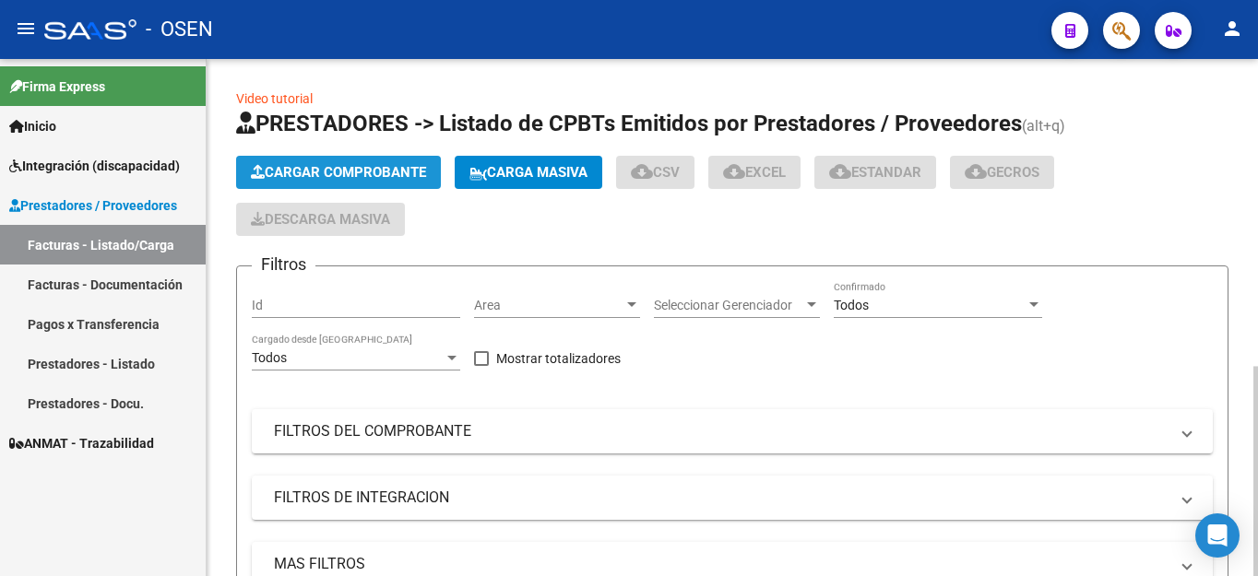
click at [295, 167] on span "Cargar Comprobante" at bounding box center [338, 172] width 175 height 17
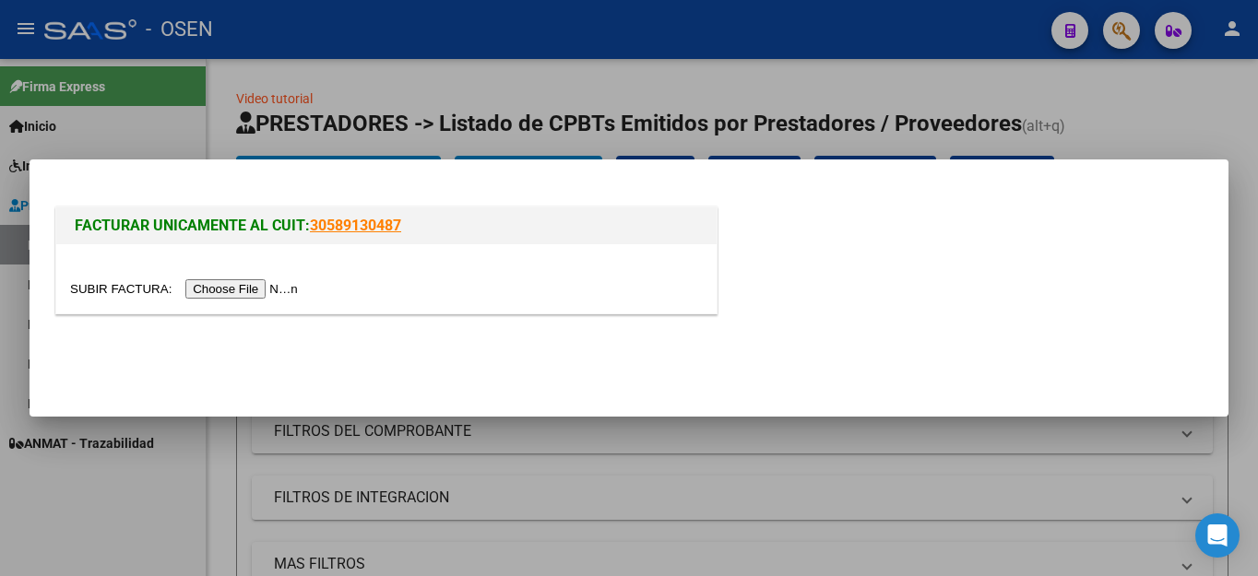
click at [212, 281] on input "file" at bounding box center [186, 288] width 233 height 19
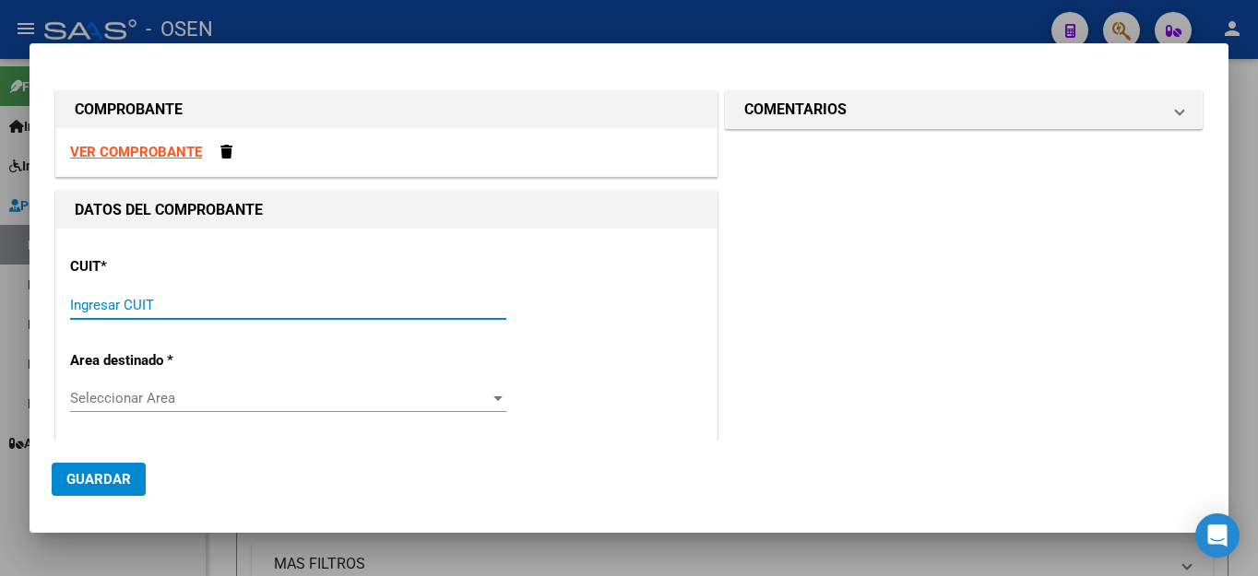
click at [309, 304] on input "Ingresar CUIT" at bounding box center [288, 305] width 436 height 17
type input "27-29058219-4"
type input "2"
type input "27-29058219-4"
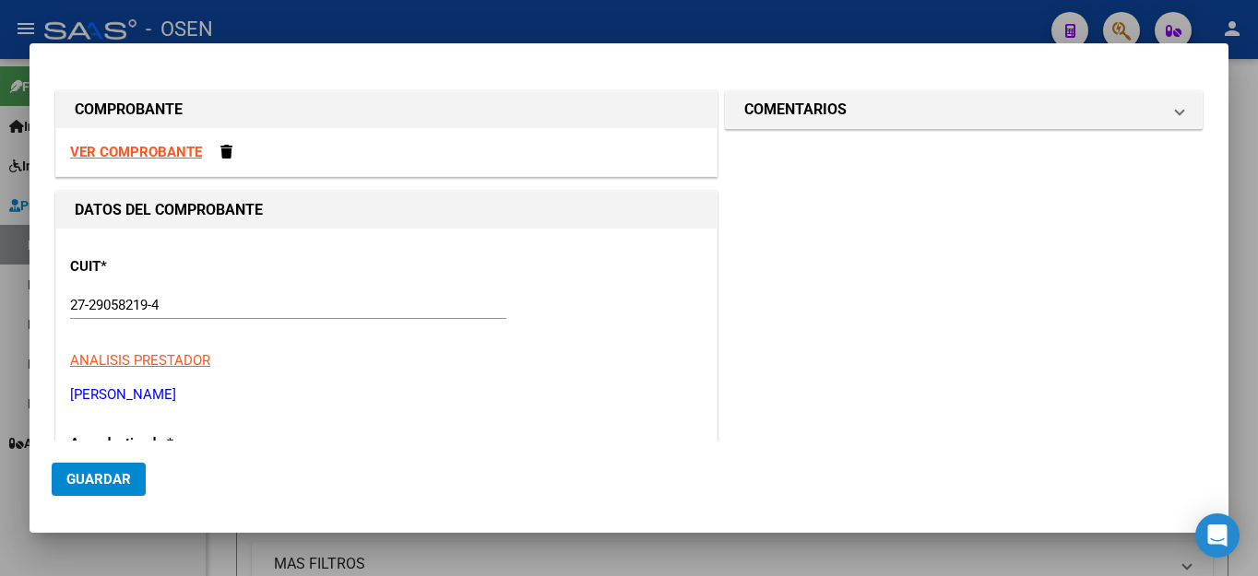
scroll to position [229, 0]
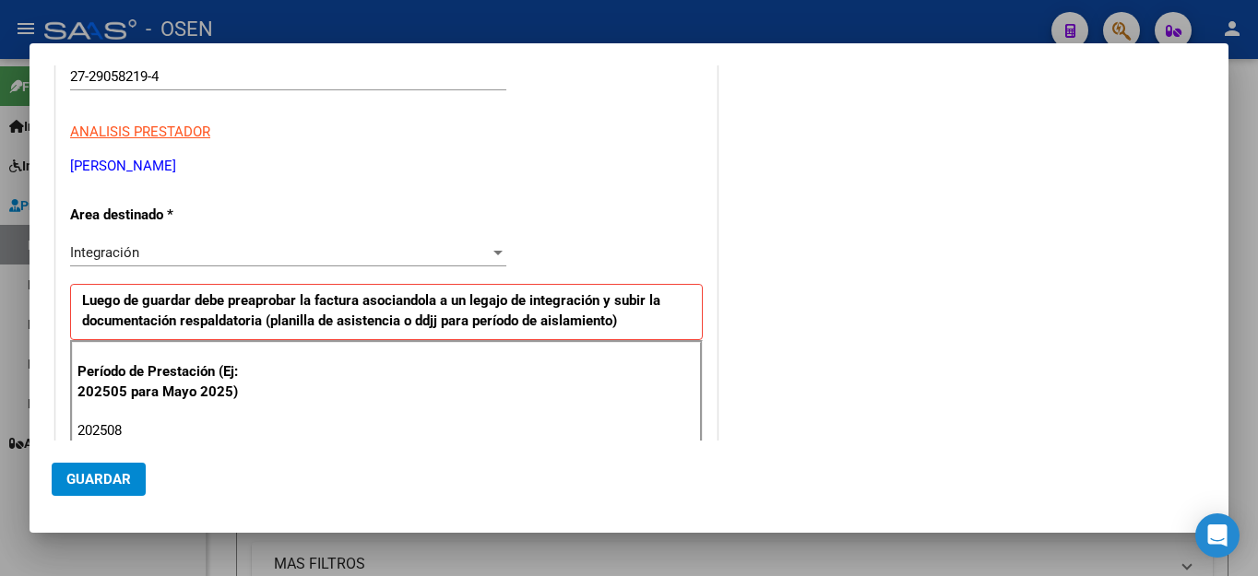
type input "202508"
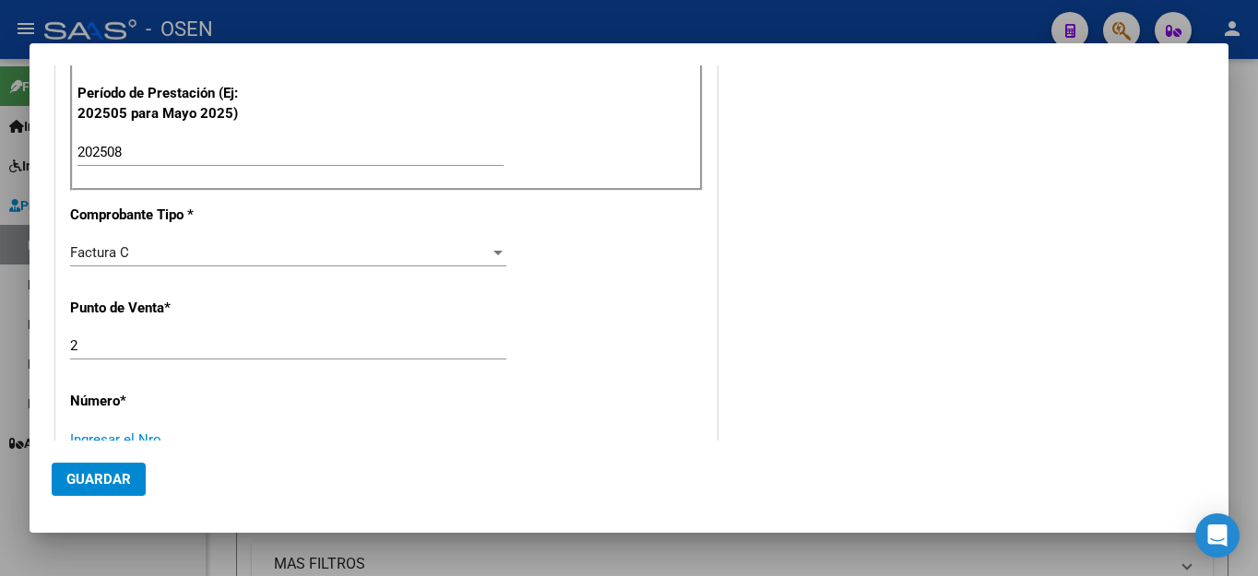
scroll to position [515, 0]
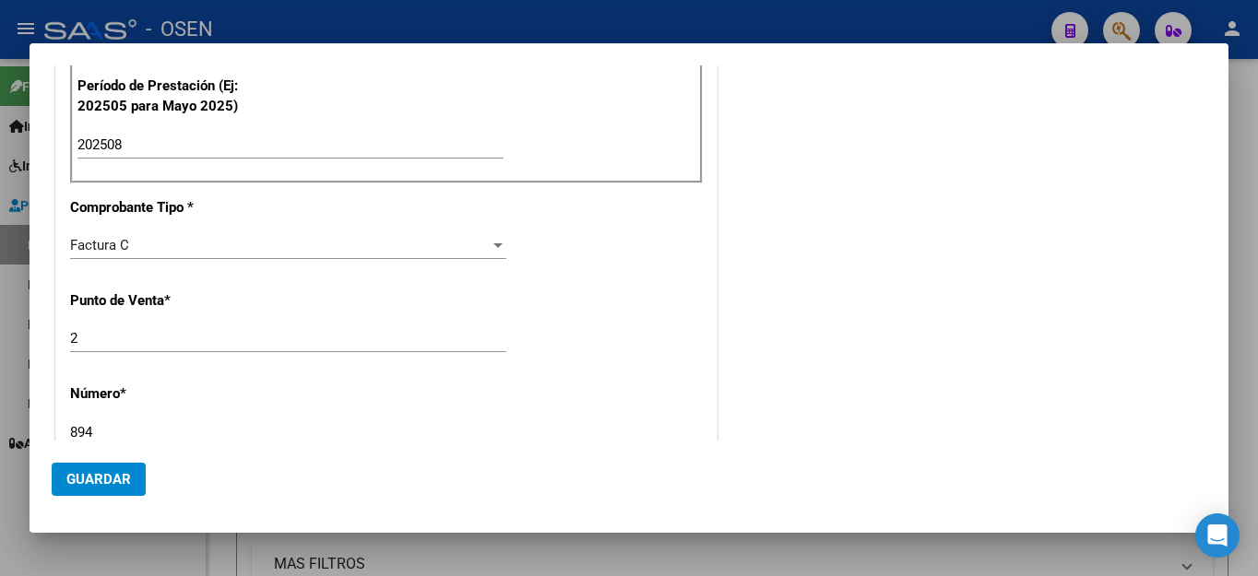
type input "894"
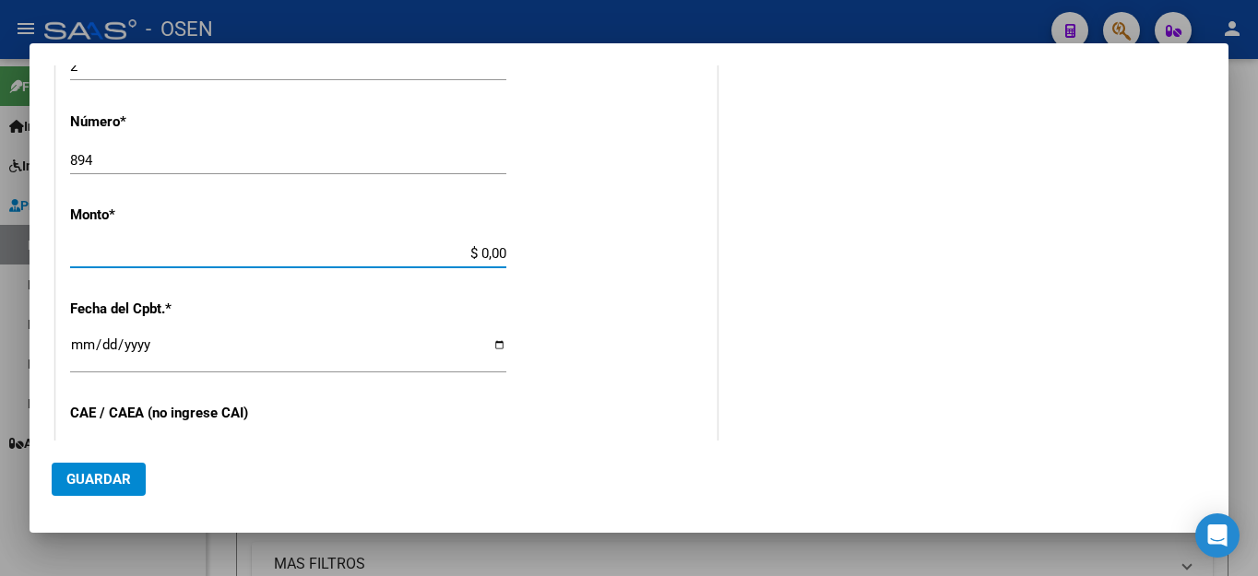
type input "$ 98.964,88"
type input "[DATE]"
type input "75364311572557"
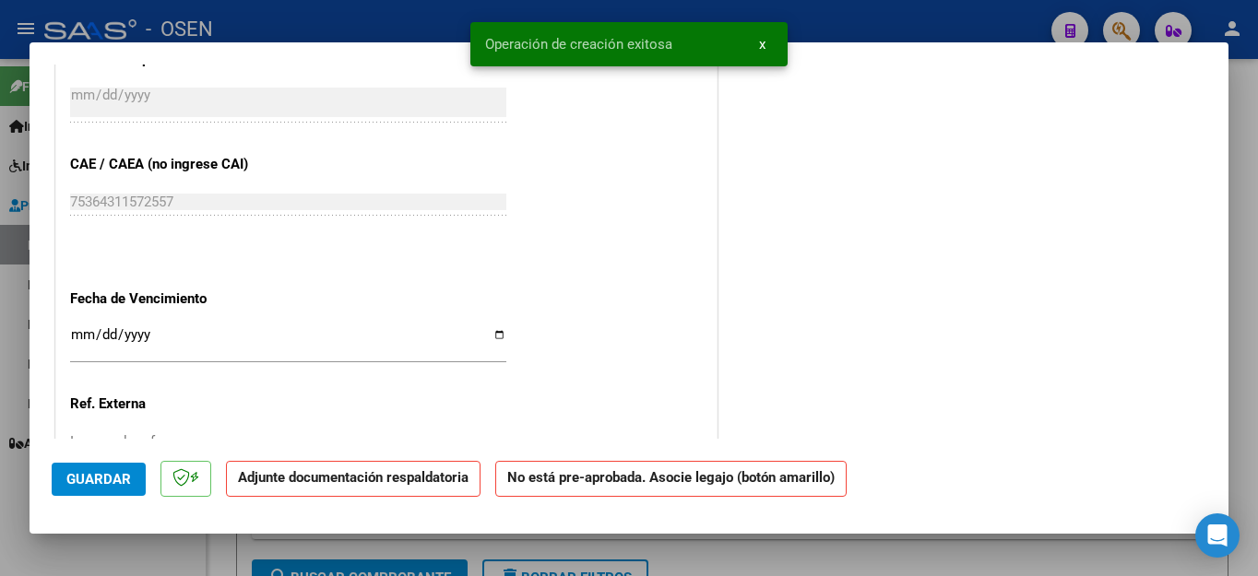
scroll to position [1137, 0]
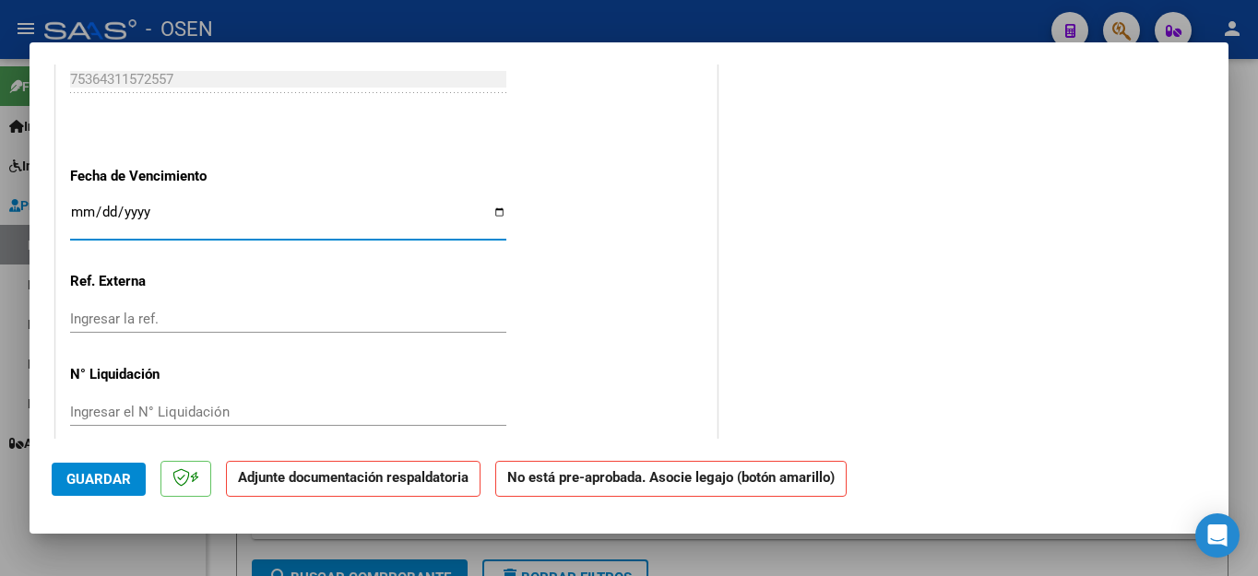
click at [77, 207] on input "Ingresar la fecha" at bounding box center [288, 220] width 436 height 30
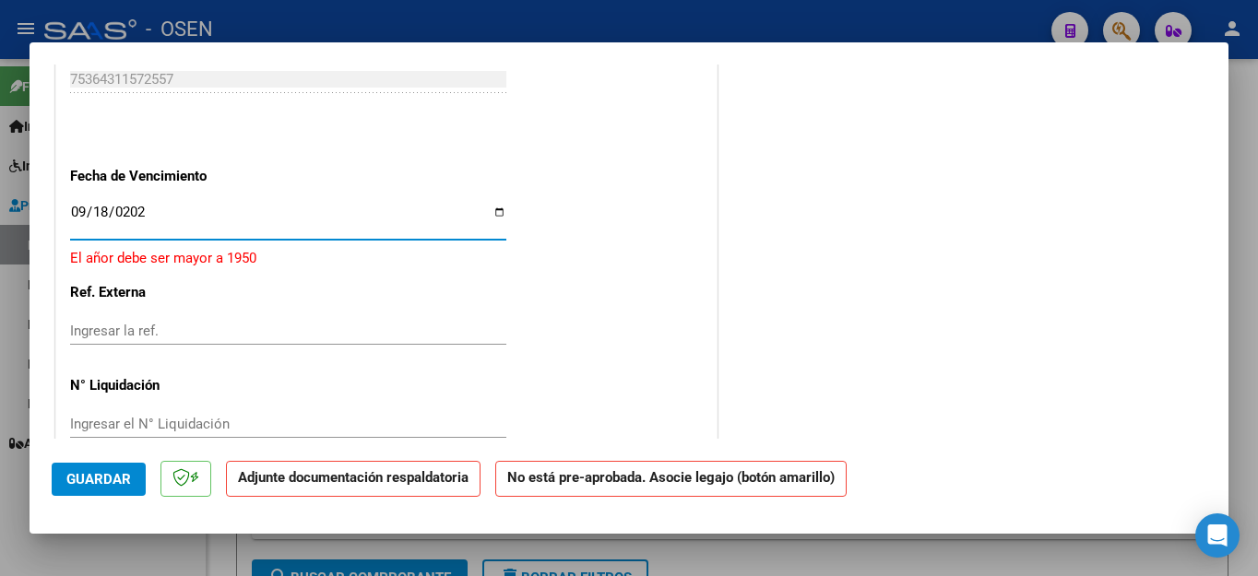
type input "[DATE]"
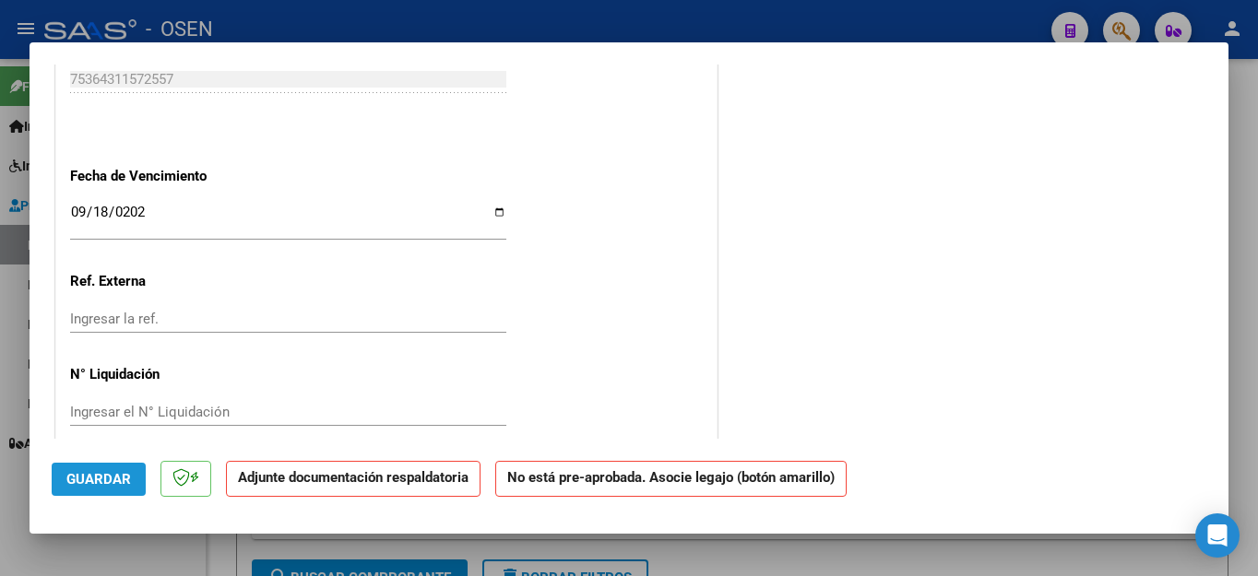
click at [77, 476] on span "Guardar" at bounding box center [98, 479] width 65 height 17
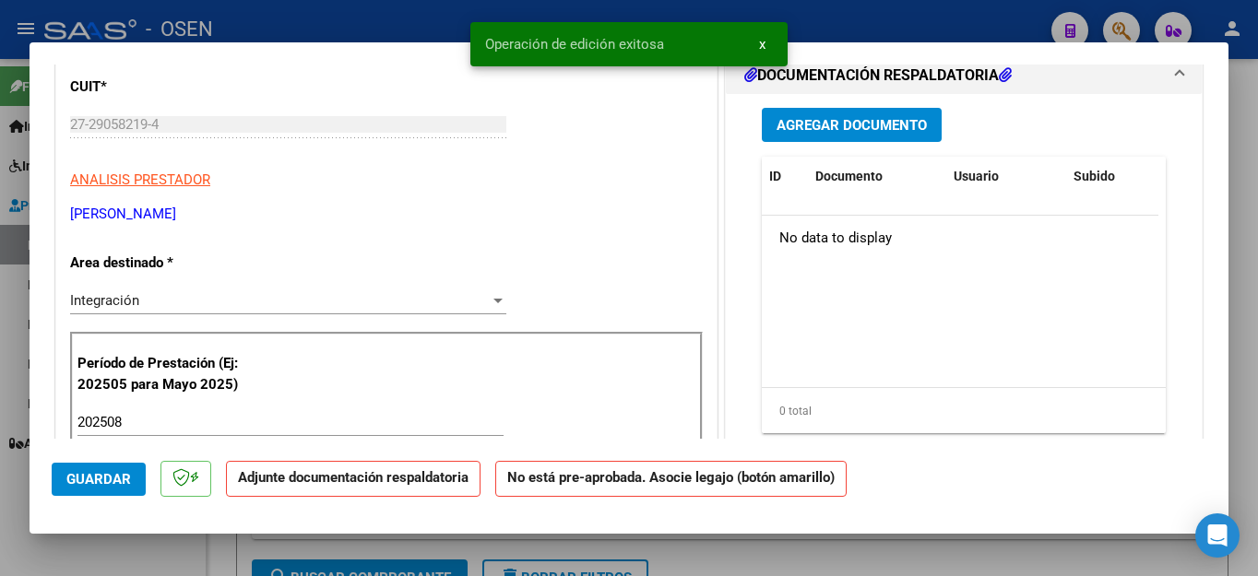
scroll to position [123, 0]
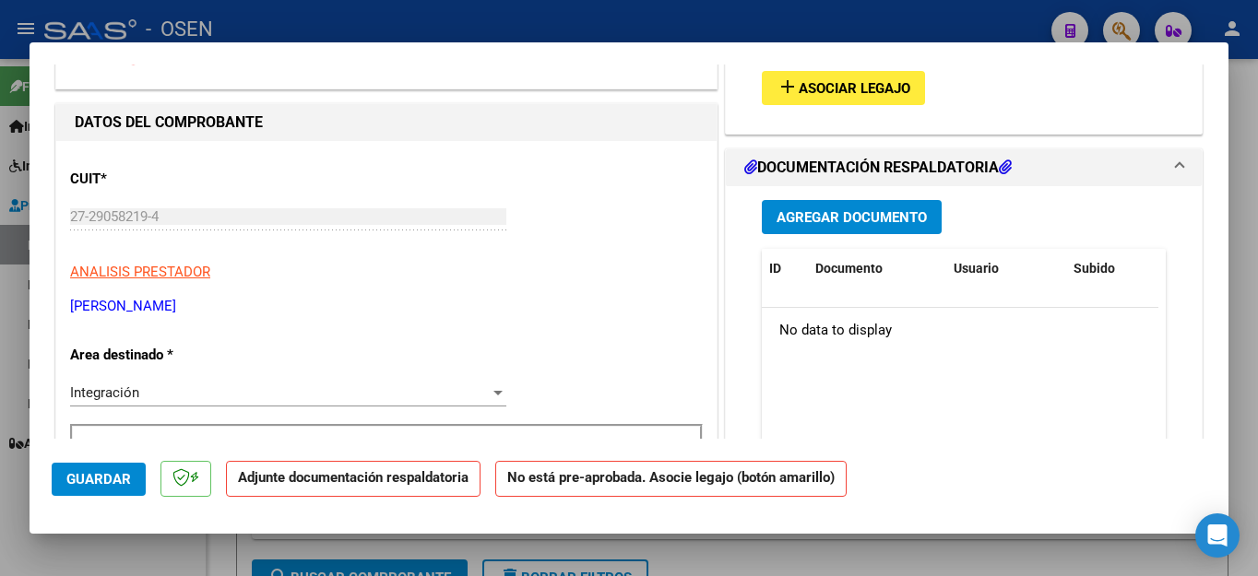
click at [778, 213] on span "Agregar Documento" at bounding box center [851, 217] width 150 height 17
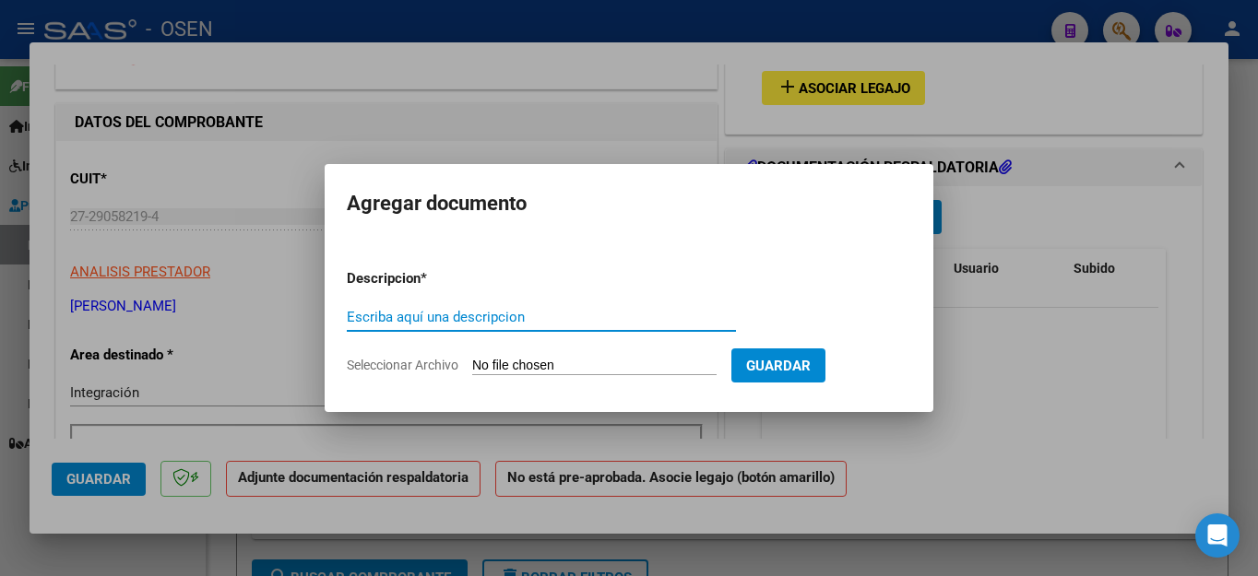
click at [435, 314] on input "Escriba aquí una descripcion" at bounding box center [541, 317] width 389 height 17
type input "ASISTENCIA"
click at [505, 367] on input "Seleccionar Archivo" at bounding box center [594, 367] width 244 height 18
type input "C:\fakepath\[PERSON_NAME] FAC894 ASISTENCIA.pdf"
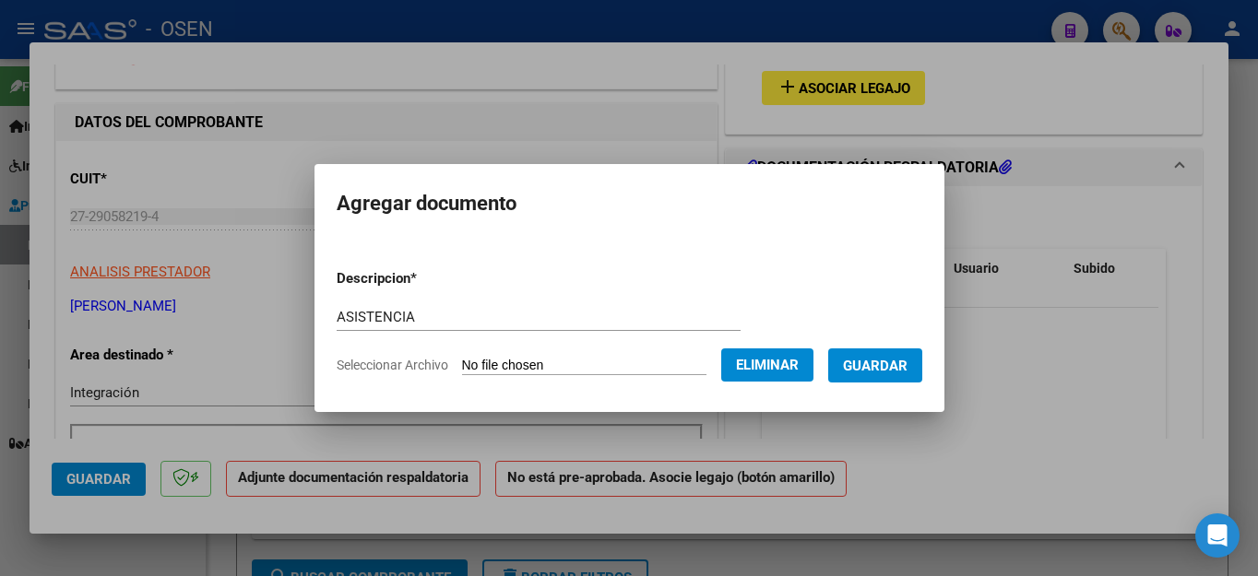
click at [883, 372] on span "Guardar" at bounding box center [875, 366] width 65 height 17
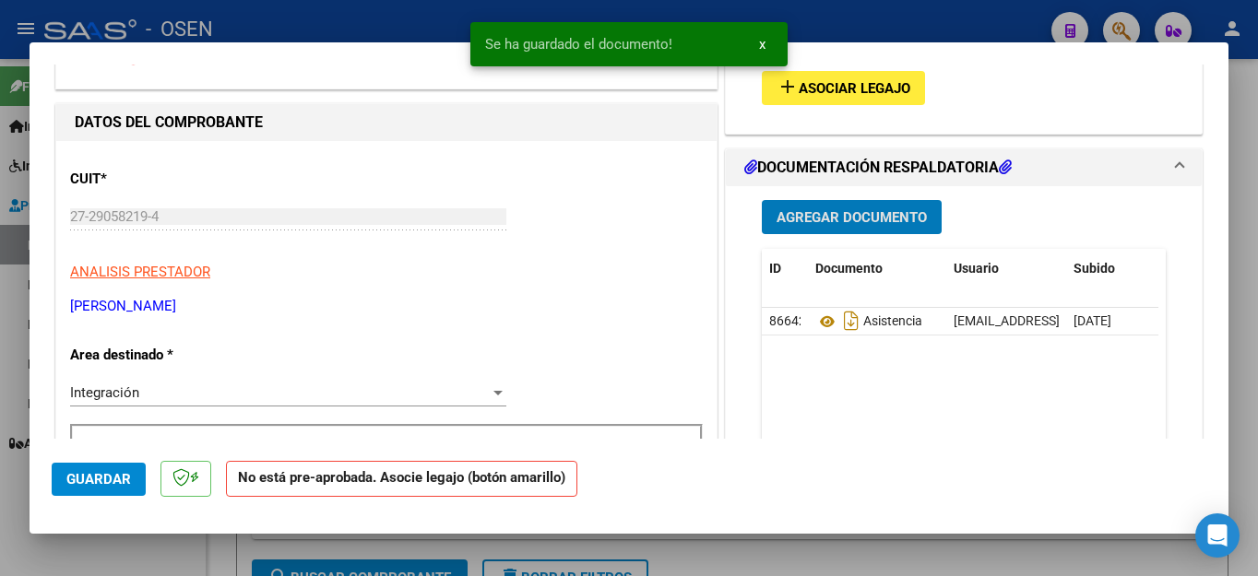
click at [836, 82] on span "Asociar Legajo" at bounding box center [855, 88] width 112 height 17
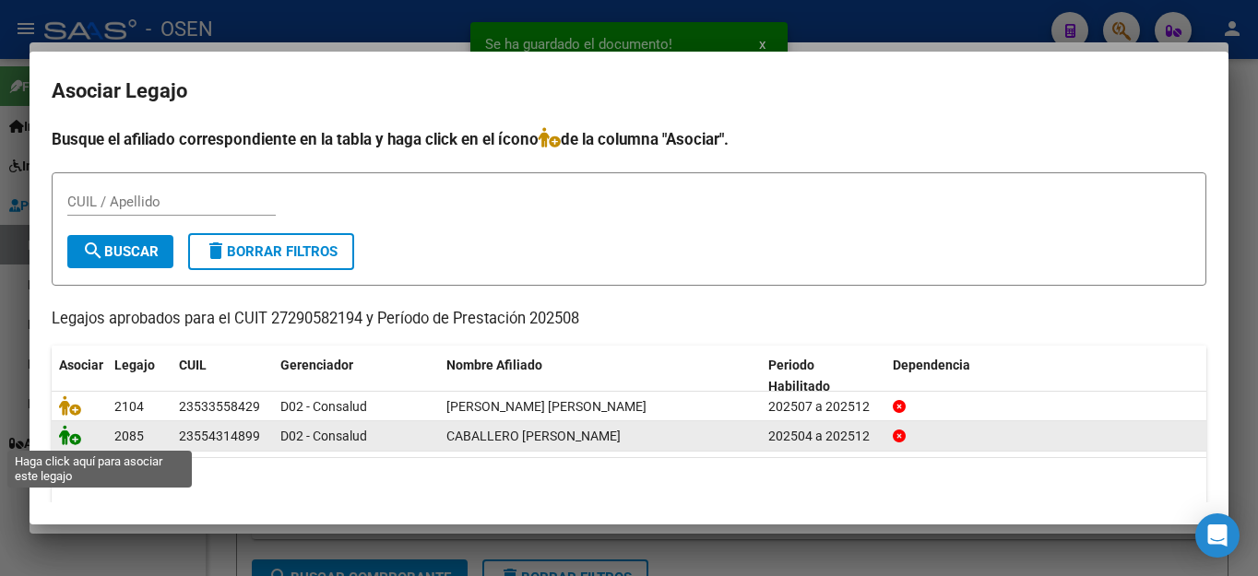
click at [68, 437] on icon at bounding box center [70, 435] width 22 height 20
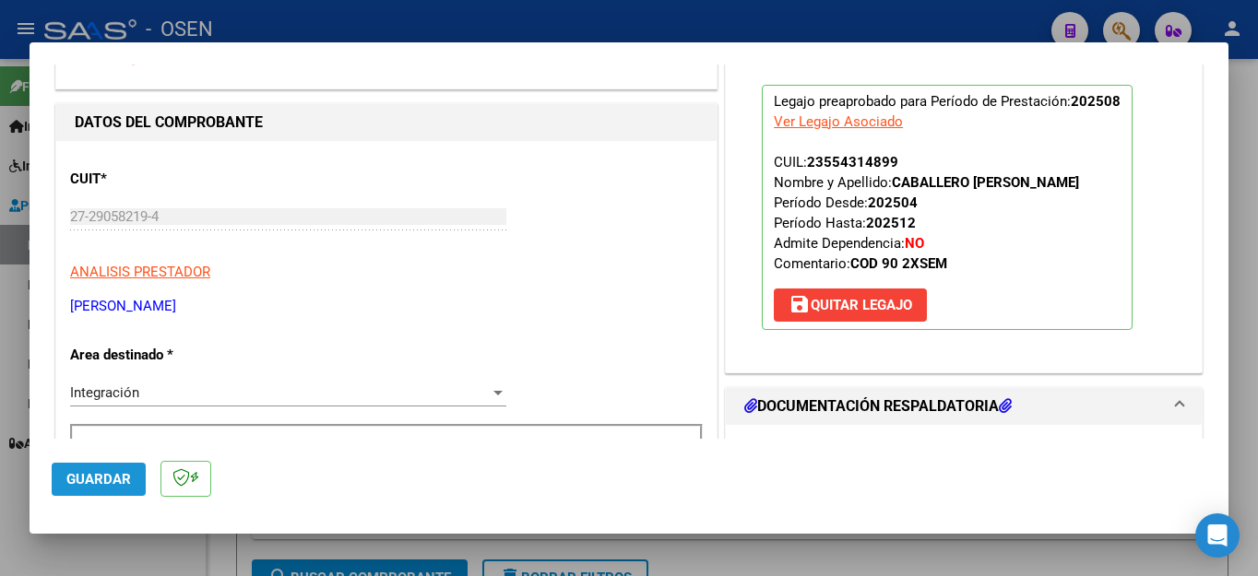
click at [65, 479] on button "Guardar" at bounding box center [99, 479] width 94 height 33
click at [90, 558] on div at bounding box center [629, 288] width 1258 height 576
type input "$ 0,00"
